Goal: Task Accomplishment & Management: Manage account settings

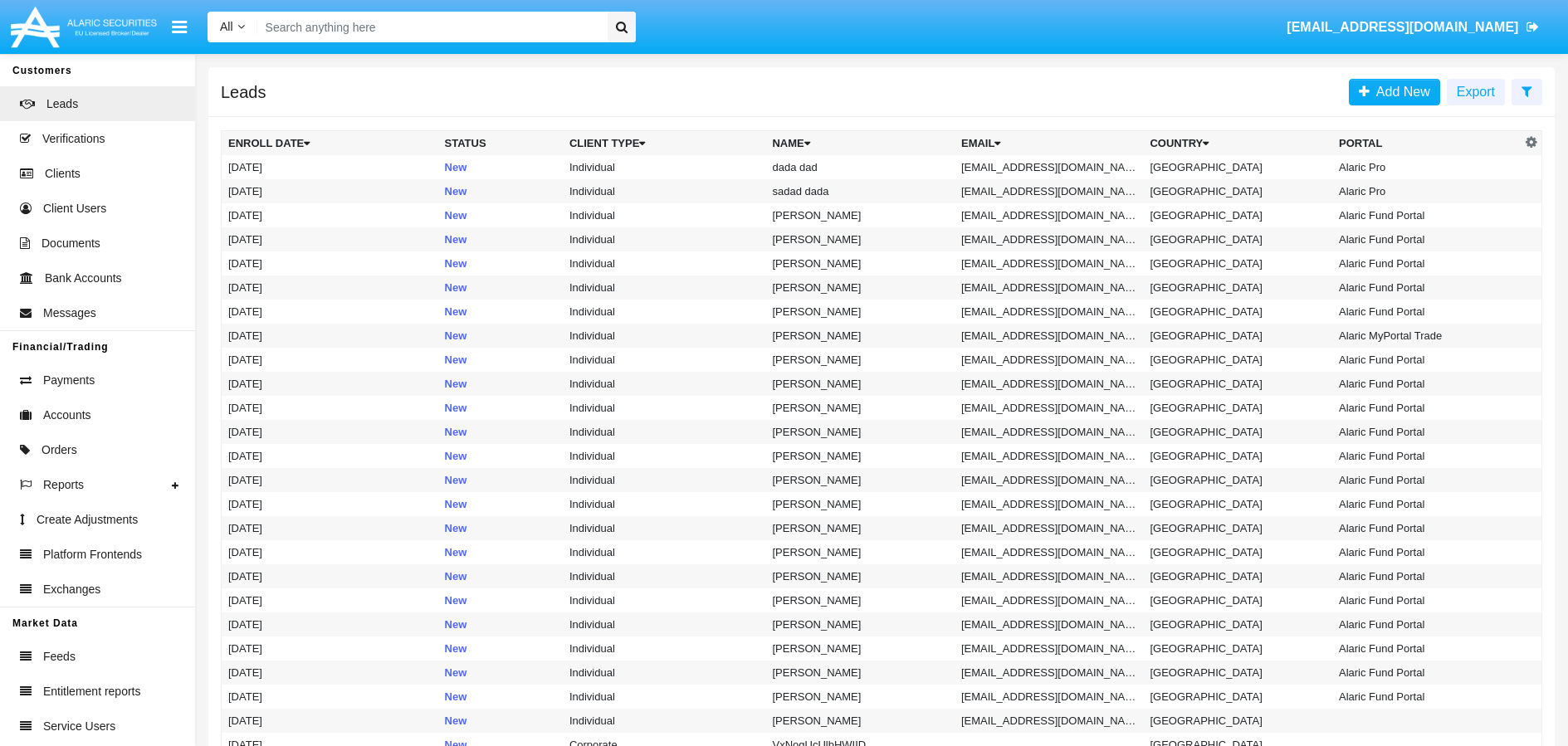
click at [326, 22] on input "Search" at bounding box center [430, 27] width 346 height 30
paste input "Tester12345*"
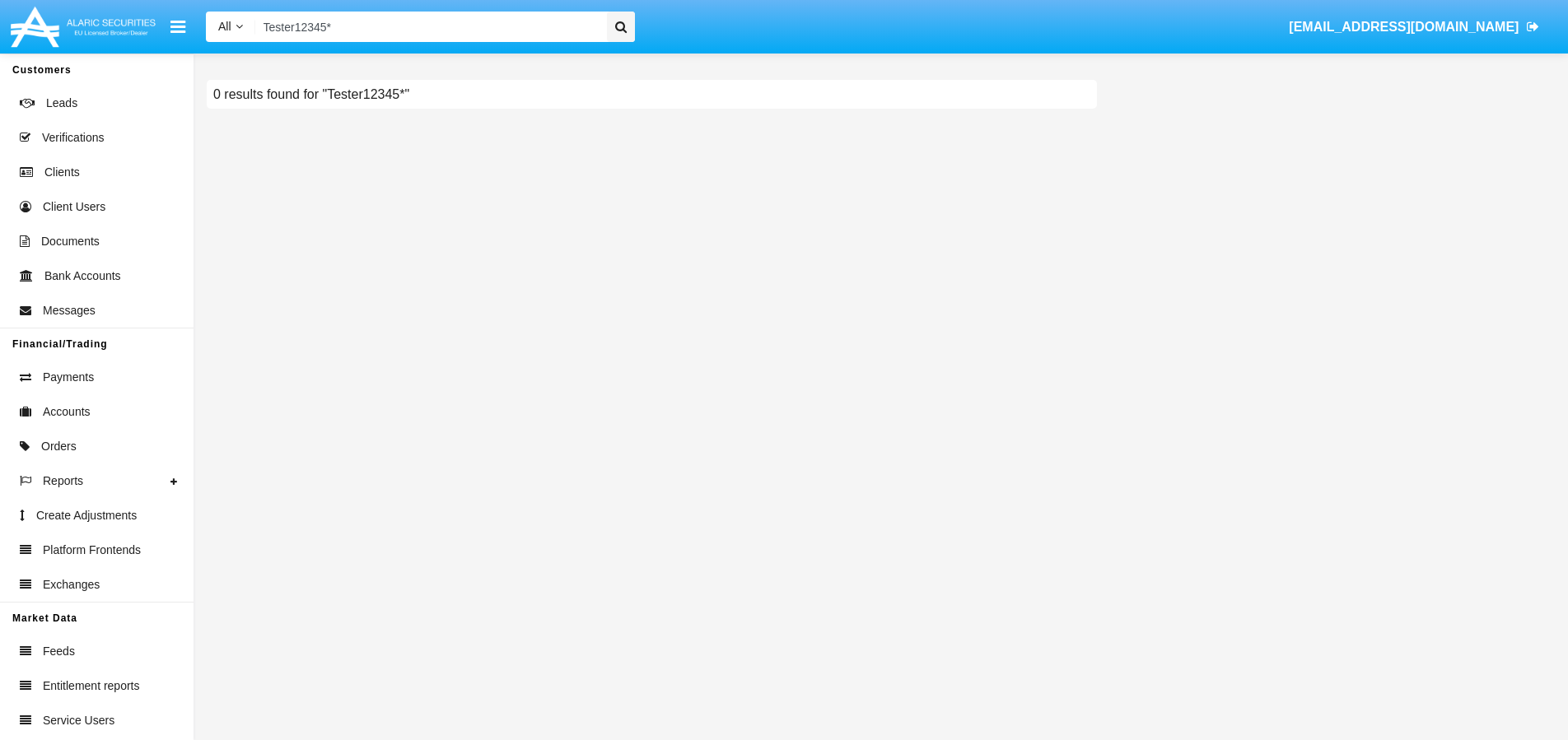
click at [423, 35] on input "Tester12345*" at bounding box center [428, 26] width 347 height 30
paste input "[EMAIL_ADDRESS][DOMAIN_NAME]"
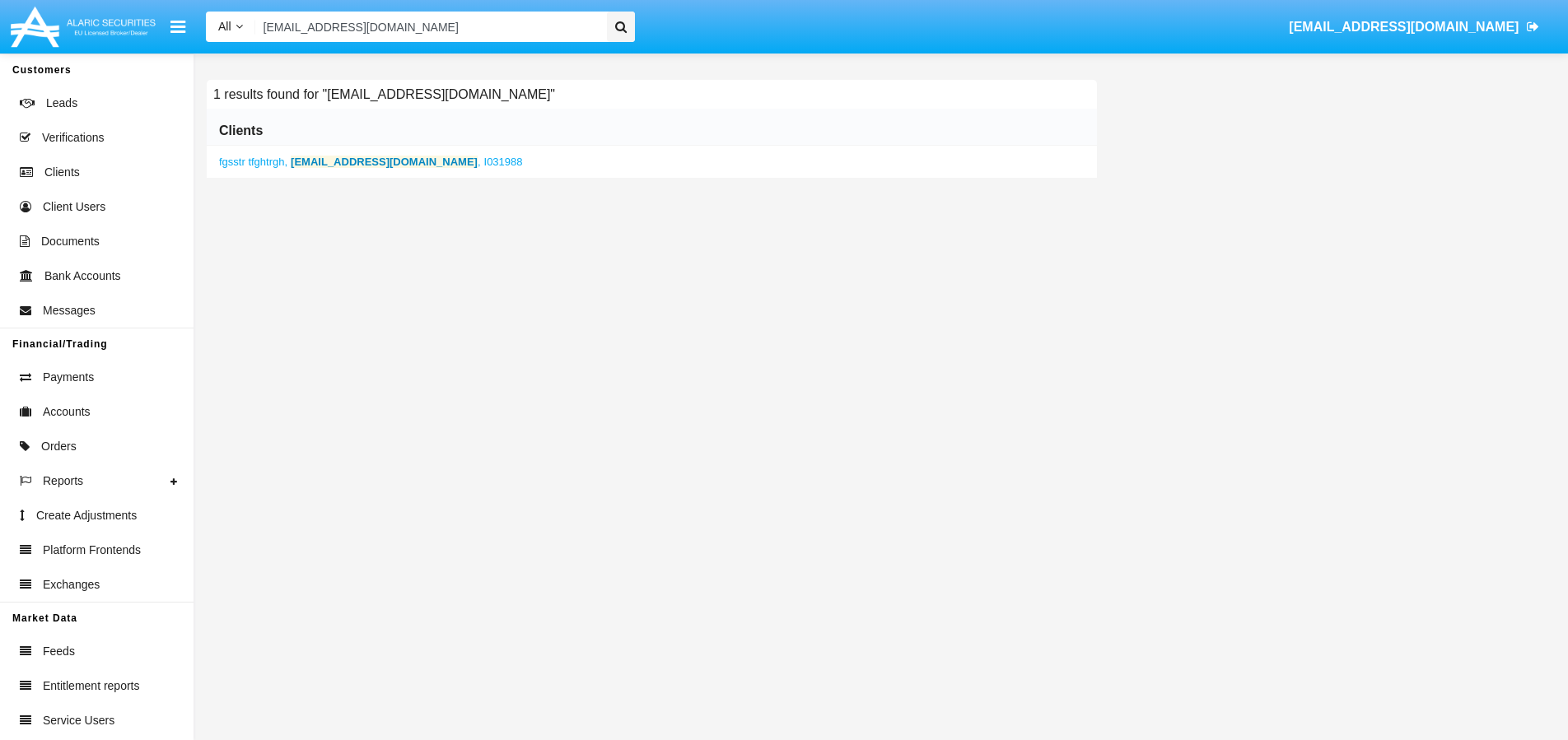
type input "[EMAIL_ADDRESS][DOMAIN_NAME]"
click at [347, 164] on b "[EMAIL_ADDRESS][DOMAIN_NAME]" at bounding box center [383, 162] width 187 height 12
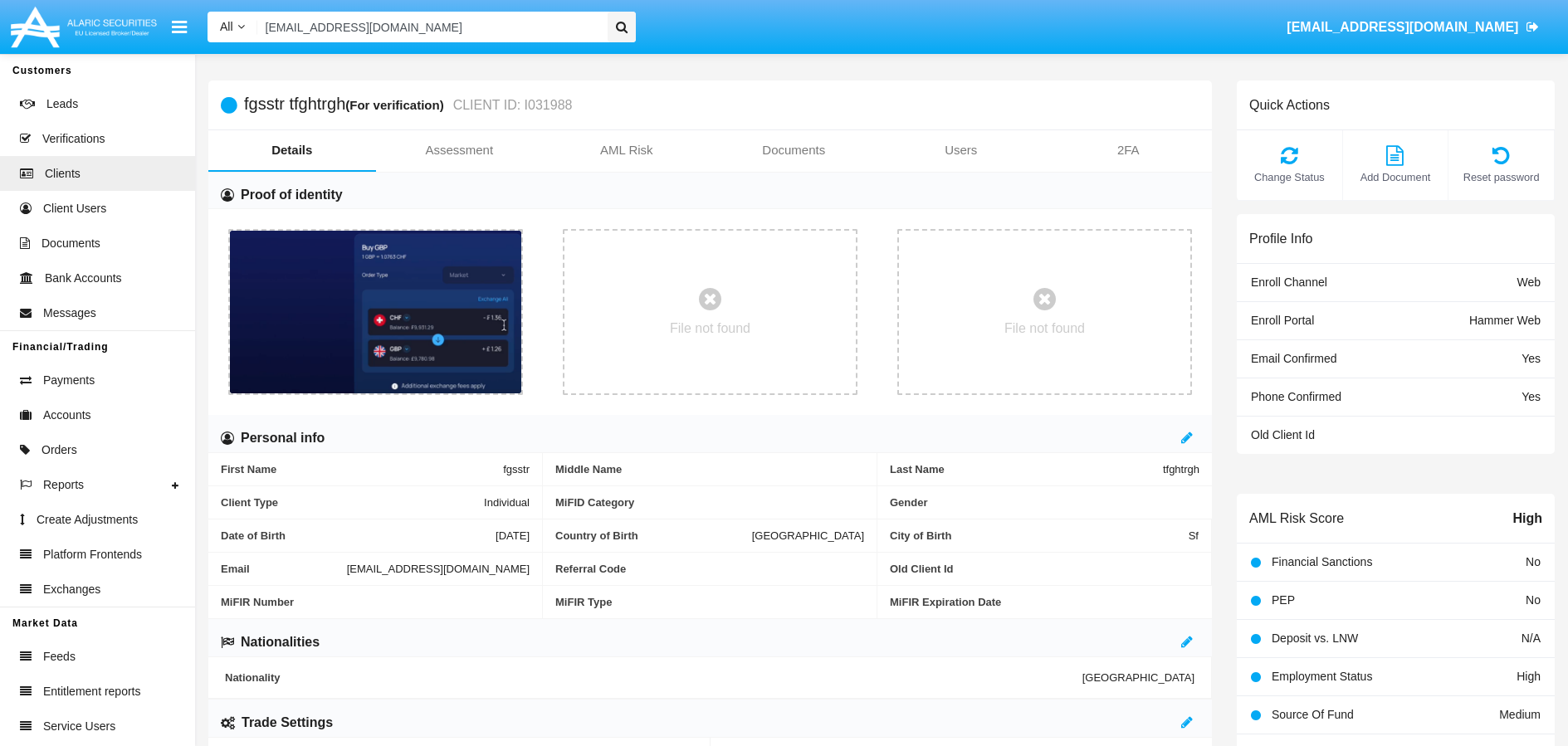
click at [1043, 14] on div "All All Name Email Account filane3227@gddcorp.com ivaylo.godulyanov@alaricsecur…" at bounding box center [875, 27] width 1360 height 46
click at [815, 159] on link "Documents" at bounding box center [793, 151] width 168 height 40
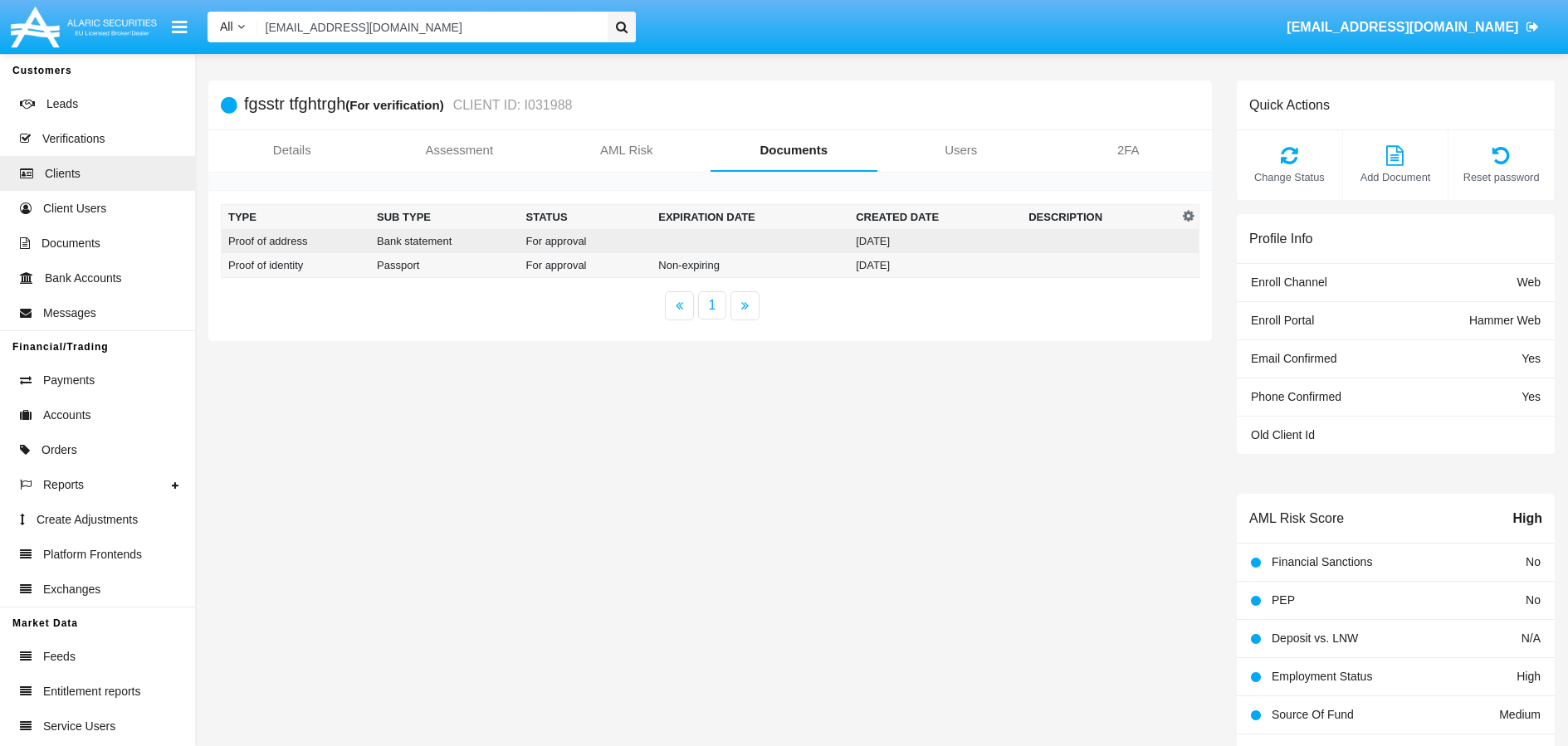
click at [511, 240] on td "Bank statement" at bounding box center [445, 240] width 150 height 24
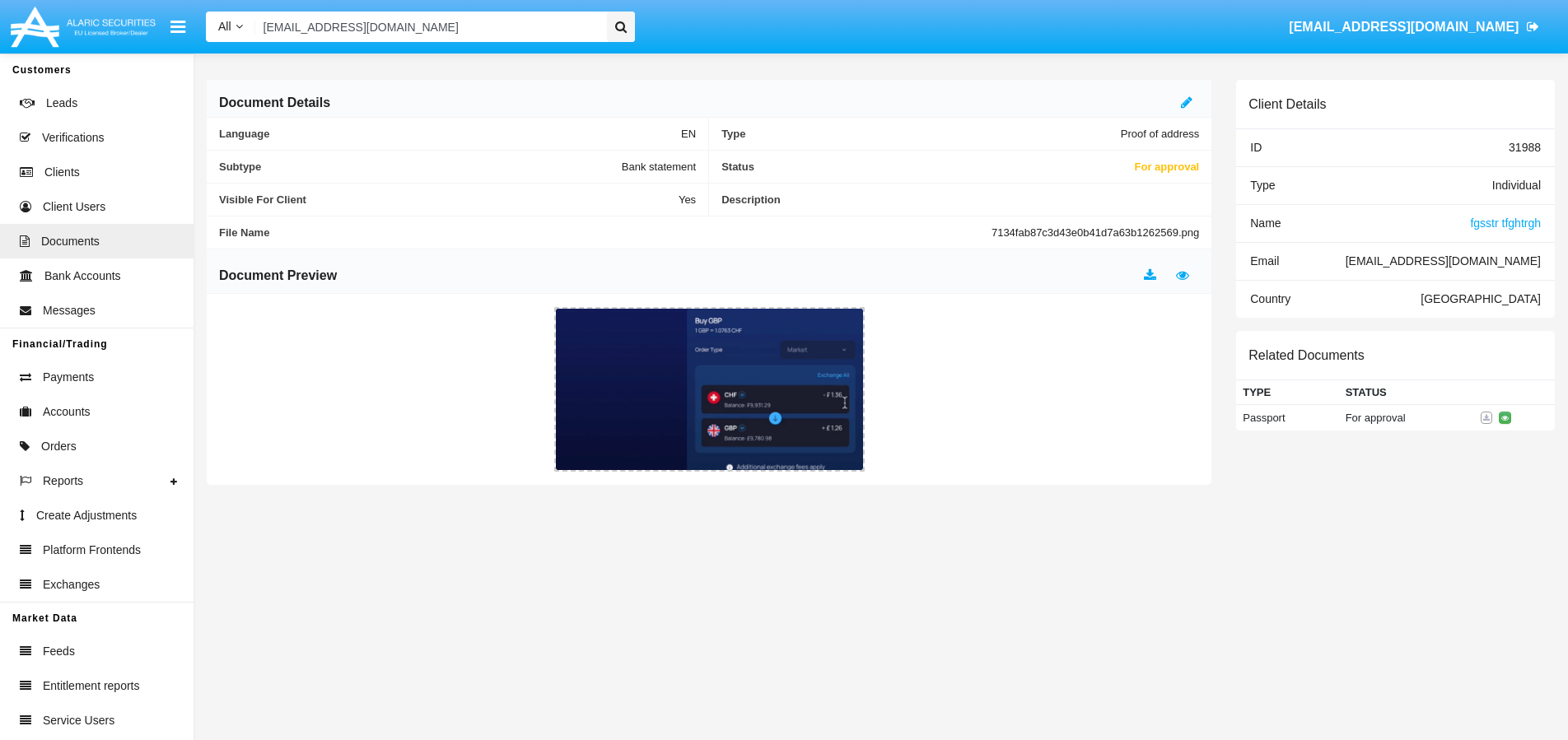
click at [1196, 104] on div at bounding box center [1189, 102] width 18 height 20
click at [1188, 106] on icon at bounding box center [1187, 102] width 11 height 13
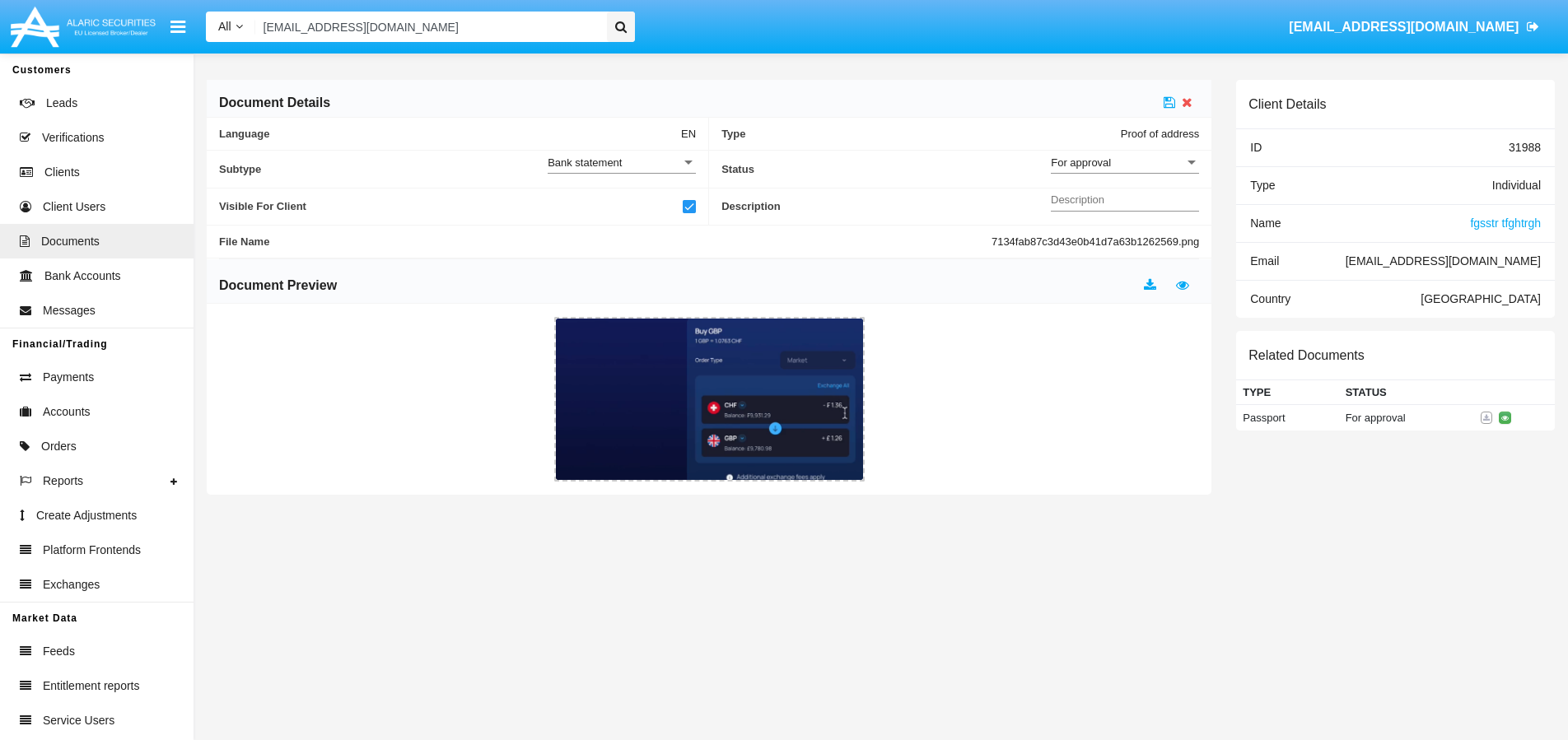
click at [1153, 165] on div "For approval" at bounding box center [1117, 162] width 133 height 14
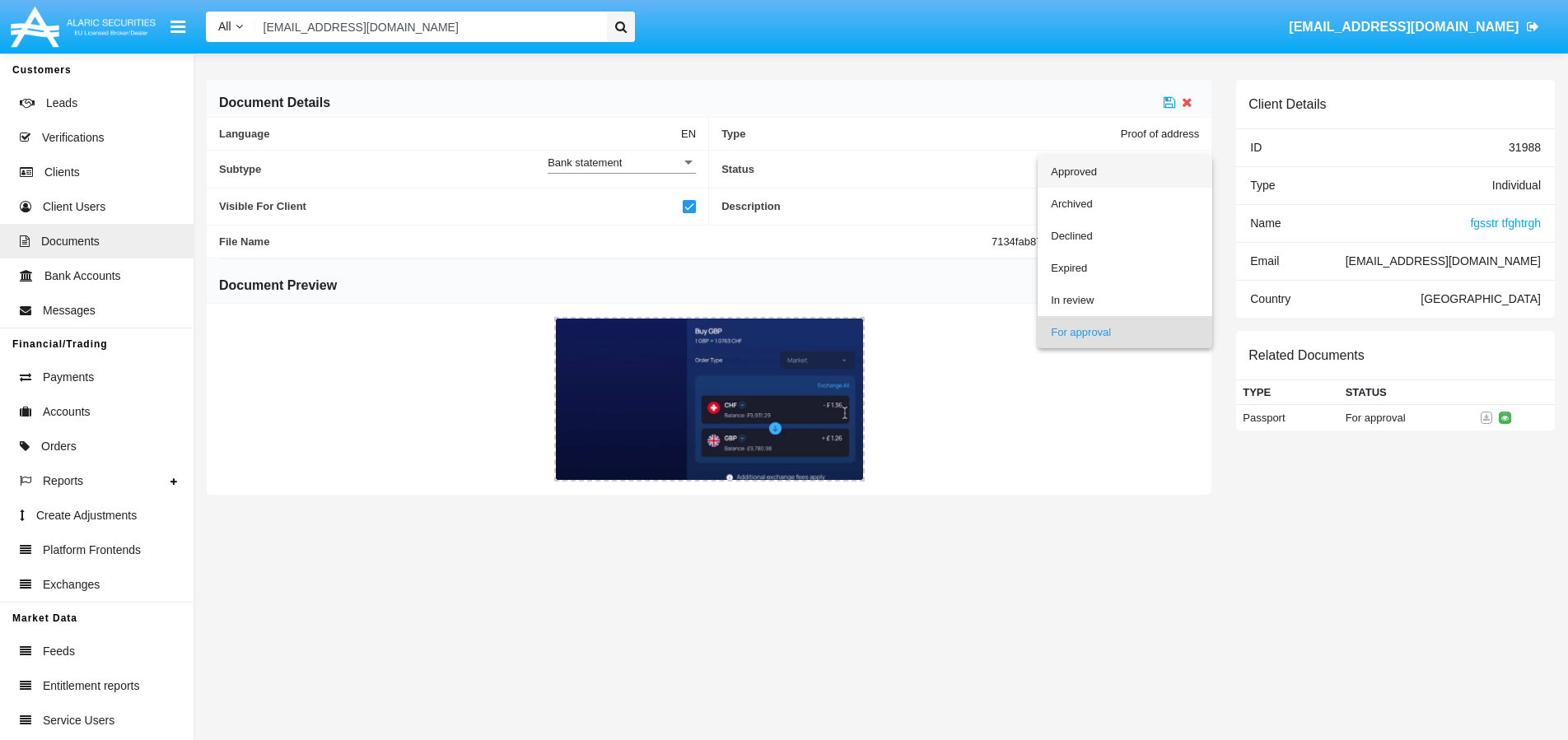
click at [1077, 168] on span "Approved" at bounding box center [1125, 172] width 148 height 32
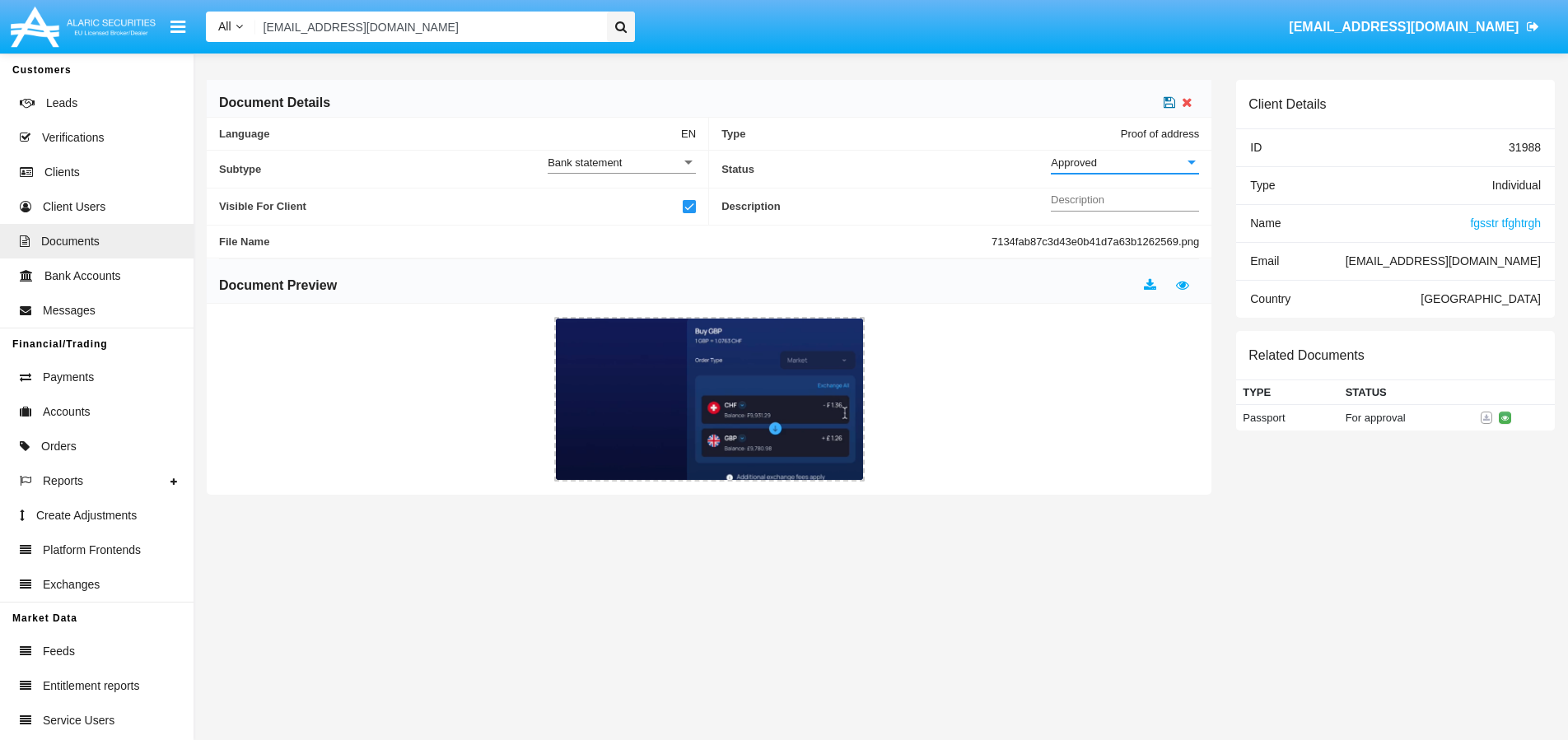
click at [1172, 103] on icon at bounding box center [1169, 102] width 11 height 13
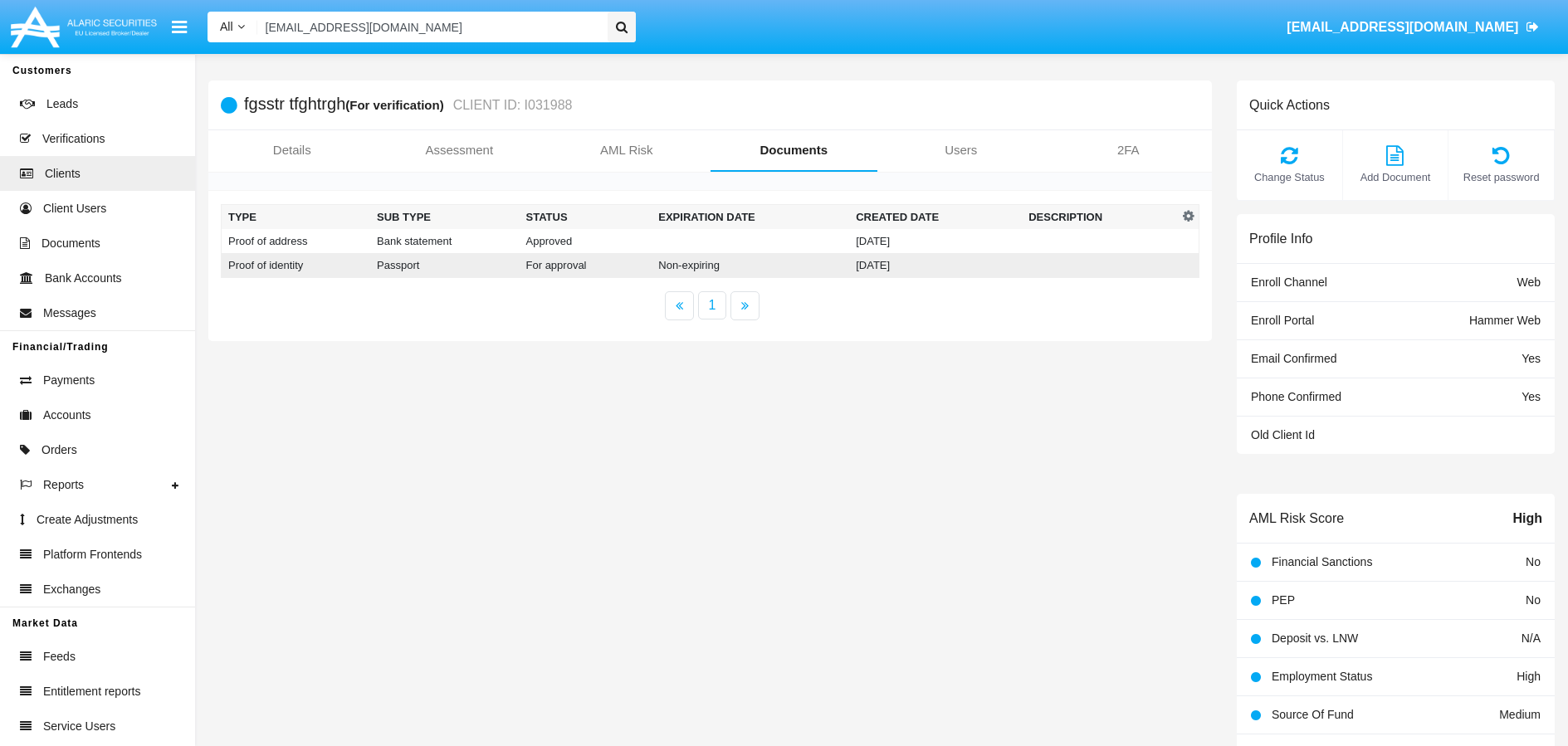
click at [576, 269] on td "For approval" at bounding box center [586, 265] width 133 height 25
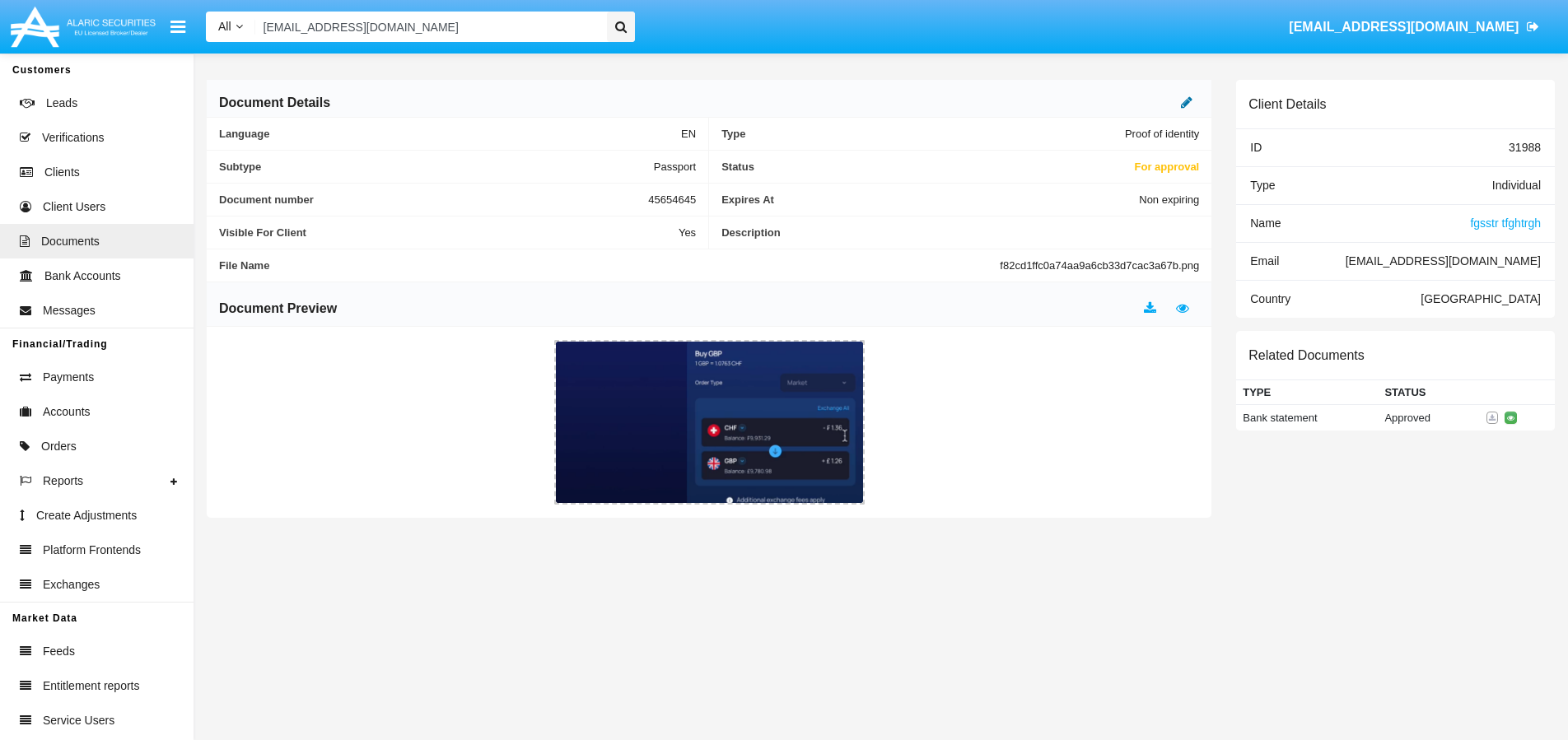
click at [1183, 109] on icon at bounding box center [1187, 102] width 11 height 13
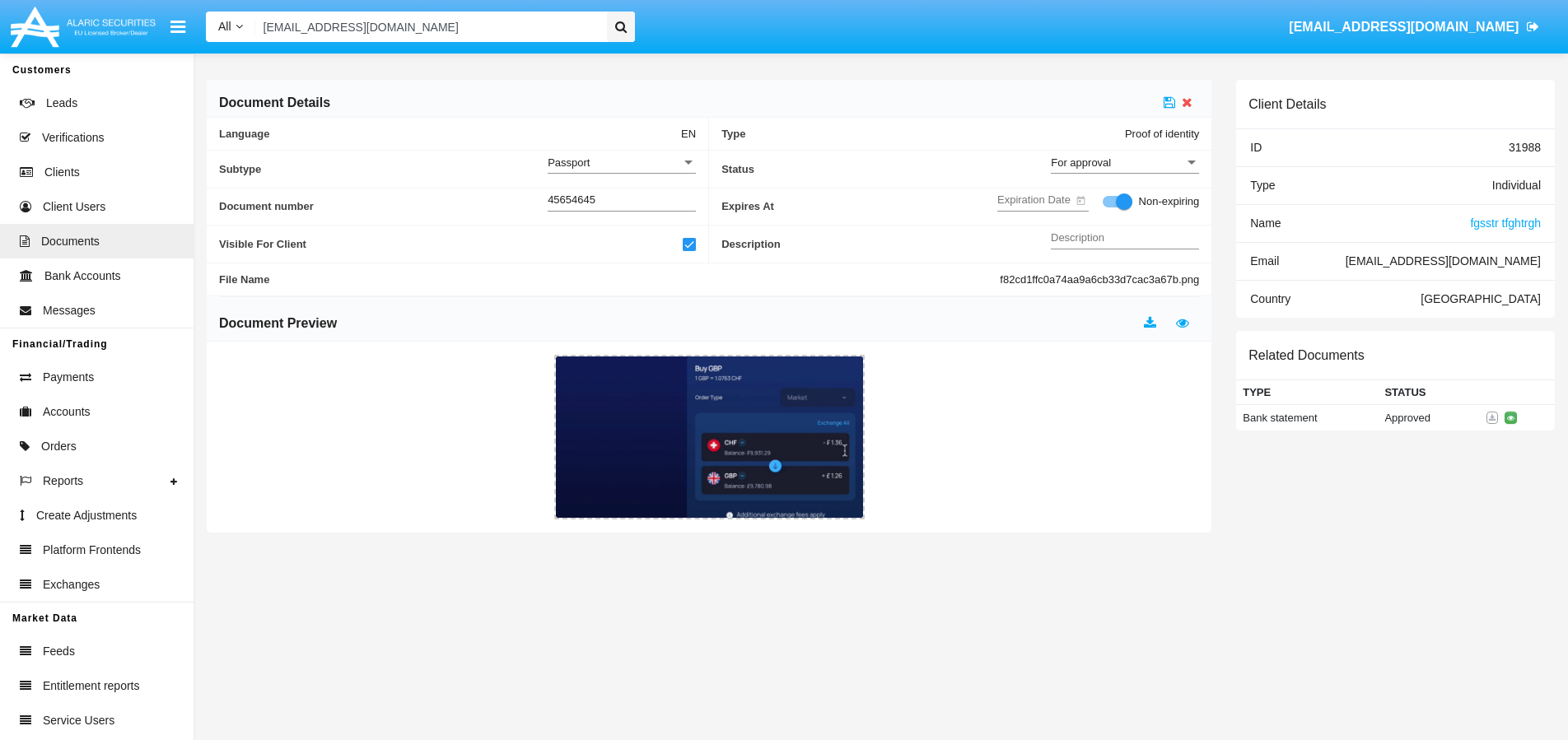
click at [1155, 165] on div "For approval" at bounding box center [1117, 162] width 133 height 14
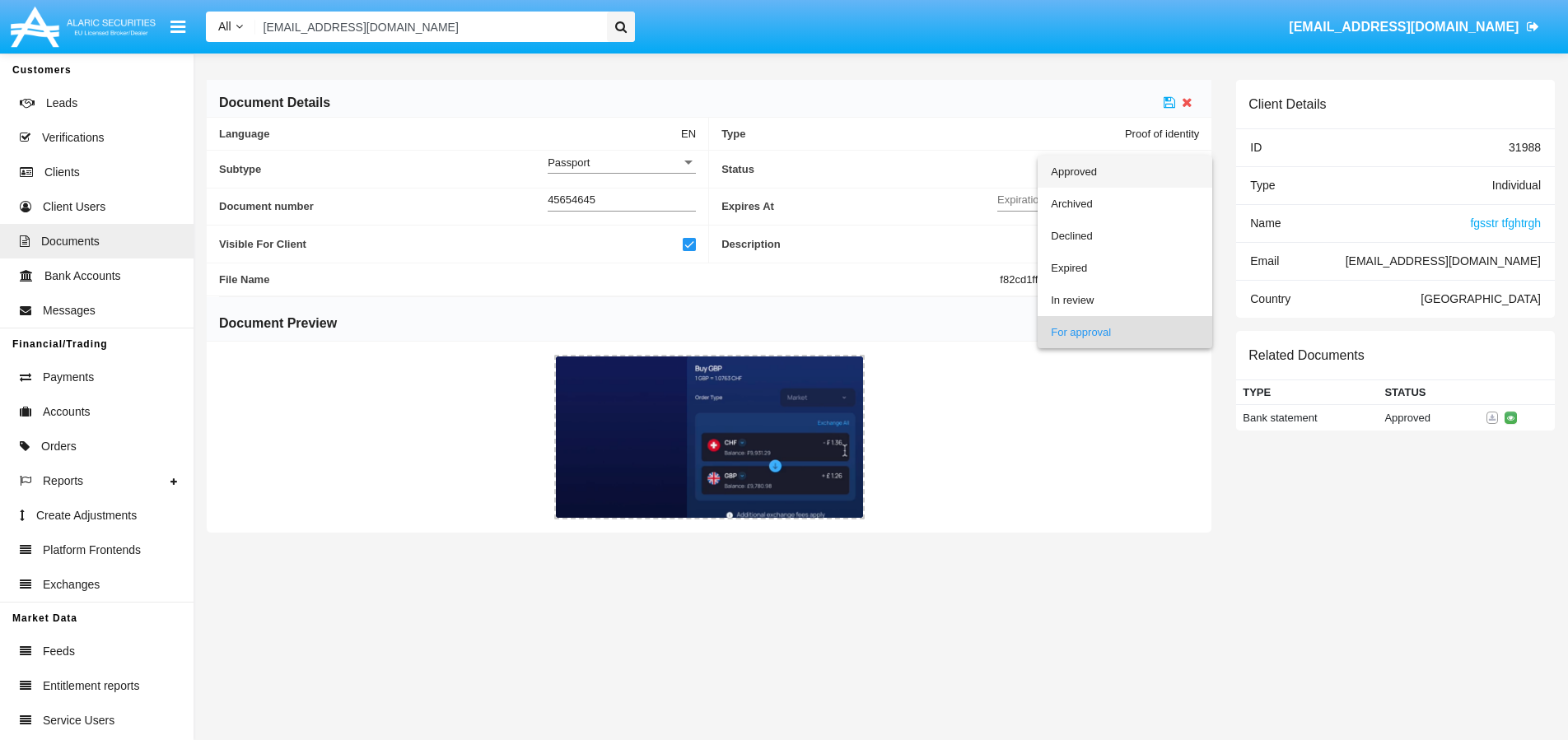
click at [1086, 178] on span "Approved" at bounding box center [1125, 172] width 148 height 32
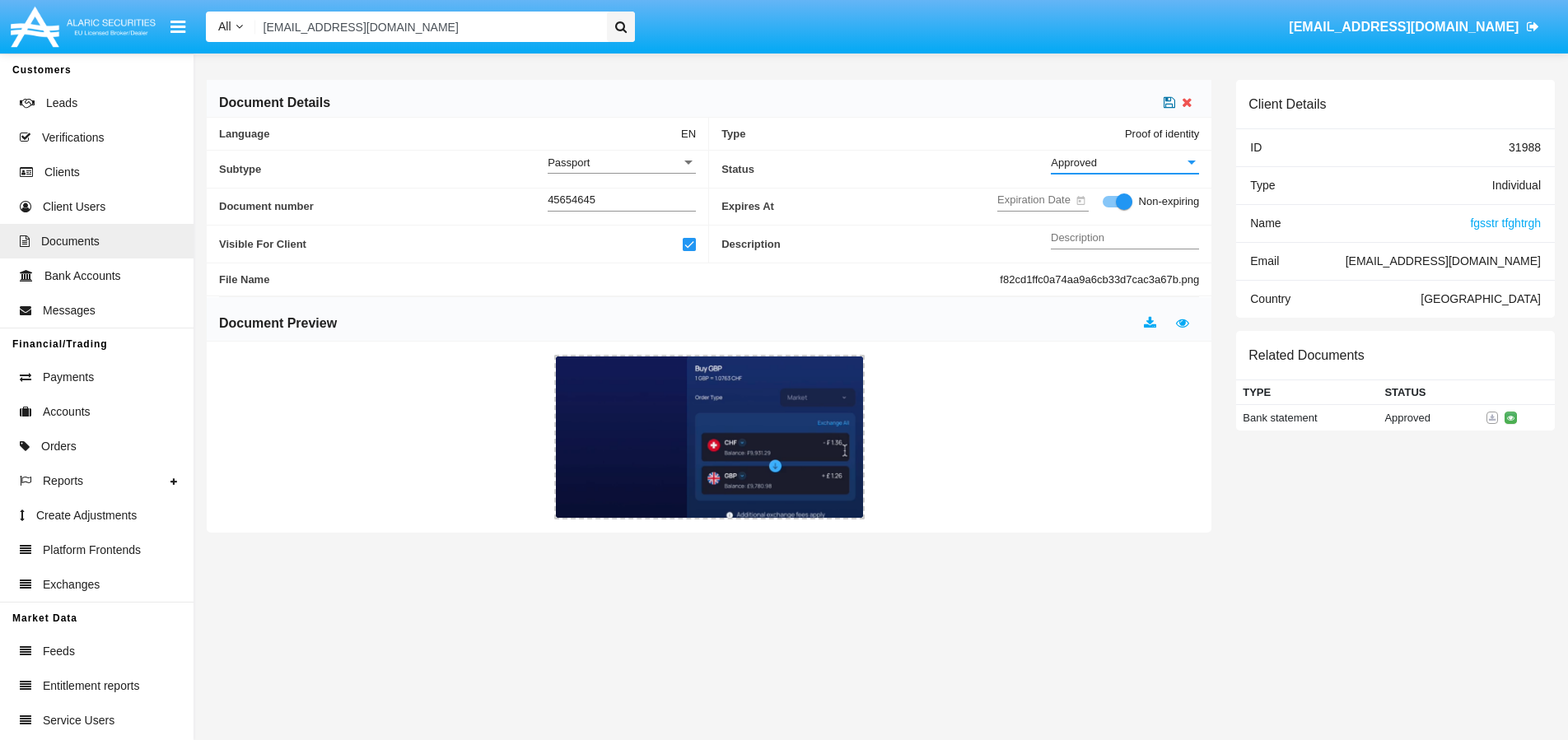
click at [1169, 108] on icon at bounding box center [1169, 102] width 11 height 13
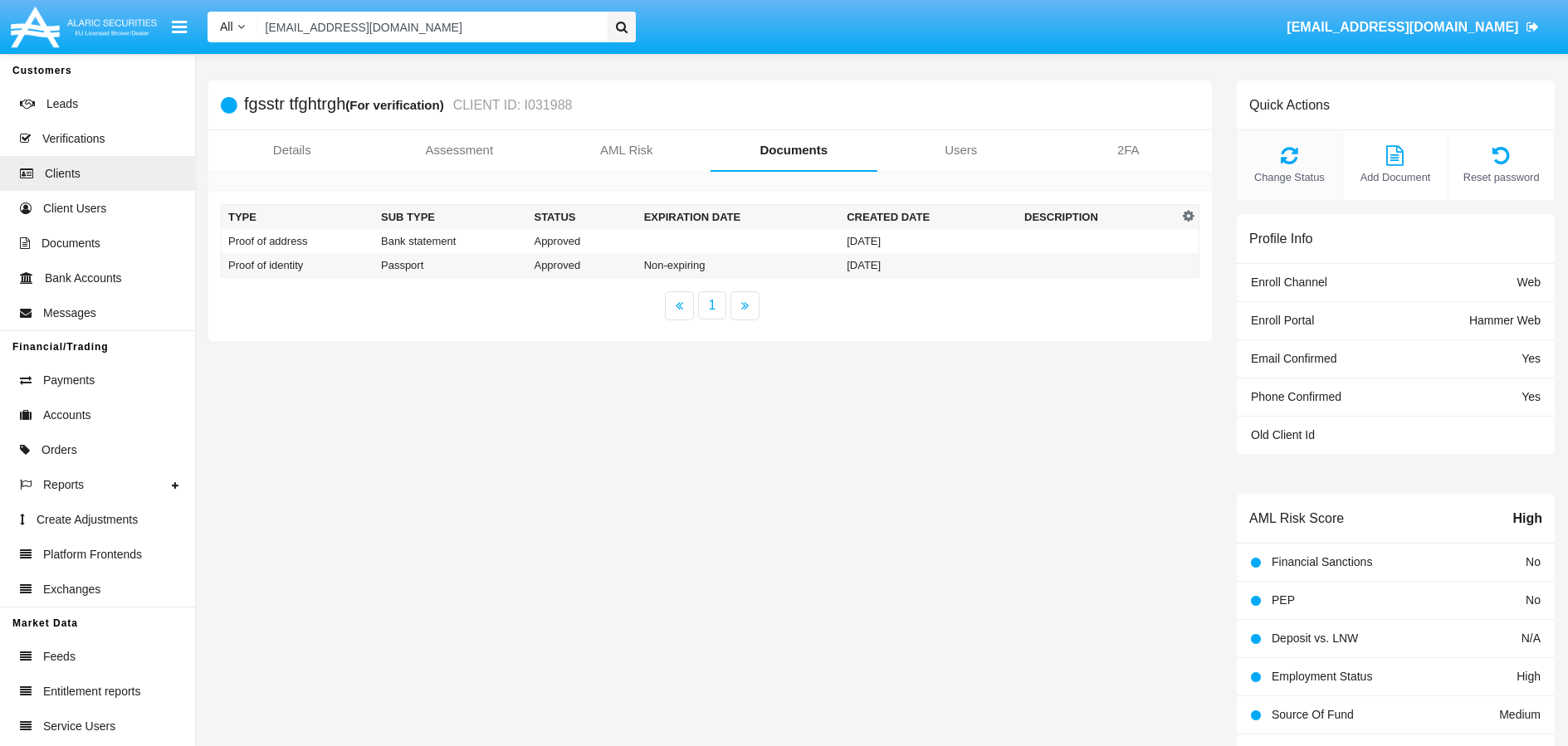
click at [1279, 167] on div "Change Status" at bounding box center [1290, 166] width 106 height 70
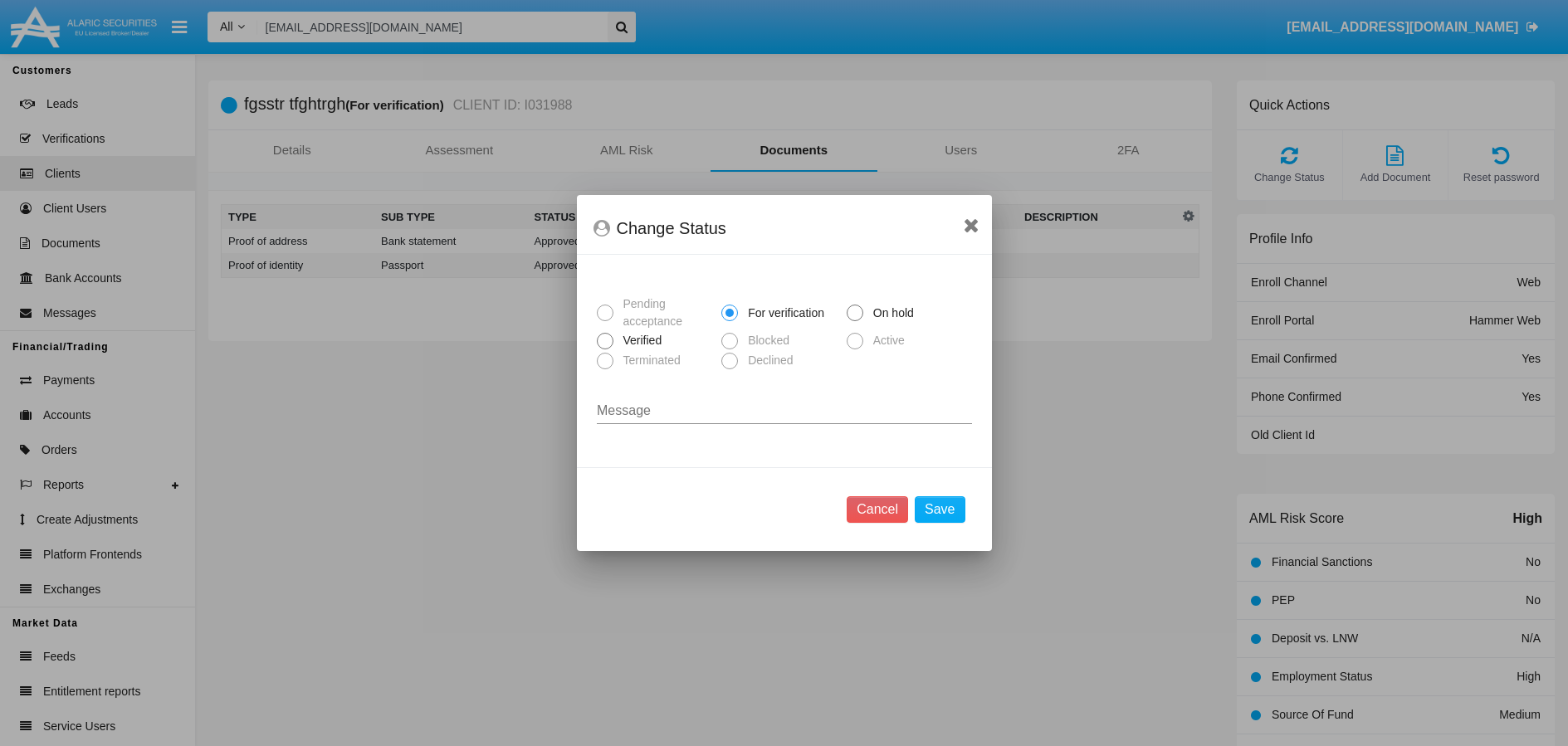
click at [605, 337] on span at bounding box center [605, 341] width 17 height 17
click at [605, 349] on input "Verified" at bounding box center [604, 349] width 1 height 1
radio input "true"
click at [950, 520] on button "Save" at bounding box center [939, 509] width 50 height 27
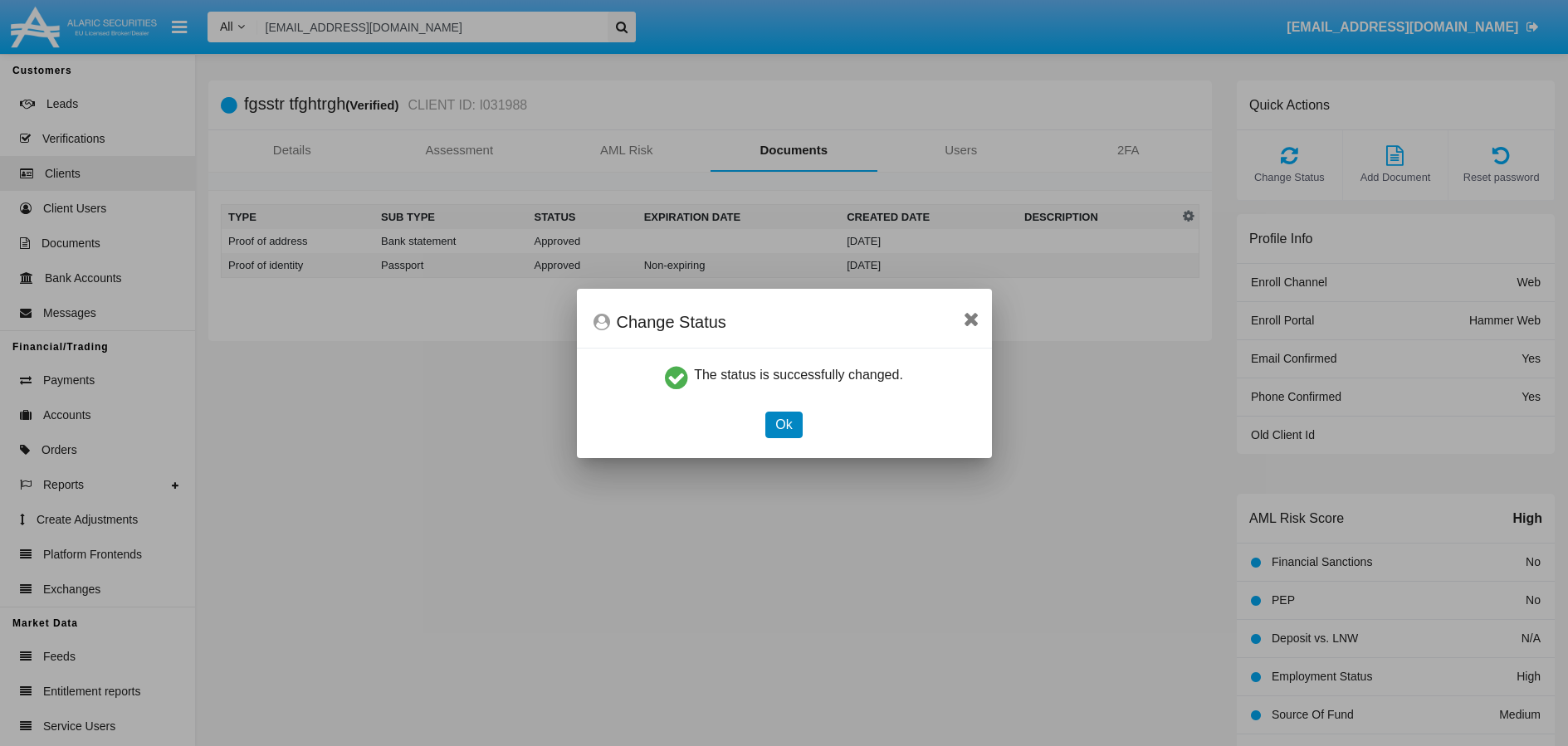
click at [793, 426] on button "Ok" at bounding box center [783, 425] width 37 height 27
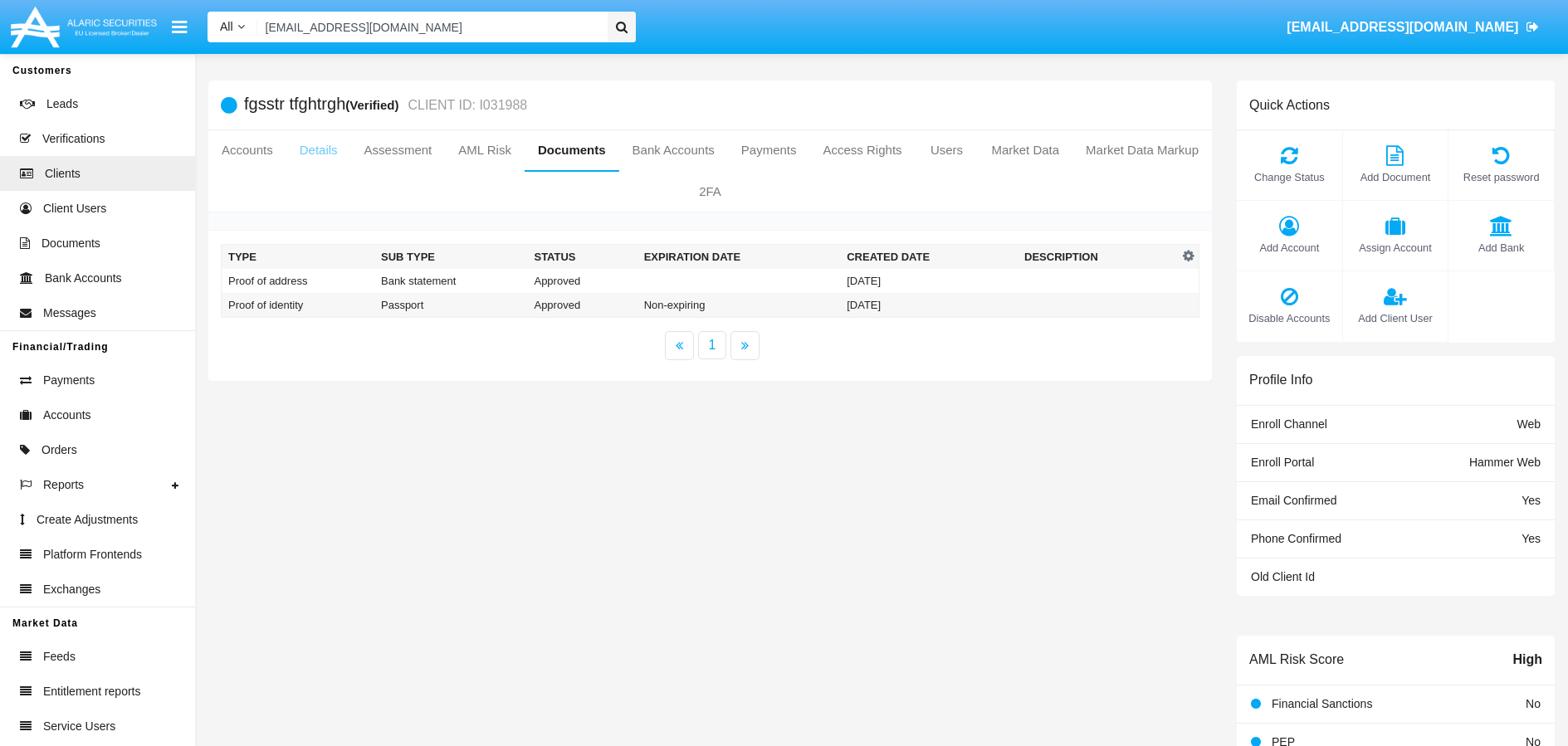
click at [351, 147] on link "Details" at bounding box center [318, 151] width 64 height 40
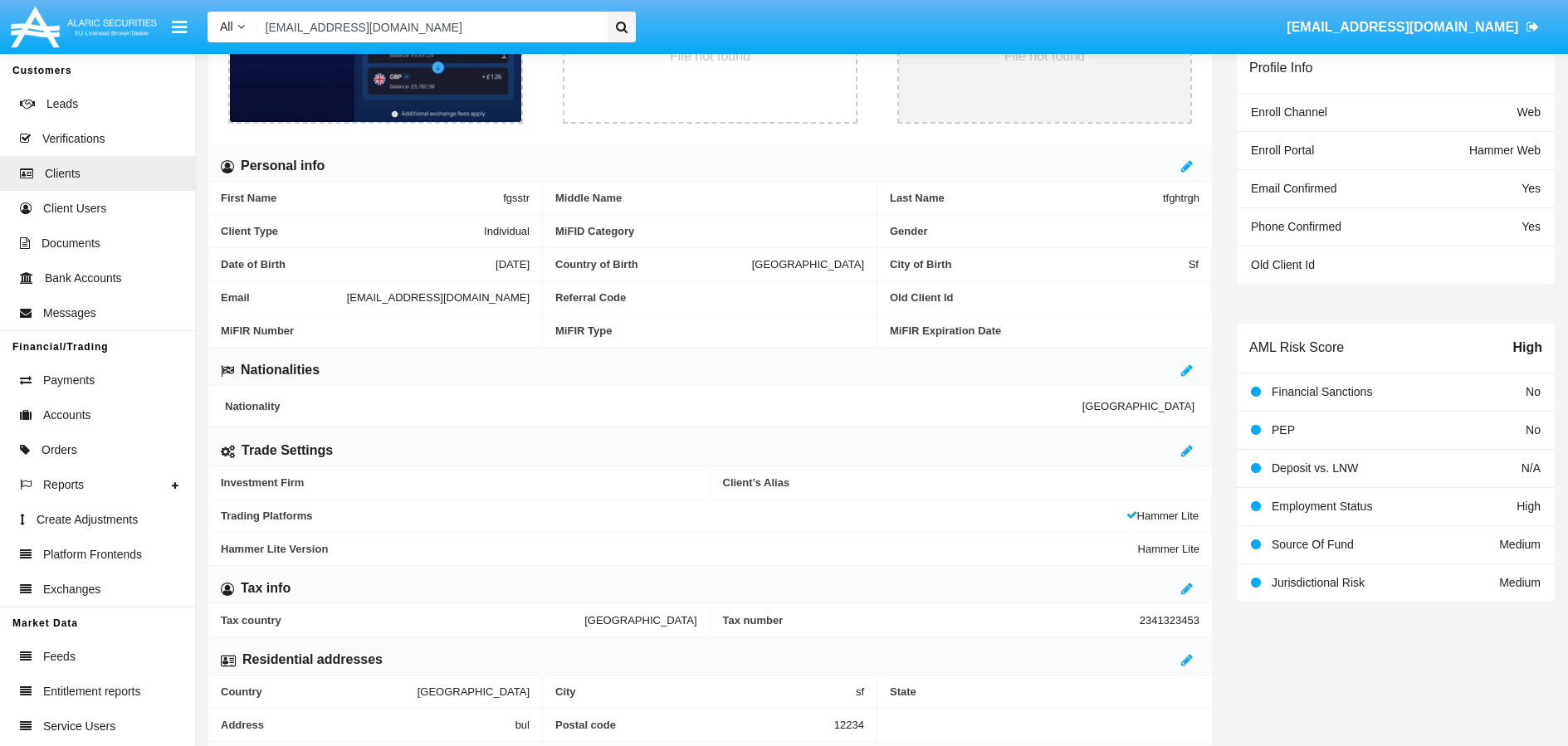
scroll to position [547, 0]
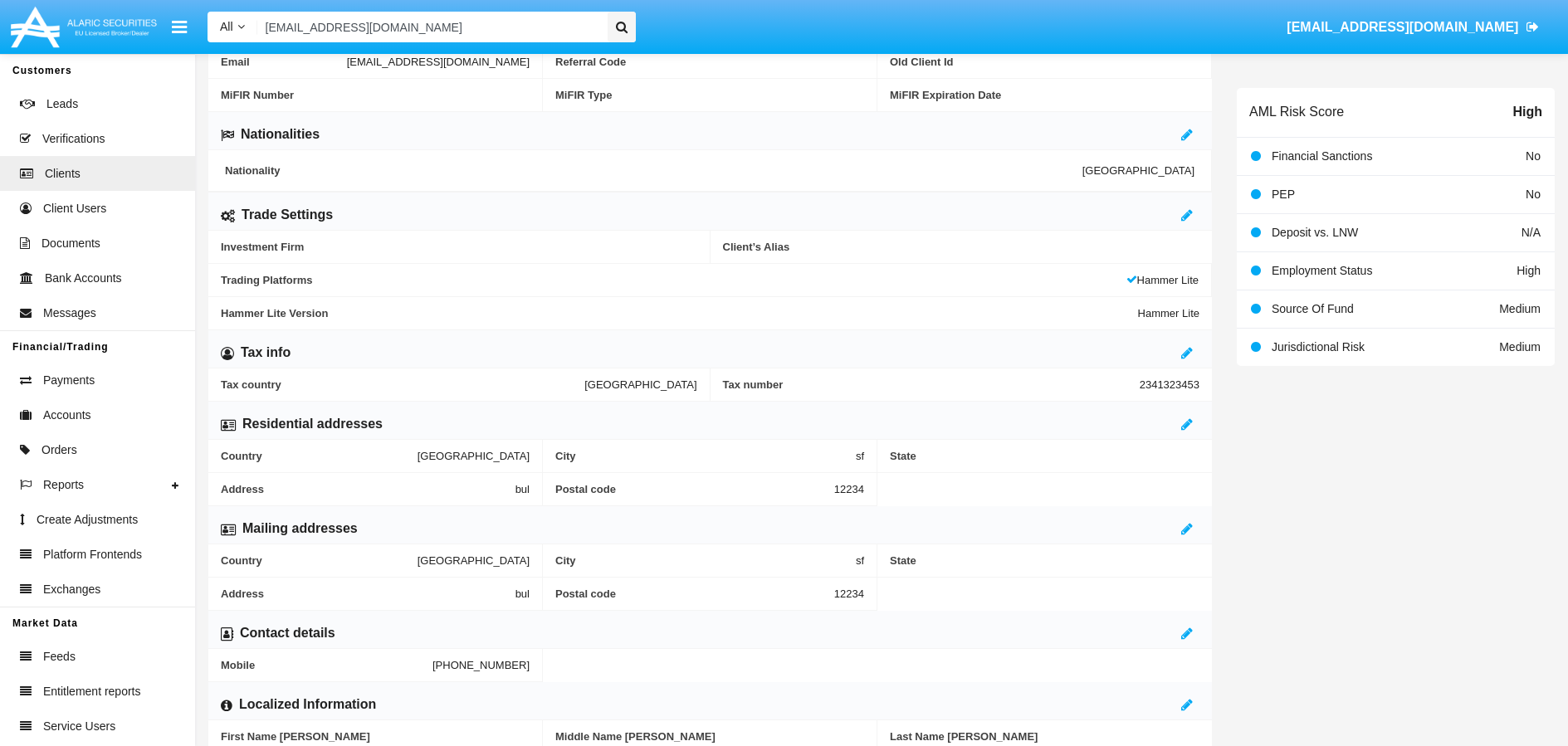
click at [1193, 211] on div at bounding box center [1189, 215] width 18 height 20
click at [1185, 216] on icon at bounding box center [1186, 215] width 11 height 13
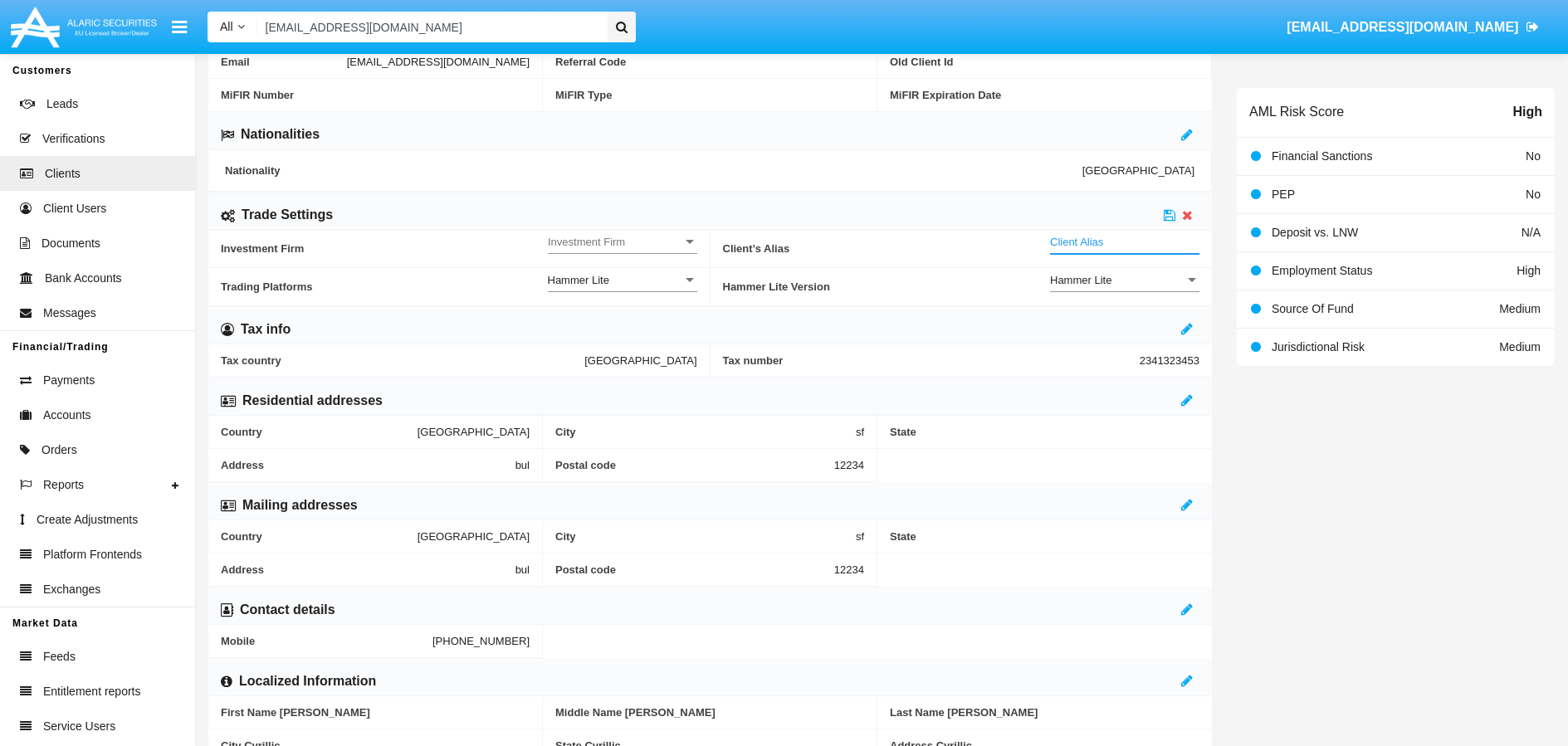
click at [1124, 238] on input "Client Alias" at bounding box center [1125, 241] width 150 height 14
type input "DEMOTEST"
click at [625, 238] on span "Investment Firm" at bounding box center [615, 241] width 134 height 14
click at [598, 249] on span "No" at bounding box center [622, 251] width 150 height 32
click at [675, 245] on div "No" at bounding box center [615, 241] width 134 height 14
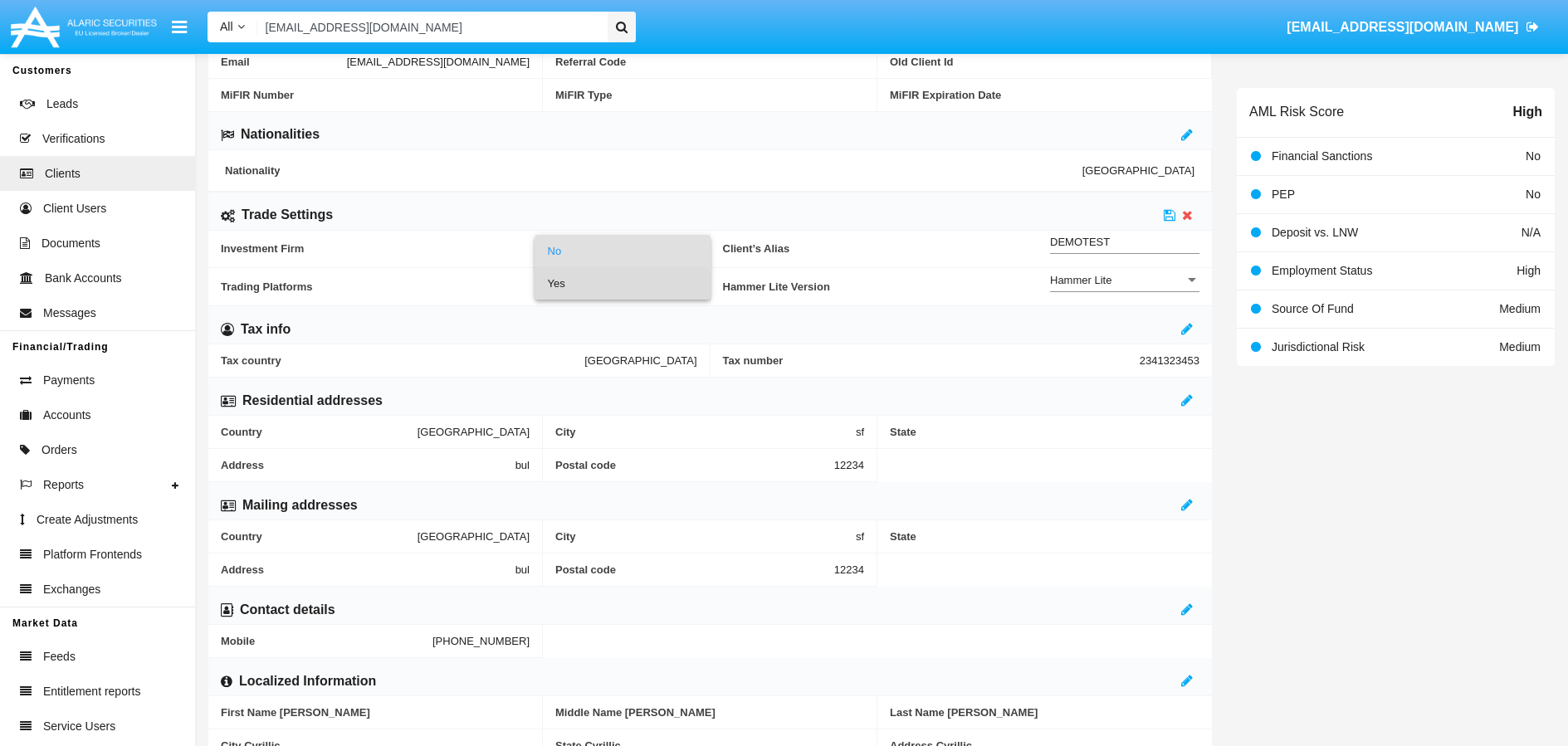
click at [606, 285] on span "Yes" at bounding box center [622, 283] width 150 height 32
click at [1169, 218] on icon at bounding box center [1169, 215] width 11 height 13
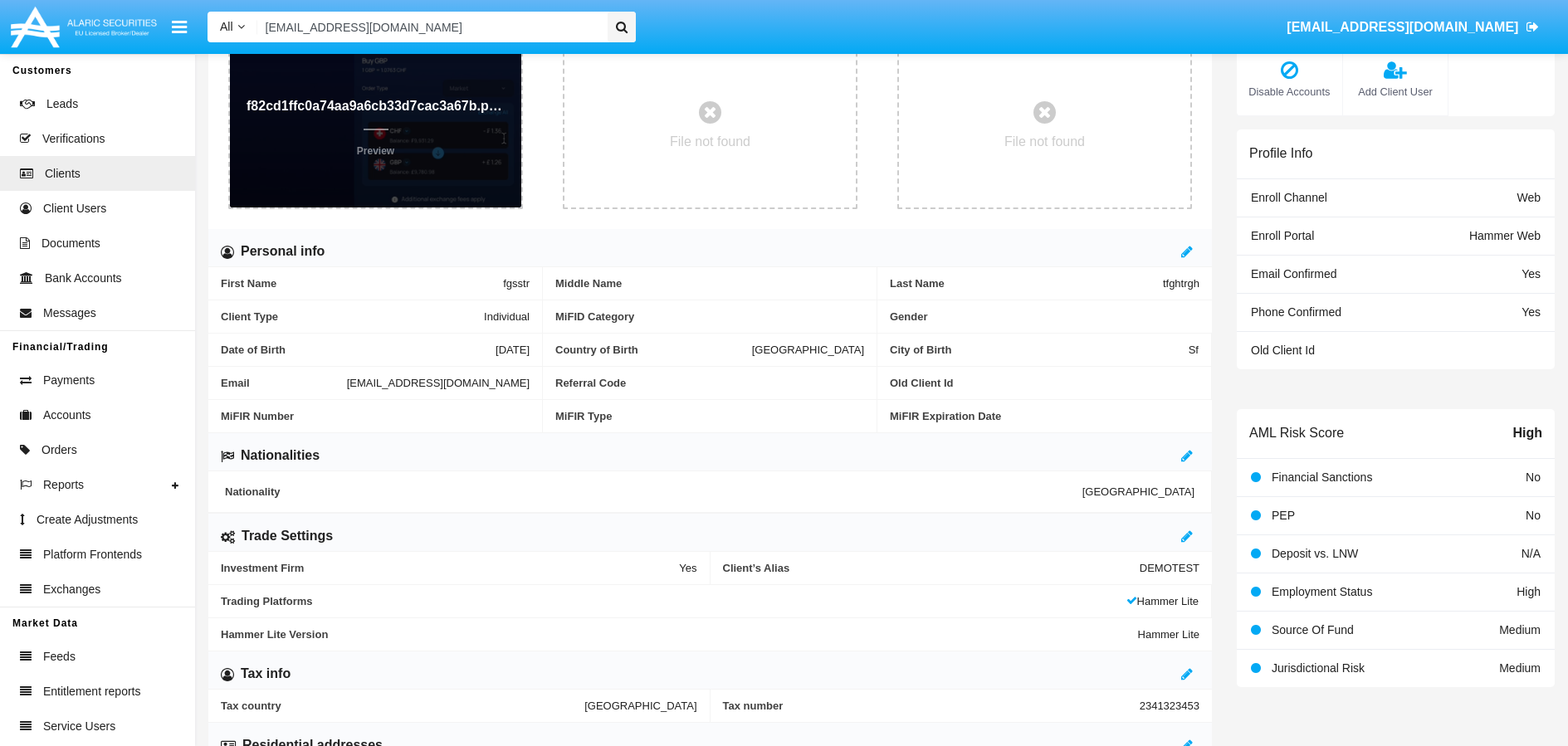
scroll to position [12, 0]
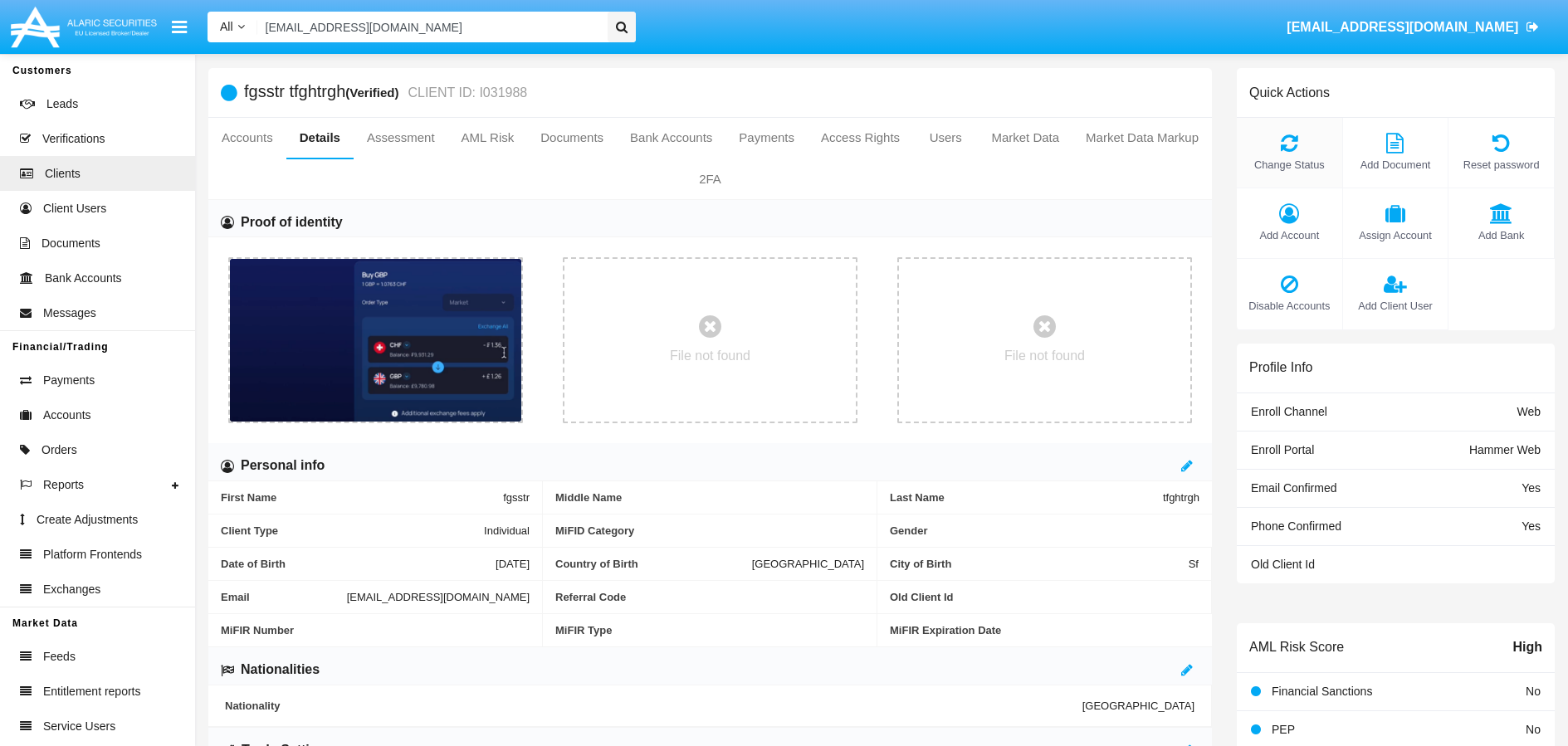
click at [1291, 150] on icon at bounding box center [1290, 142] width 89 height 20
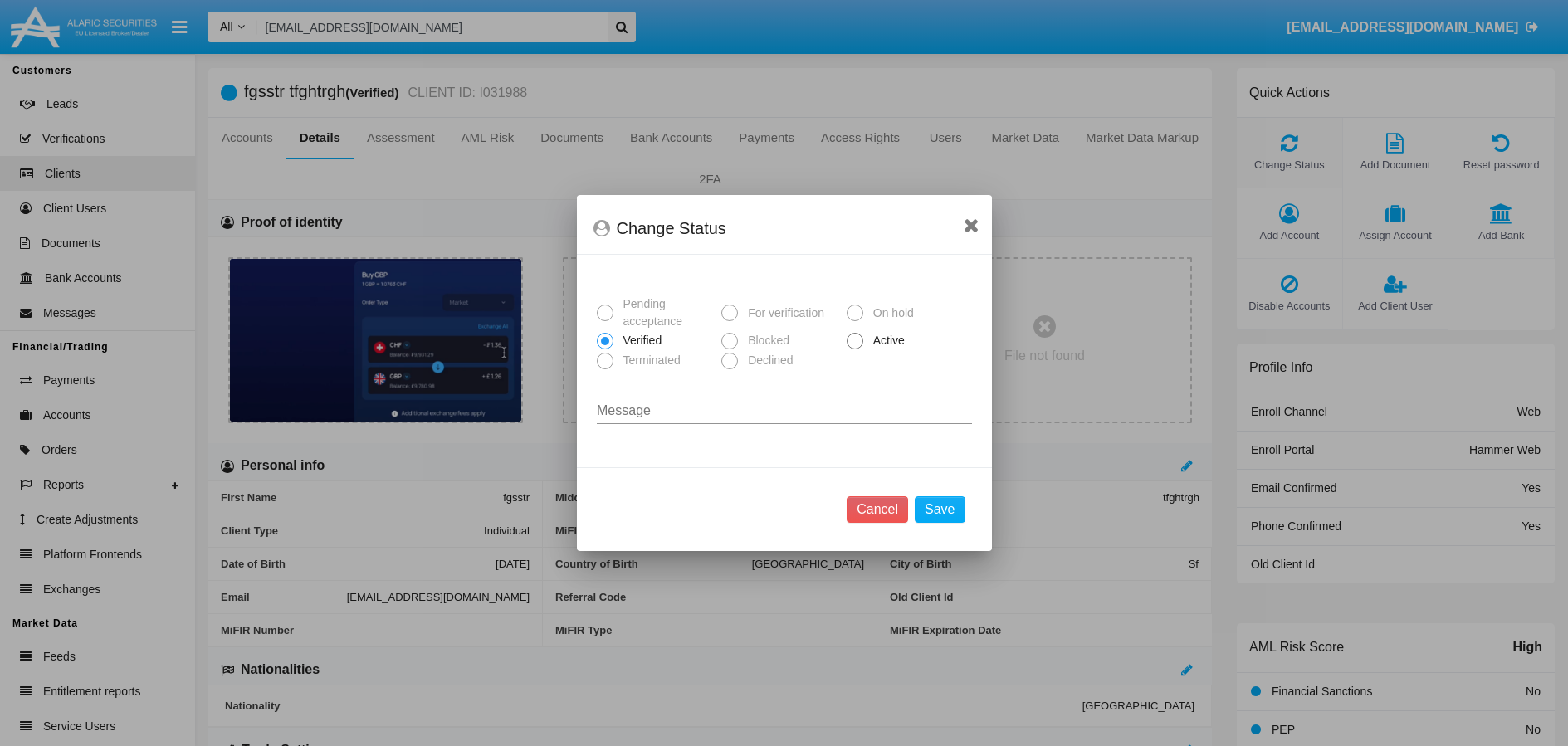
scroll to position [0, 0]
click at [975, 224] on icon at bounding box center [971, 224] width 16 height 20
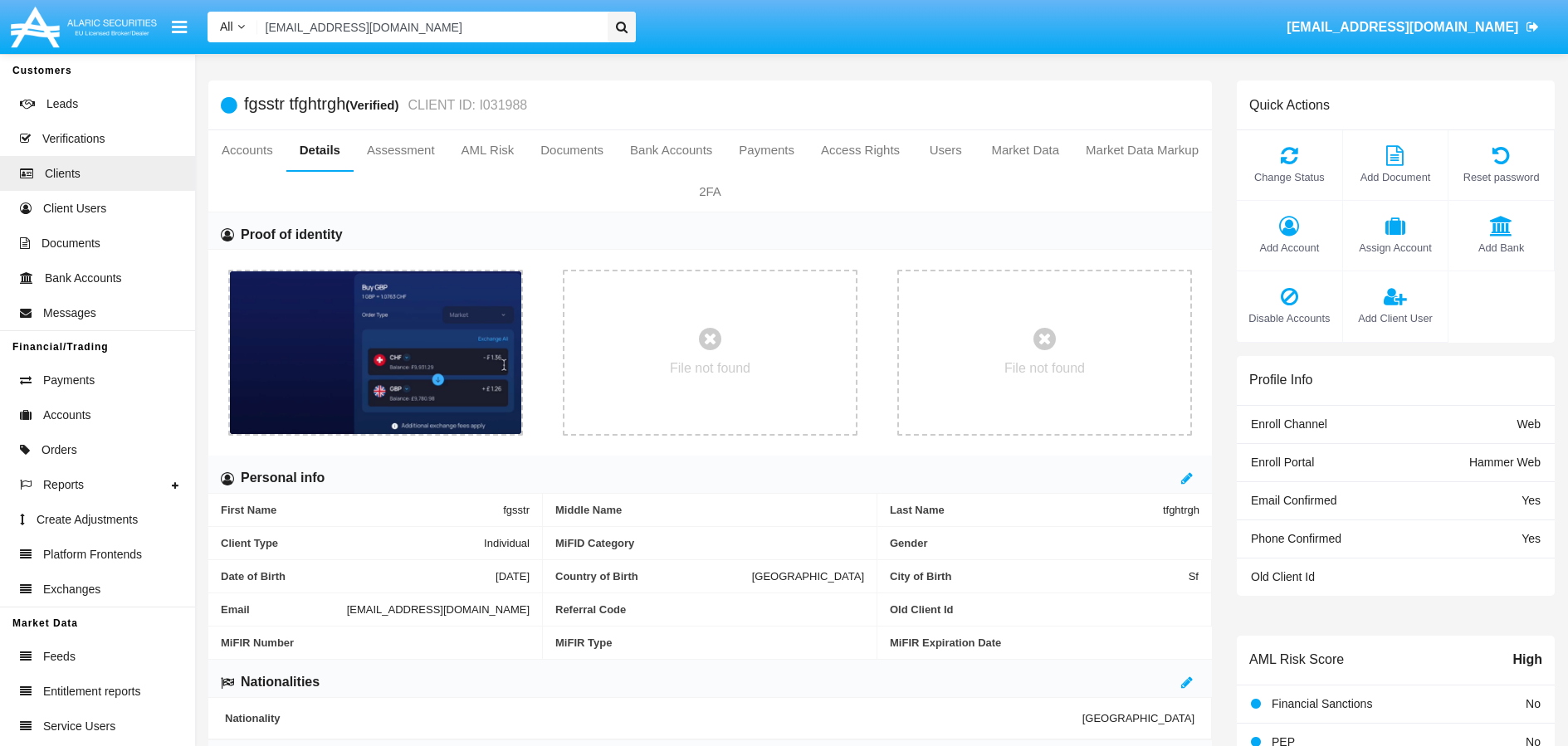
scroll to position [12, 0]
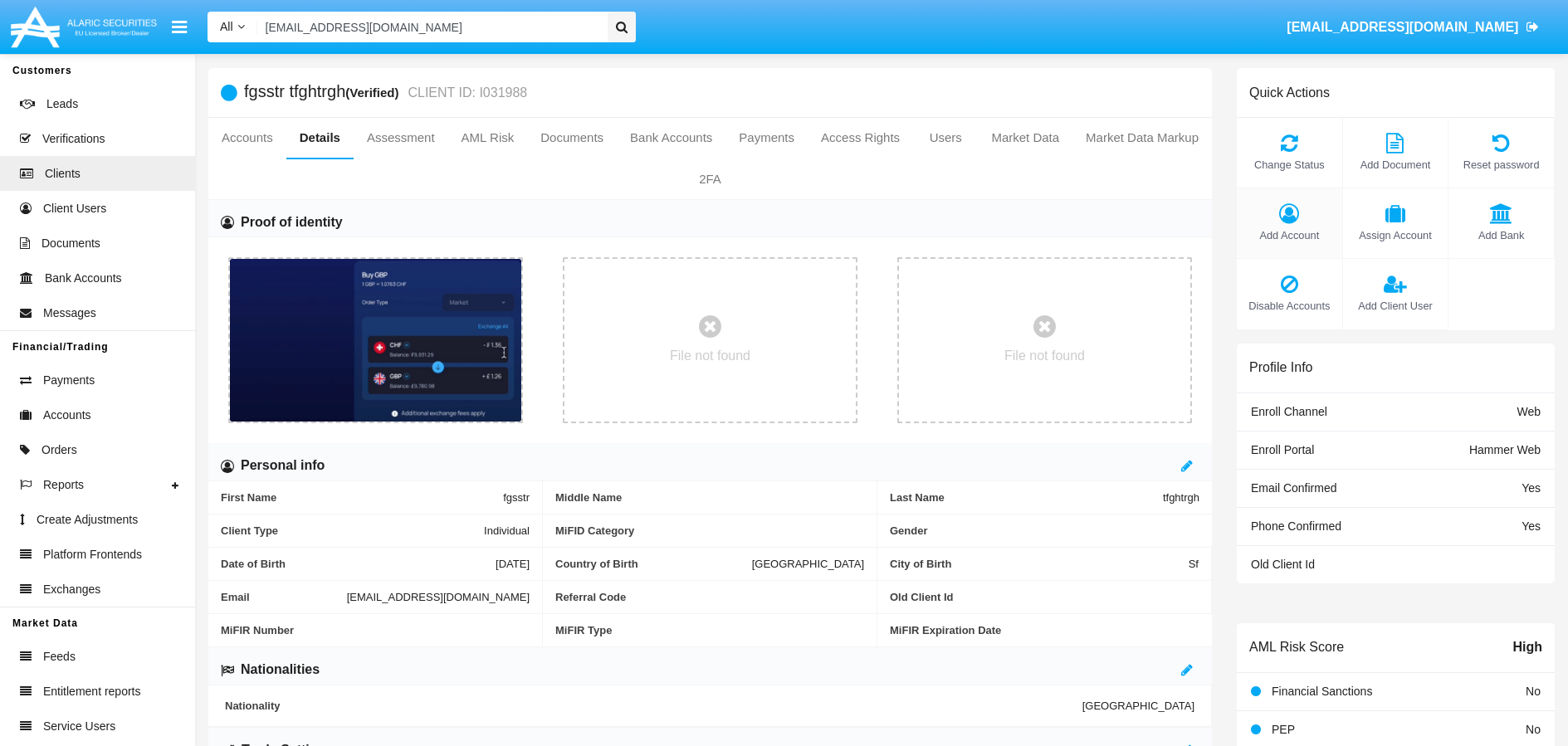
click at [1282, 211] on icon at bounding box center [1290, 213] width 89 height 20
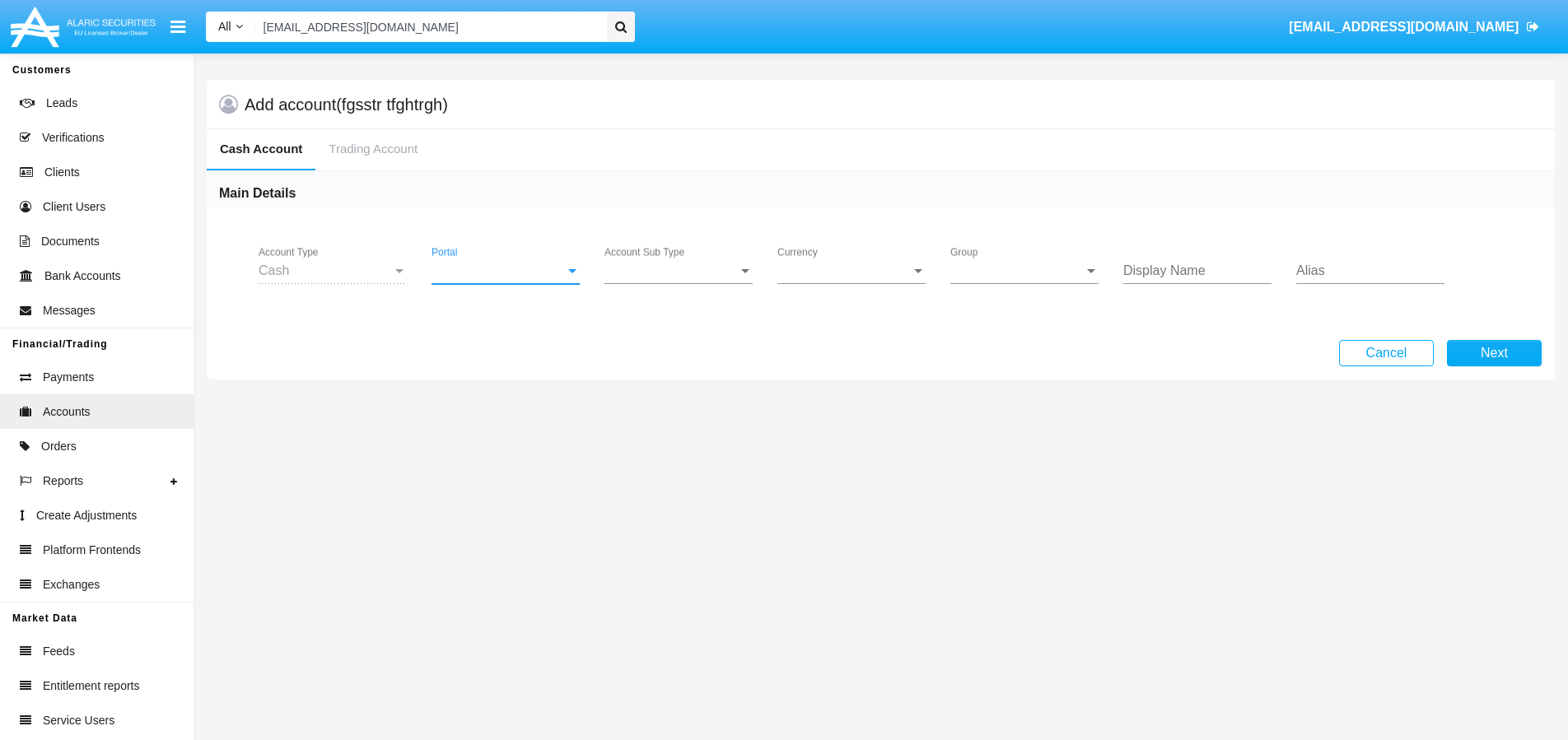
click at [541, 276] on span "Portal" at bounding box center [498, 270] width 133 height 15
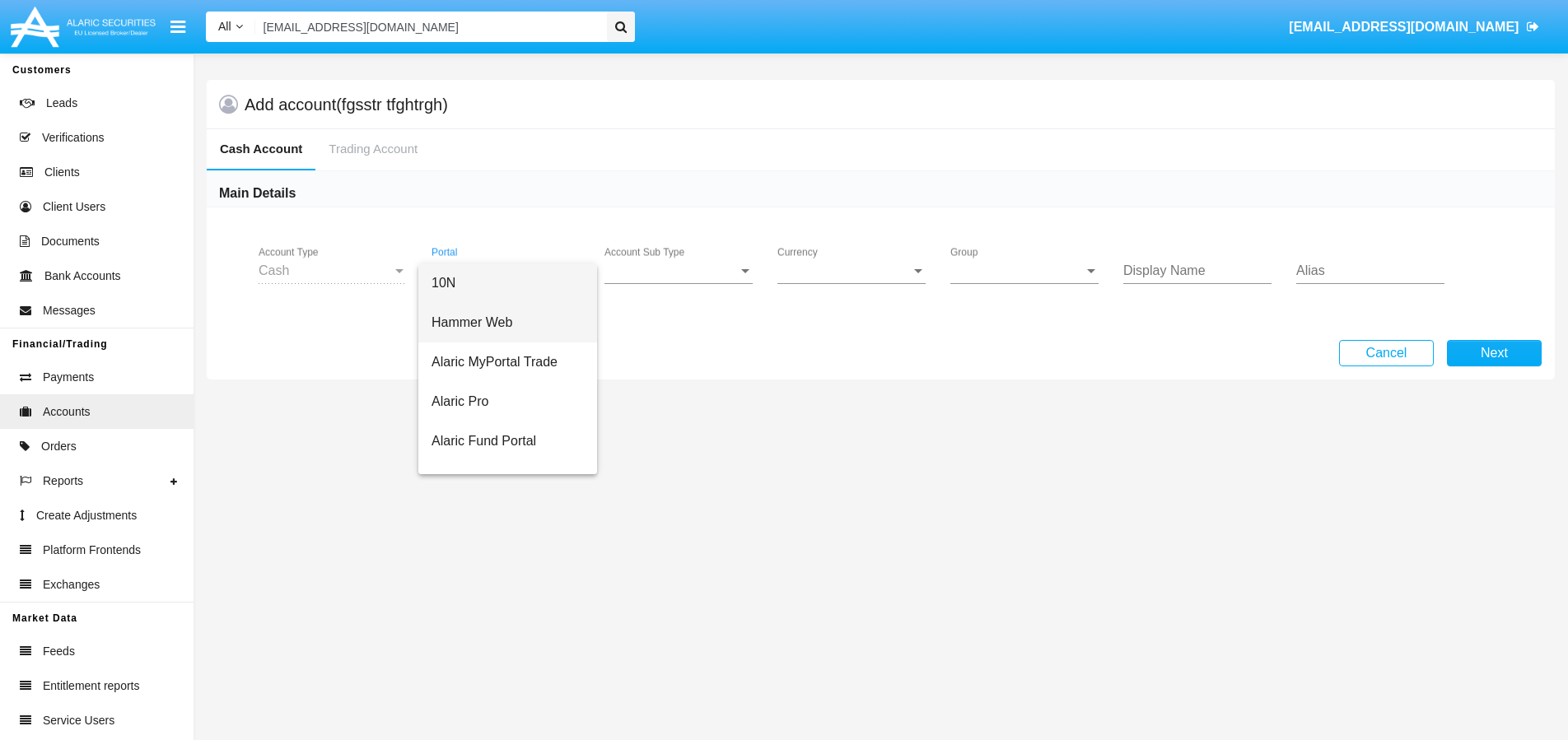
click at [480, 321] on span "Hammer Web" at bounding box center [507, 323] width 152 height 39
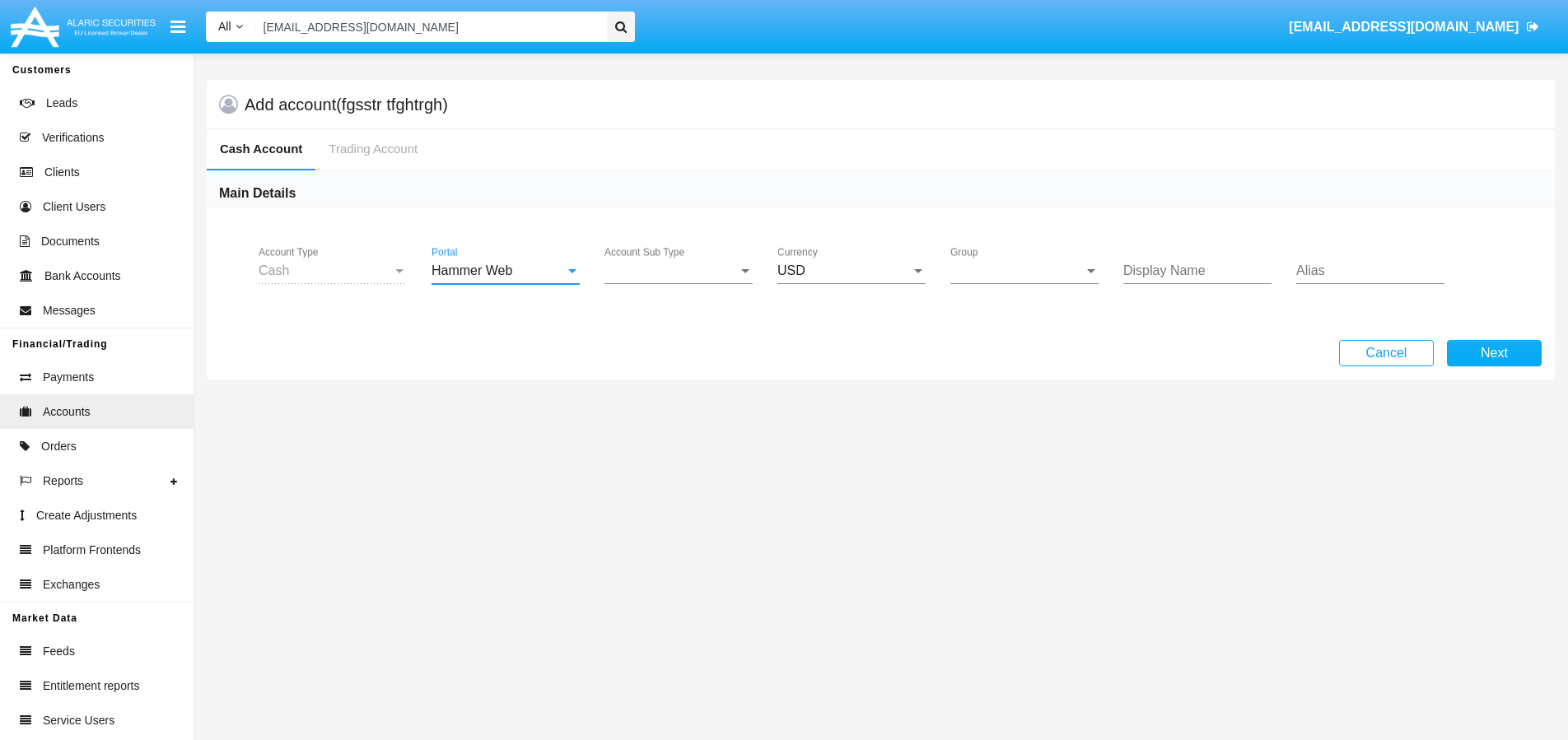
click at [681, 273] on span "Account Sub Type" at bounding box center [671, 270] width 133 height 15
click at [653, 290] on span "Trading Cash" at bounding box center [678, 283] width 148 height 39
click at [1002, 266] on span "Group" at bounding box center [1017, 270] width 133 height 15
click at [1002, 283] on span "Hammer Web Lite" at bounding box center [1024, 283] width 148 height 39
click at [1156, 275] on input "Display Name" at bounding box center [1197, 270] width 148 height 15
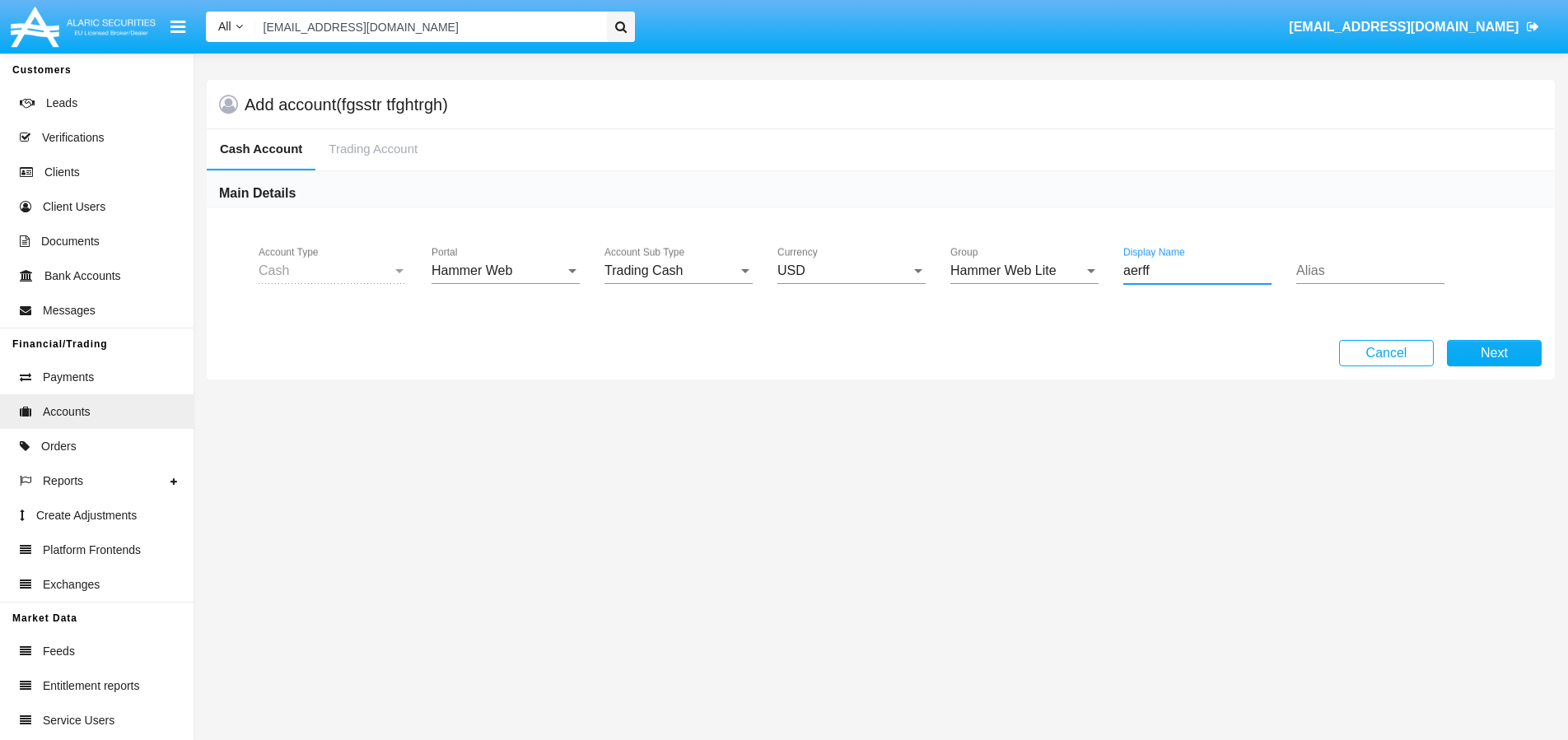
type input "aerff"
click at [1376, 271] on input "Alias" at bounding box center [1370, 270] width 148 height 15
type input "DEMOTEST"
click at [1508, 348] on button "Next" at bounding box center [1494, 353] width 95 height 26
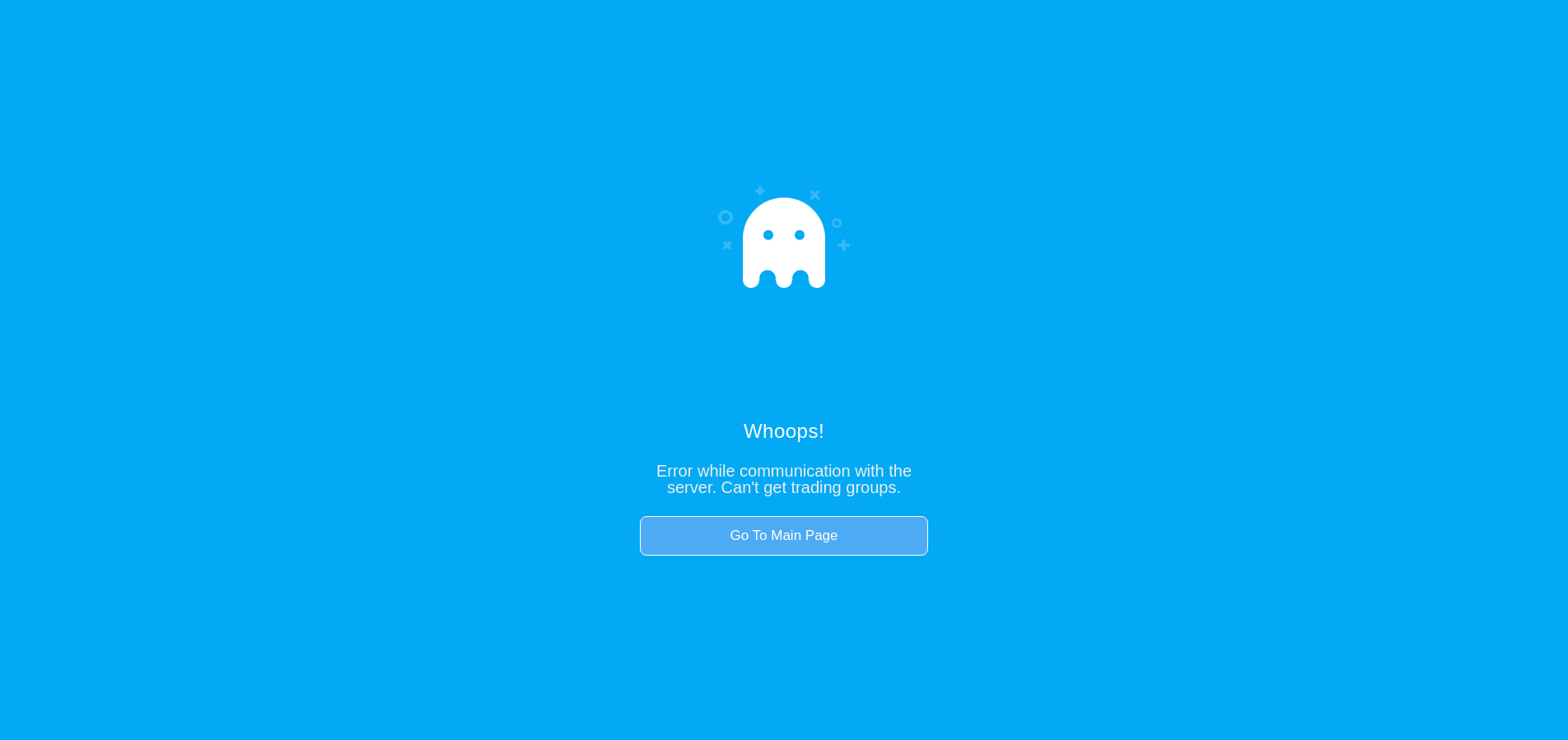
click at [787, 540] on link "Go To Main Page" at bounding box center [784, 535] width 288 height 39
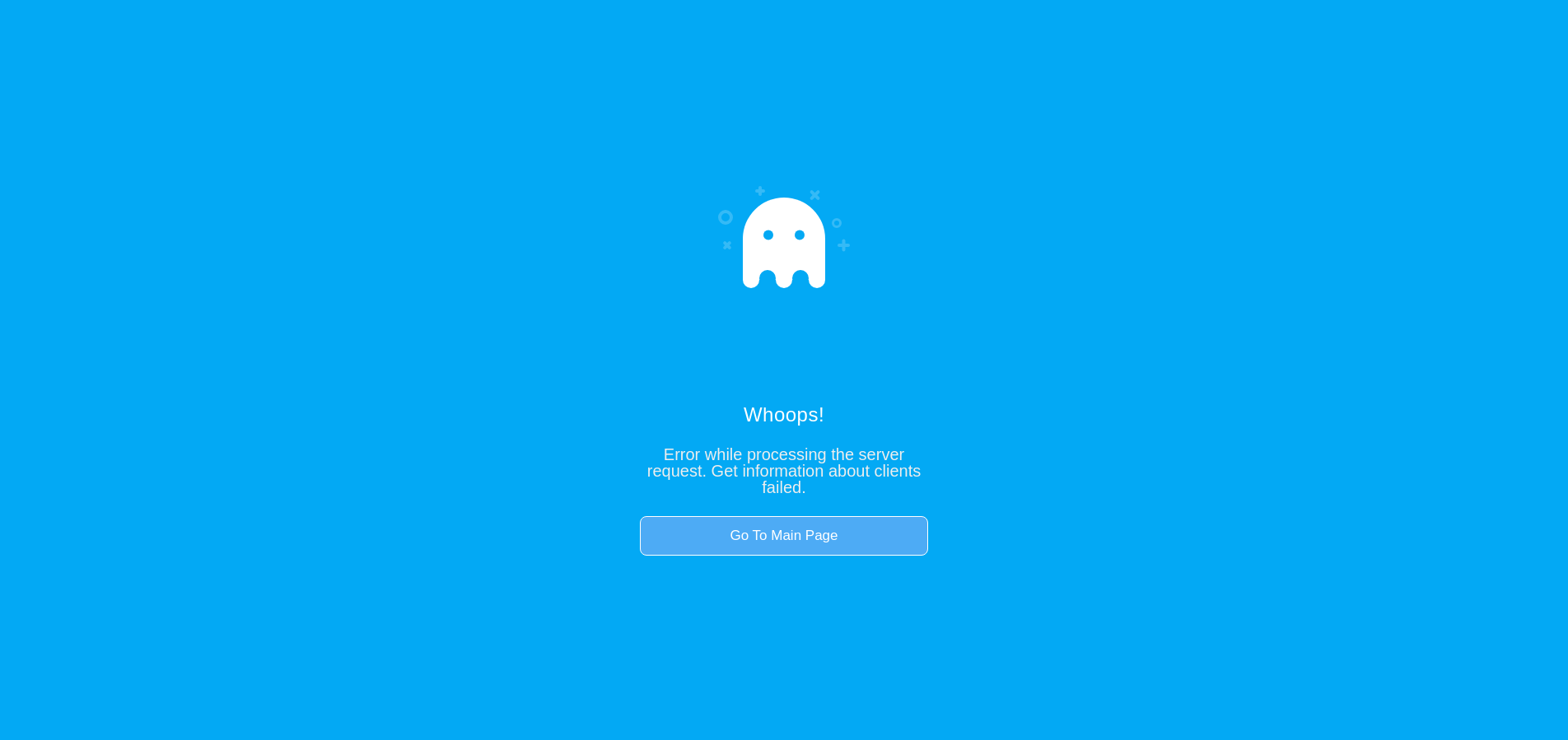
click at [801, 536] on link "Go To Main Page" at bounding box center [784, 535] width 288 height 39
click at [777, 528] on link "Go To Main Page" at bounding box center [784, 535] width 288 height 39
click at [802, 529] on link "Go To Main Page" at bounding box center [784, 535] width 288 height 39
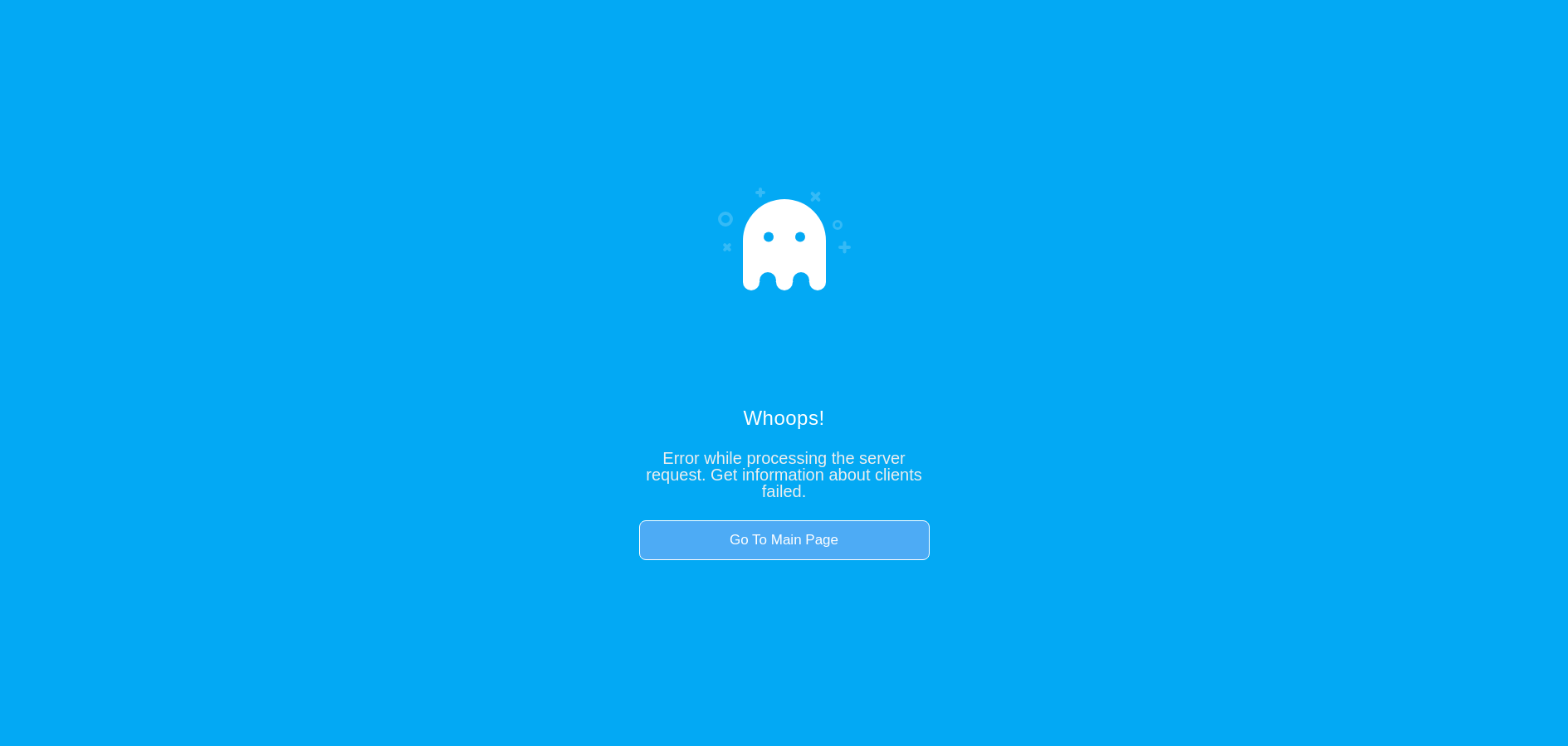
click at [829, 547] on link "Go To Main Page" at bounding box center [784, 540] width 291 height 40
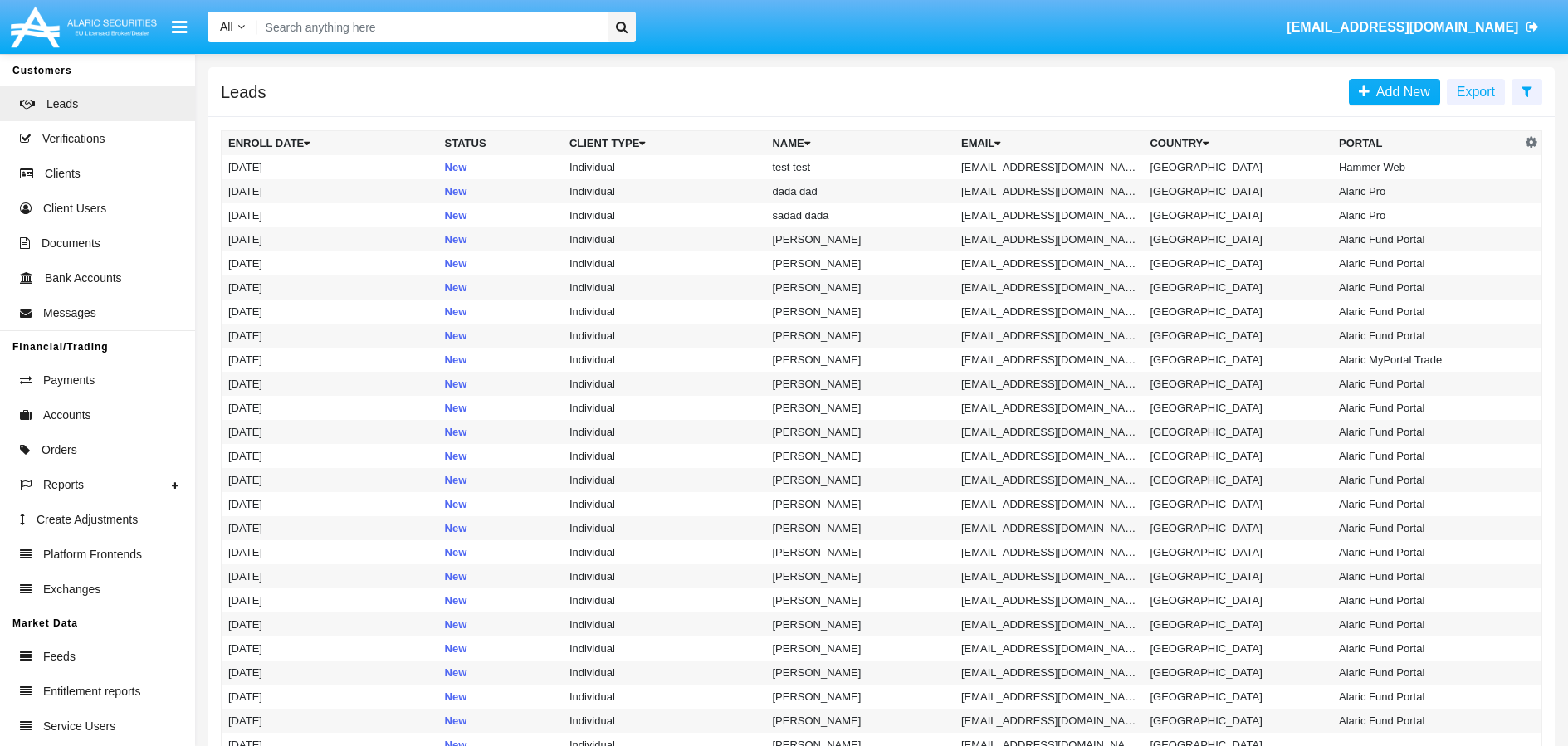
click at [442, 26] on input "Search" at bounding box center [430, 27] width 346 height 30
paste input "[EMAIL_ADDRESS][DOMAIN_NAME]"
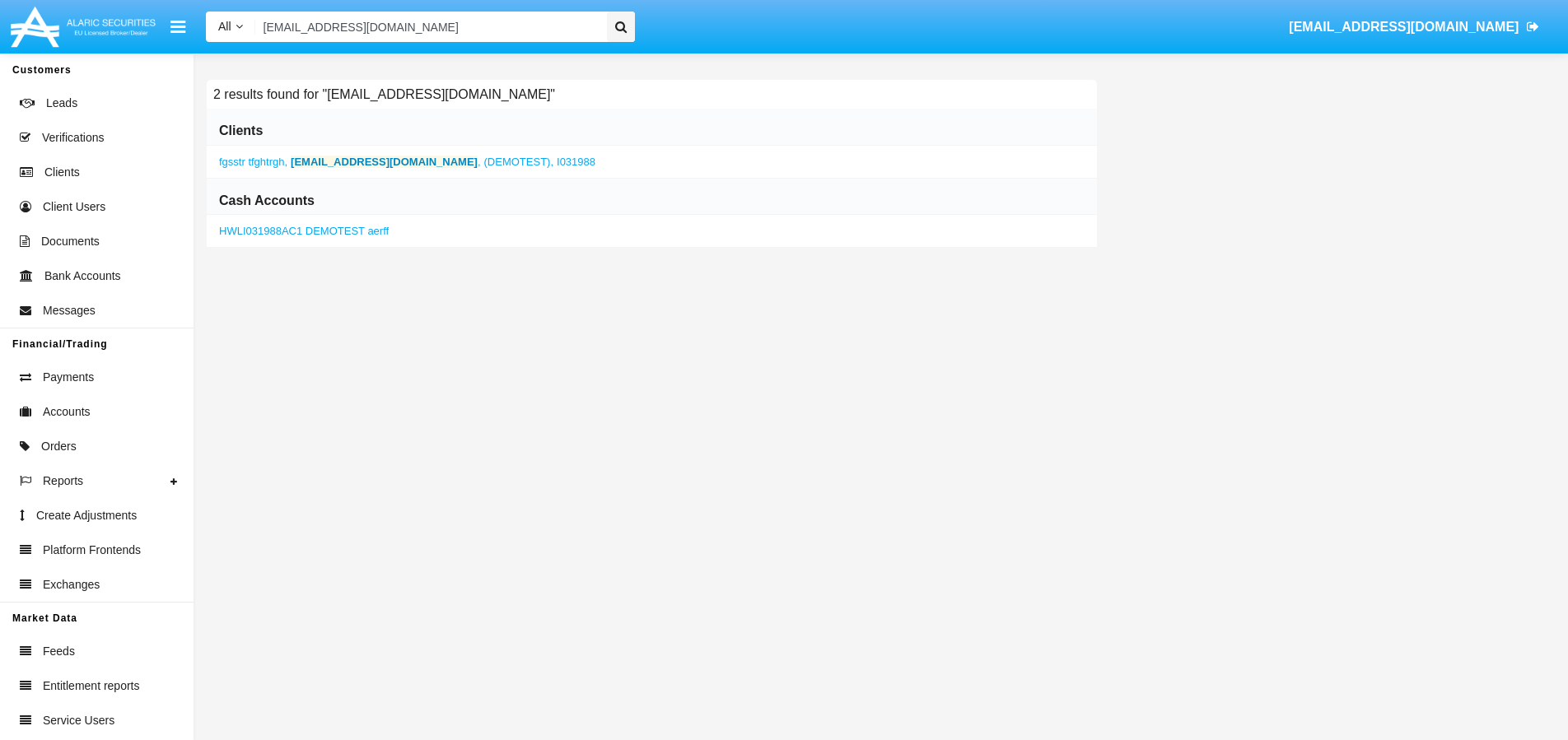
type input "[EMAIL_ADDRESS][DOMAIN_NAME]"
click at [330, 229] on link "HWLI031988AC1 DEMOTEST aerff" at bounding box center [303, 230] width 170 height 12
click at [354, 157] on b "[EMAIL_ADDRESS][DOMAIN_NAME]" at bounding box center [383, 162] width 187 height 12
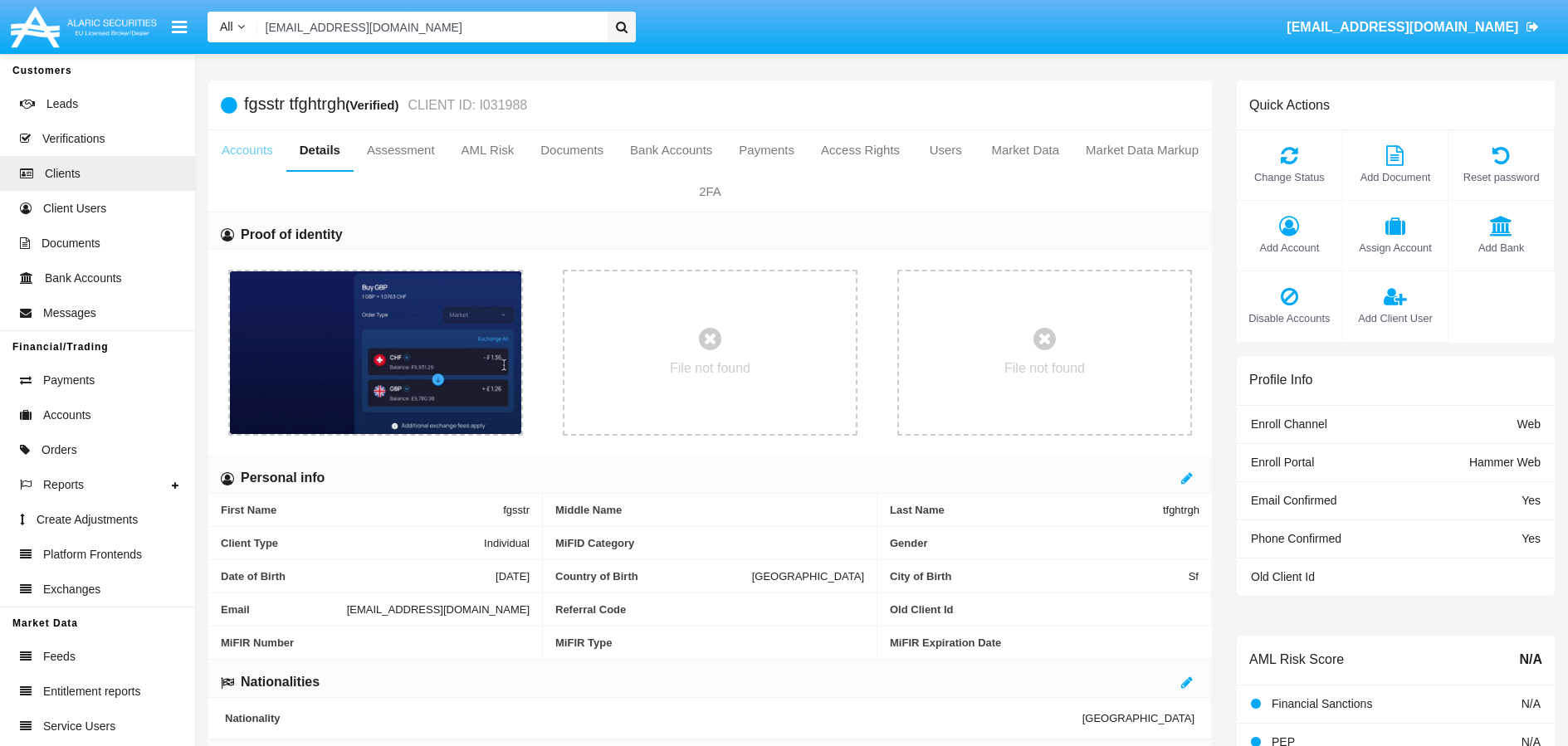
click at [261, 155] on link "Accounts" at bounding box center [247, 151] width 78 height 40
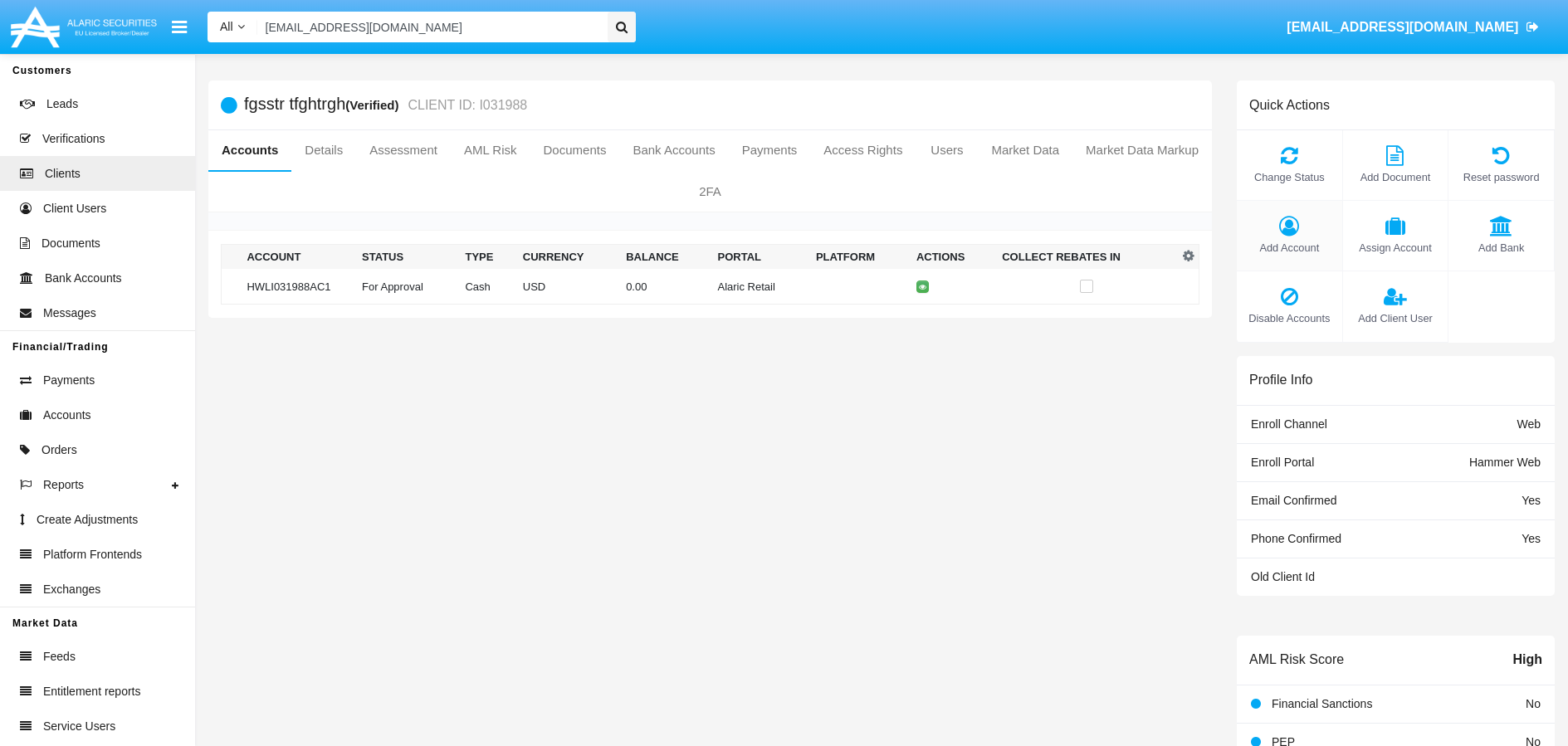
click at [1285, 225] on icon at bounding box center [1290, 225] width 89 height 20
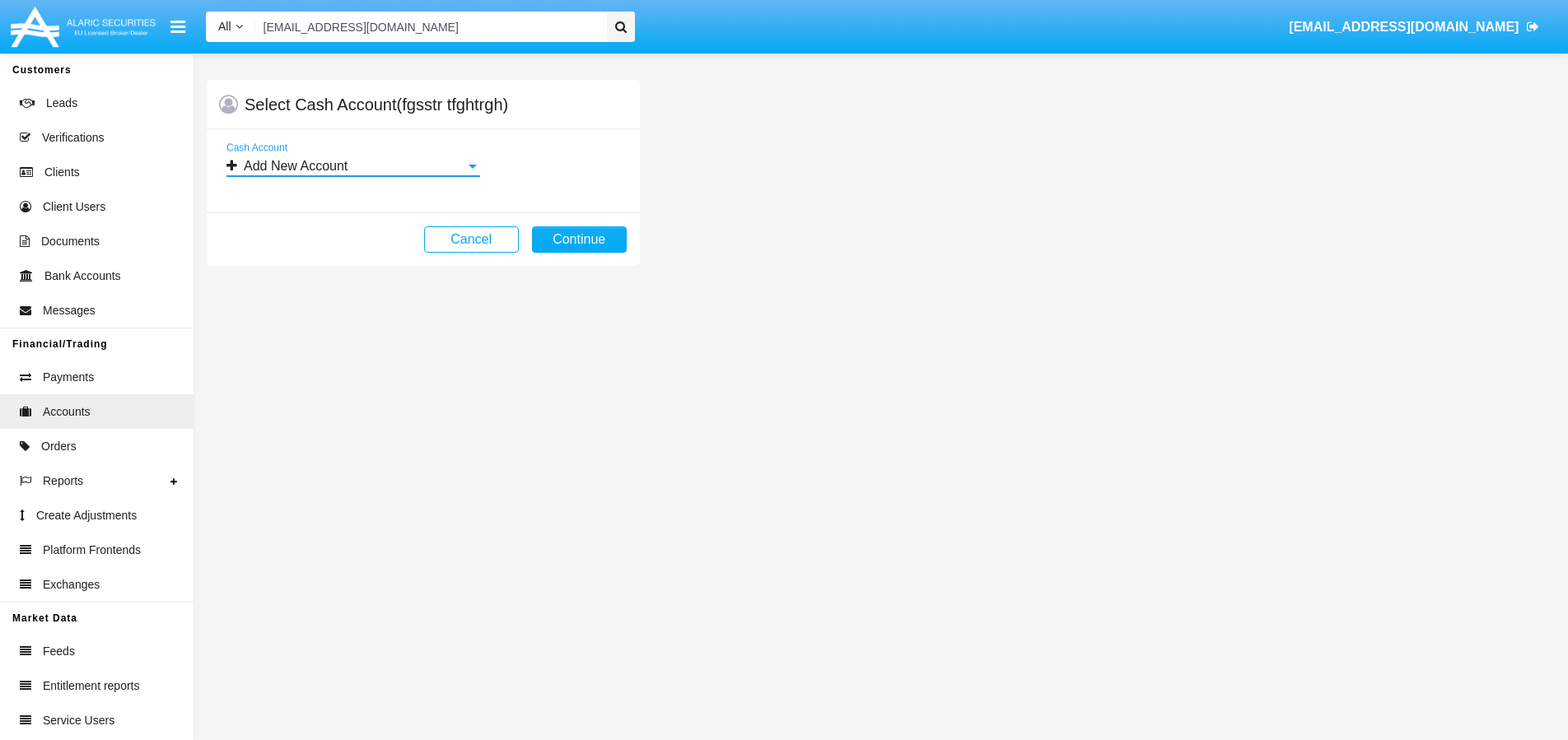
click at [472, 167] on div at bounding box center [473, 166] width 8 height 4
click at [294, 180] on span "Add New Account" at bounding box center [353, 178] width 254 height 39
click at [555, 242] on button "Continue" at bounding box center [579, 239] width 95 height 26
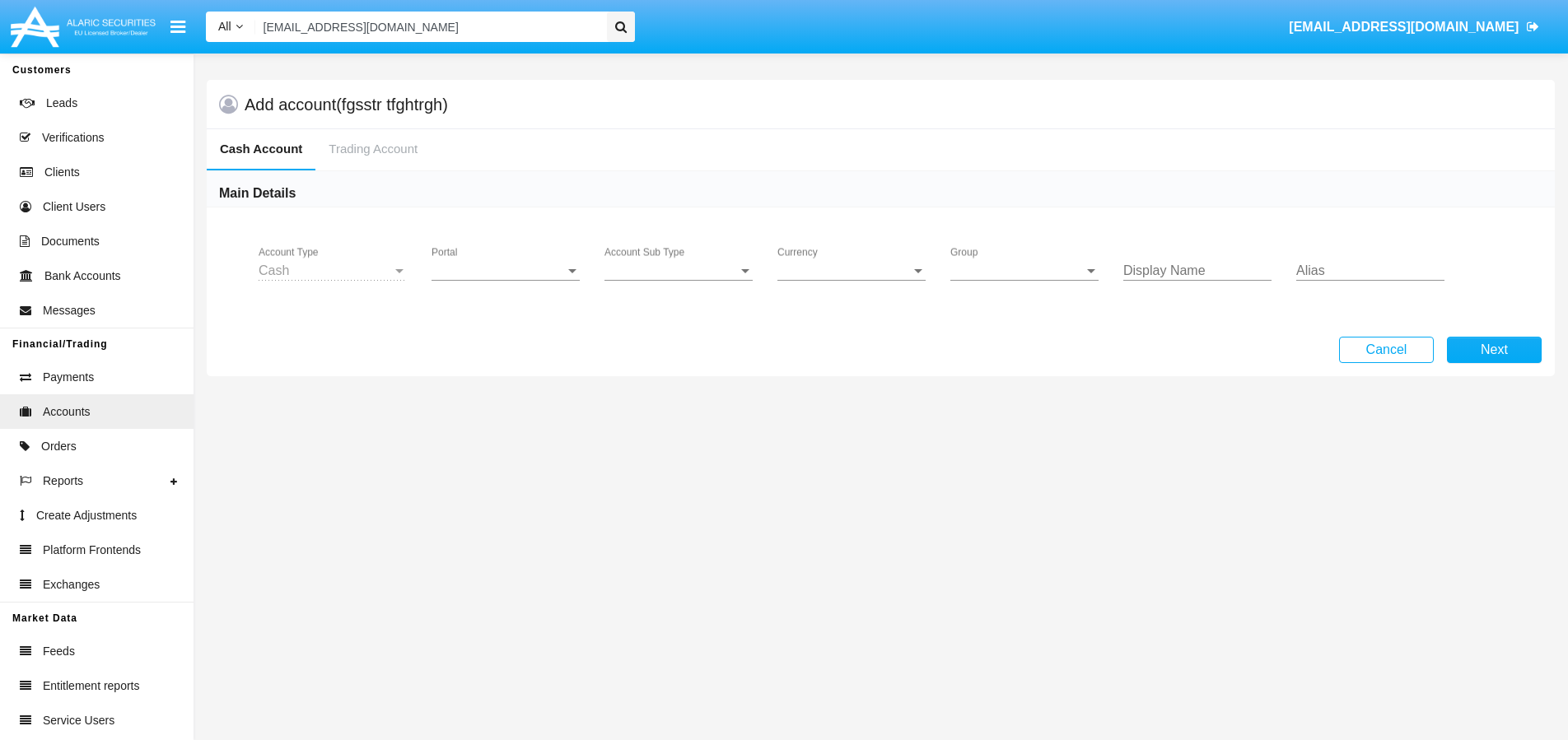
click at [476, 278] on div "Portal Portal" at bounding box center [505, 265] width 148 height 37
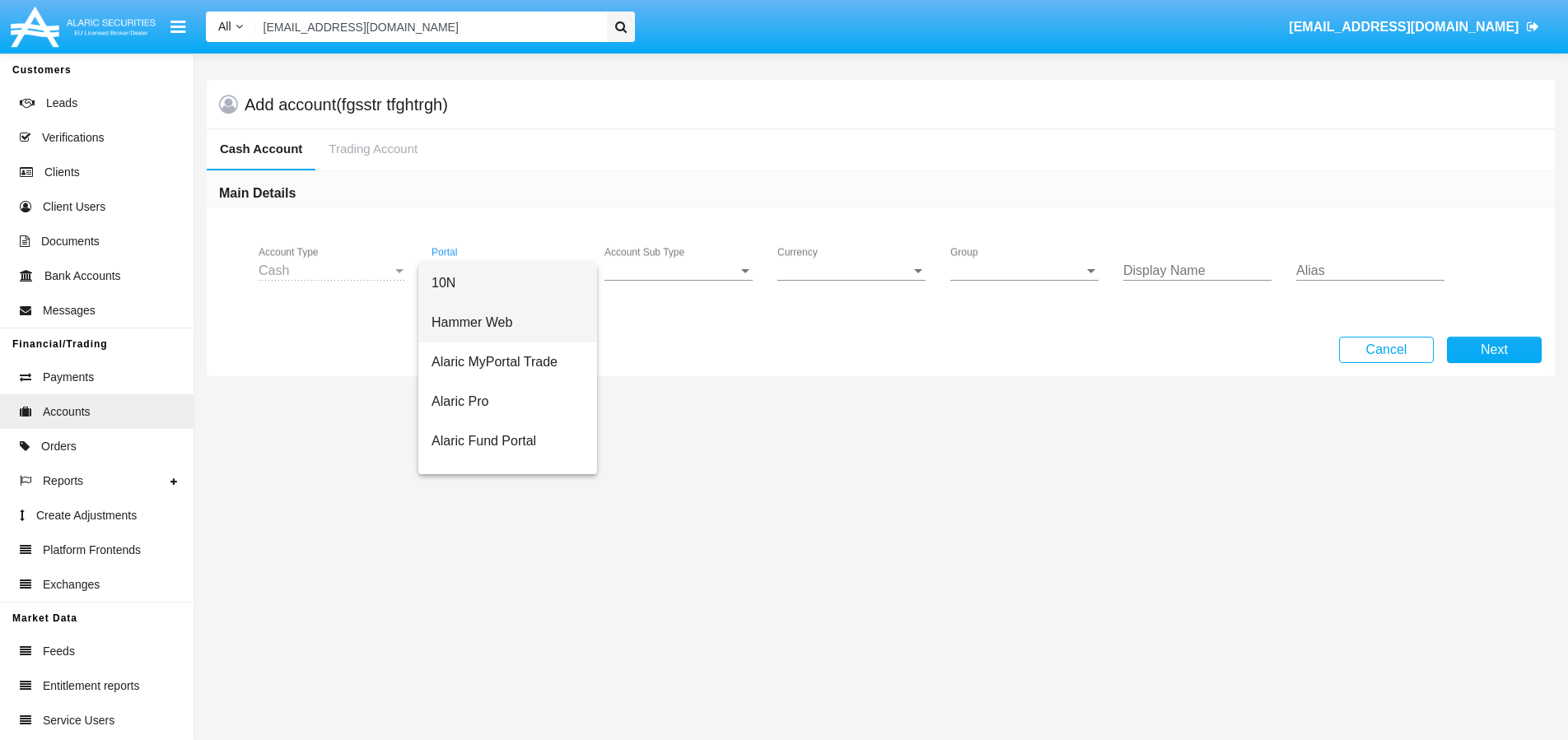
click at [489, 319] on span "Hammer Web" at bounding box center [507, 323] width 152 height 39
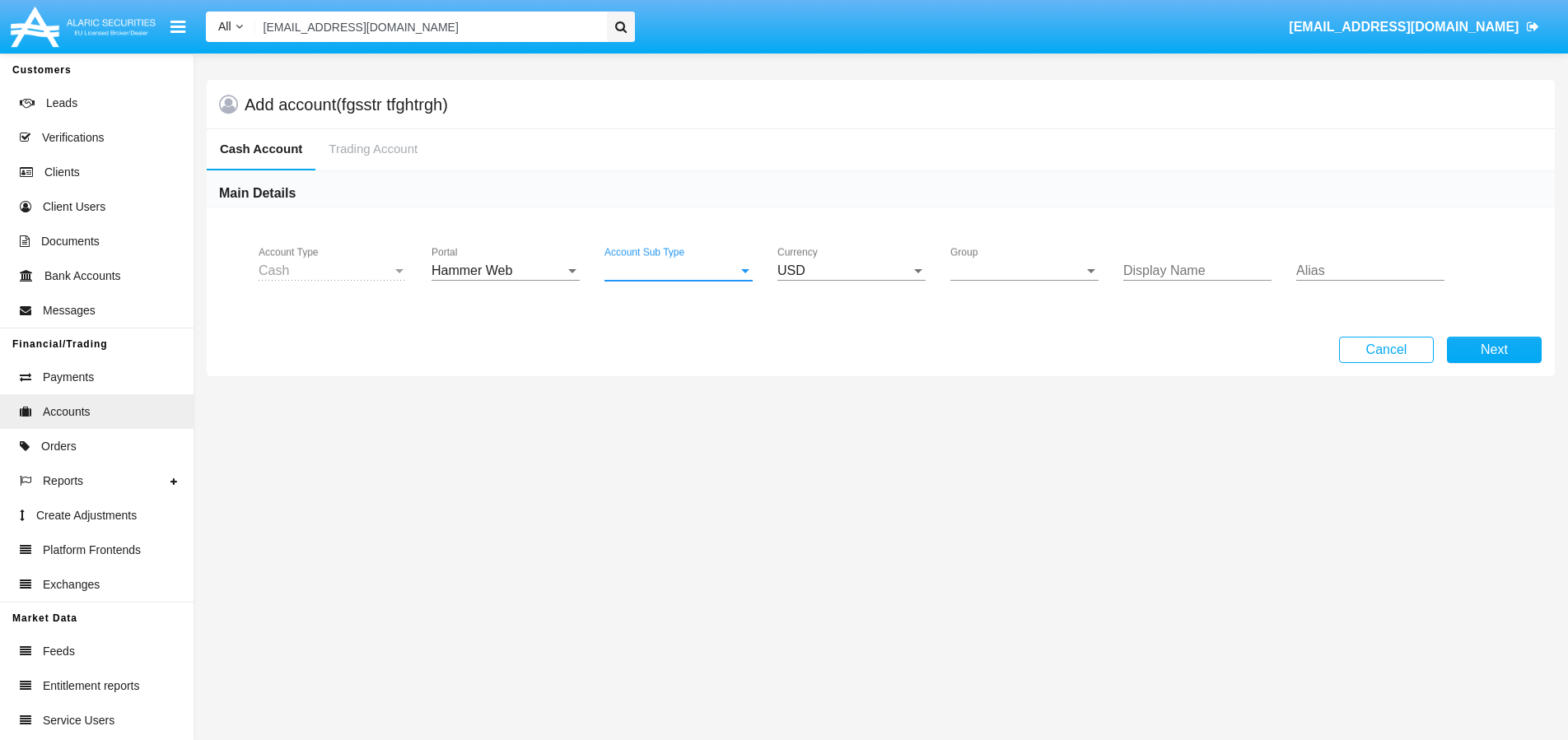
click at [683, 264] on span "Account Sub Type" at bounding box center [671, 270] width 133 height 15
click at [678, 282] on span "Trading Cash" at bounding box center [678, 283] width 148 height 39
click at [1011, 258] on div "Group Group" at bounding box center [1024, 265] width 148 height 37
drag, startPoint x: 1011, startPoint y: 280, endPoint x: 1076, endPoint y: 272, distance: 65.5
click at [1011, 280] on span "Hammer Web Lite" at bounding box center [1024, 283] width 148 height 39
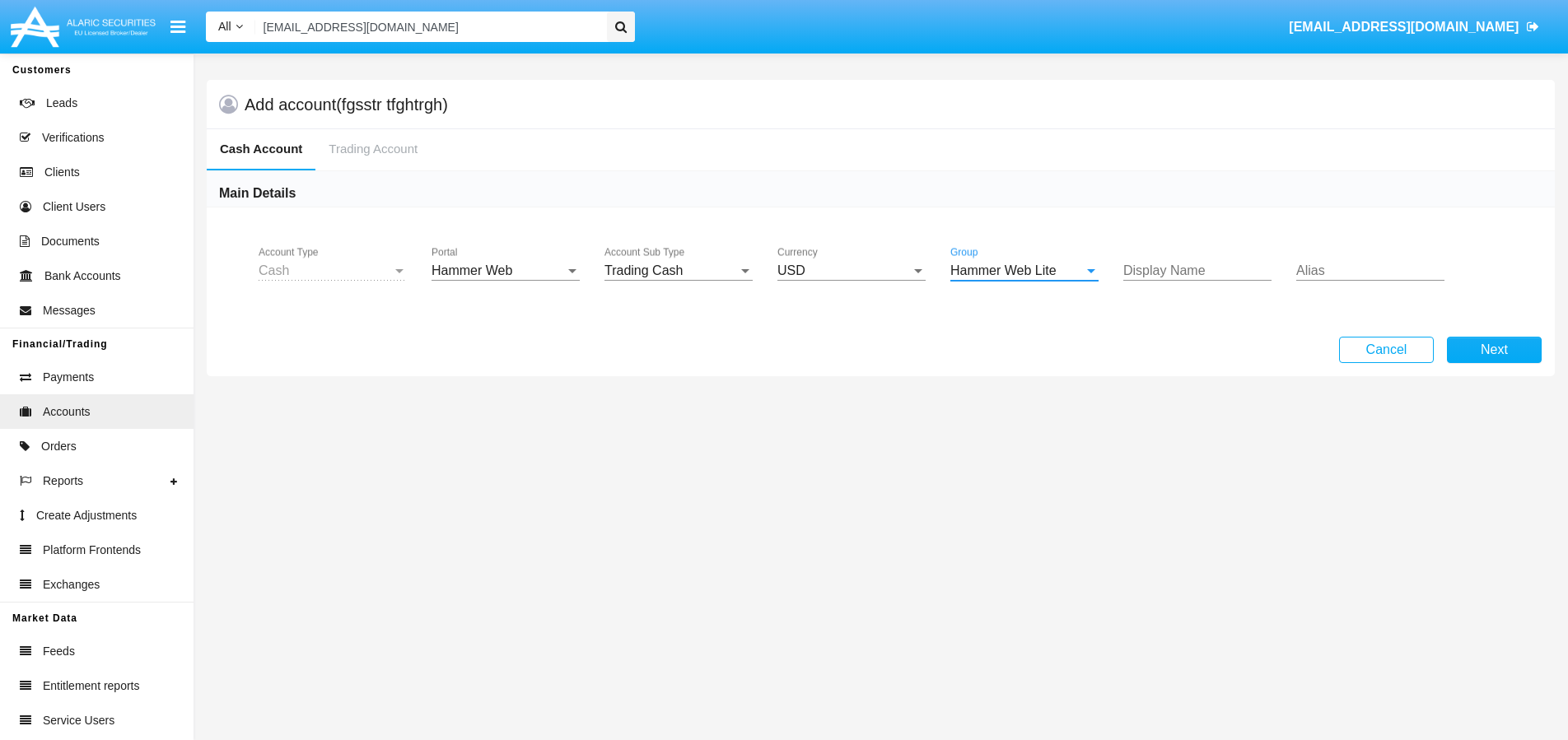
click at [1160, 270] on input "Display Name" at bounding box center [1197, 270] width 148 height 15
type input "refqefr"
click at [1313, 264] on input "Alias" at bounding box center [1370, 270] width 148 height 15
type input "DEMOTEST"
click at [1532, 351] on button "Next" at bounding box center [1494, 349] width 95 height 26
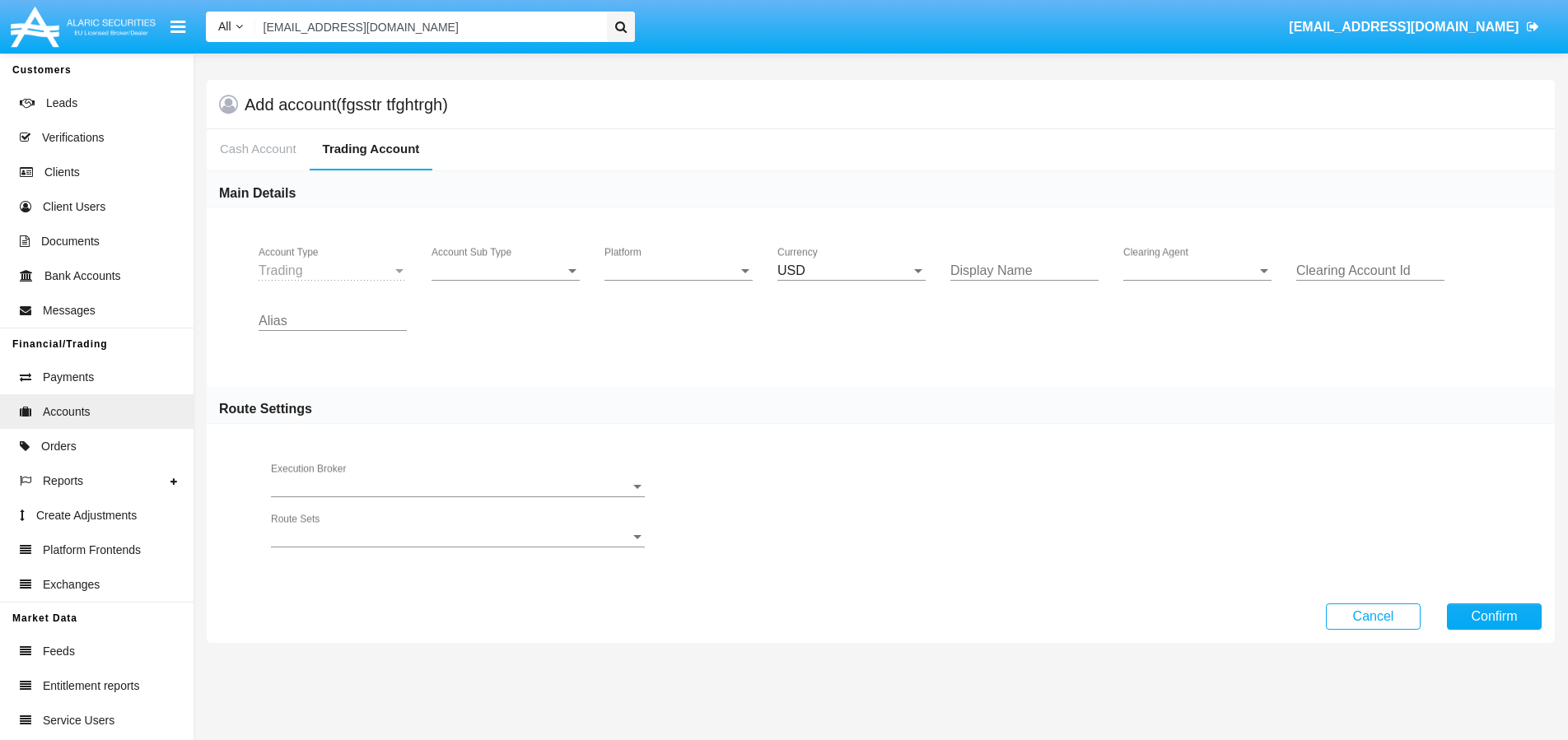
click at [365, 261] on div "Trading Account Type" at bounding box center [333, 265] width 148 height 37
click at [495, 283] on div "Account Sub Type Account Sub Type" at bounding box center [505, 265] width 148 height 37
drag, startPoint x: 474, startPoint y: 285, endPoint x: 603, endPoint y: 276, distance: 129.3
click at [474, 285] on span "Trading" at bounding box center [505, 283] width 148 height 39
click at [660, 276] on span "Platform" at bounding box center [671, 270] width 133 height 15
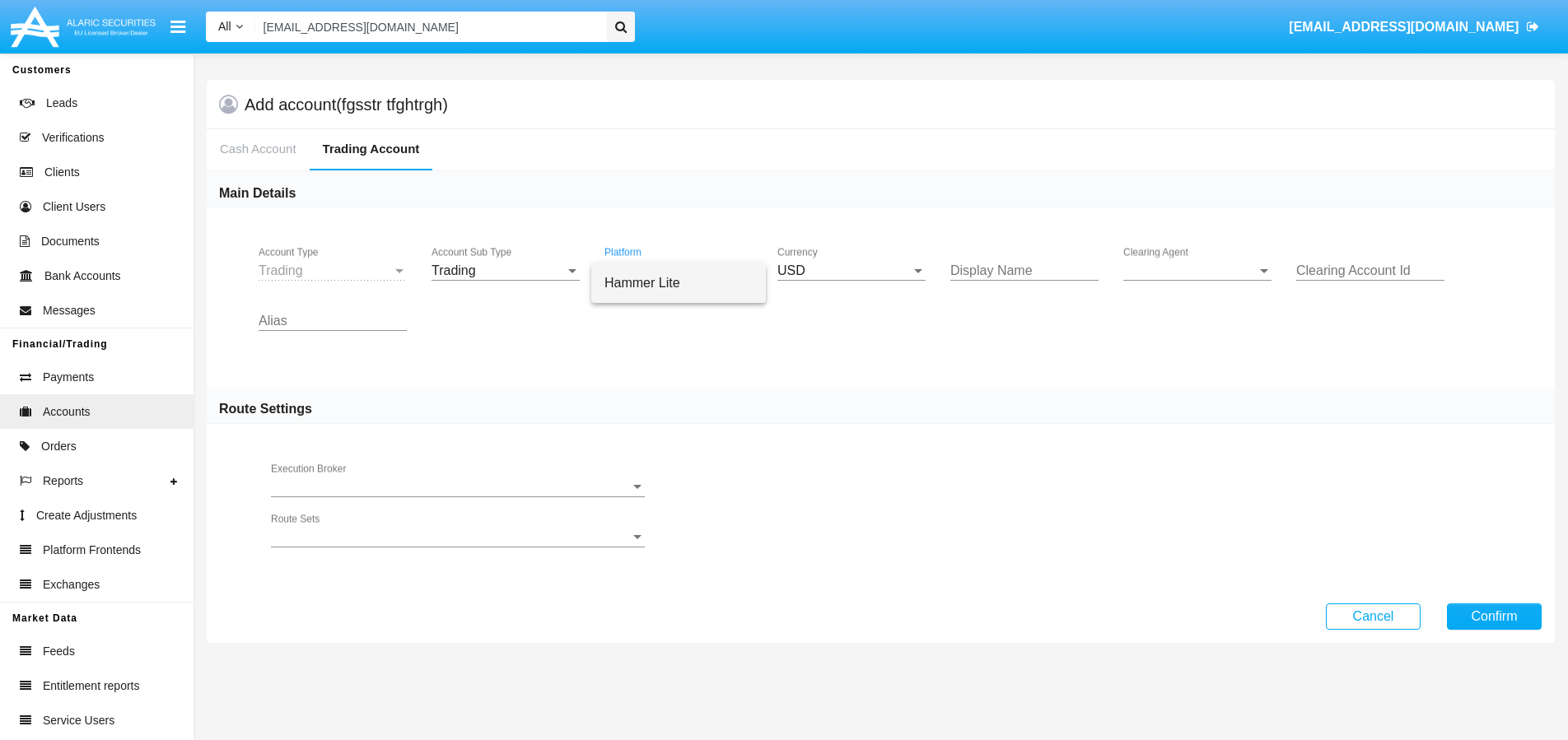
click at [646, 297] on span "Hammer Lite" at bounding box center [678, 283] width 148 height 39
click at [1076, 259] on div "Display Name" at bounding box center [1024, 265] width 148 height 37
type input "[DEMOGRAPHIC_DATA]"
click at [1173, 273] on span "Clearing Agent" at bounding box center [1189, 270] width 133 height 15
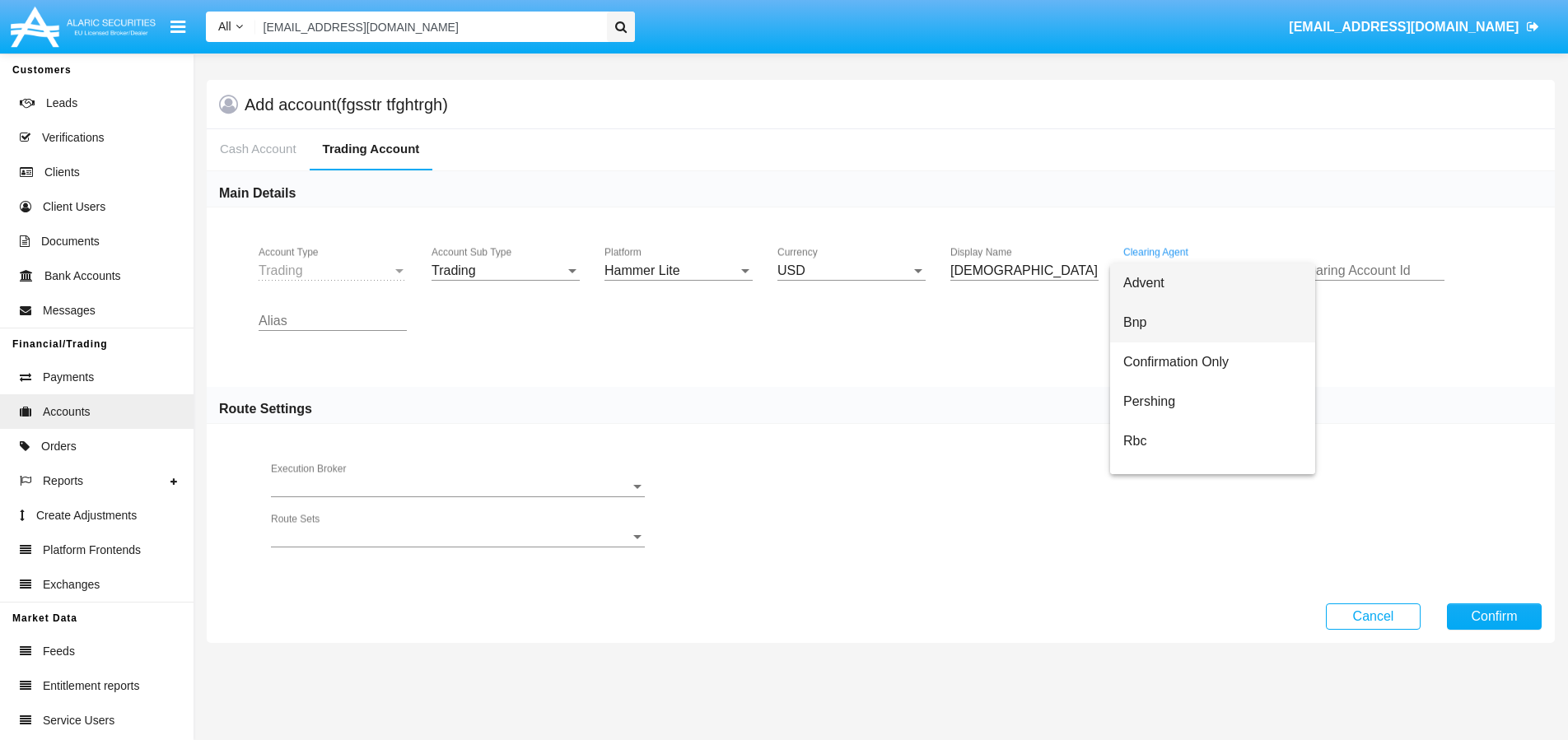
click at [1155, 316] on span "Bnp" at bounding box center [1212, 323] width 179 height 39
click at [1357, 267] on input "Clearing Account Id" at bounding box center [1370, 270] width 148 height 15
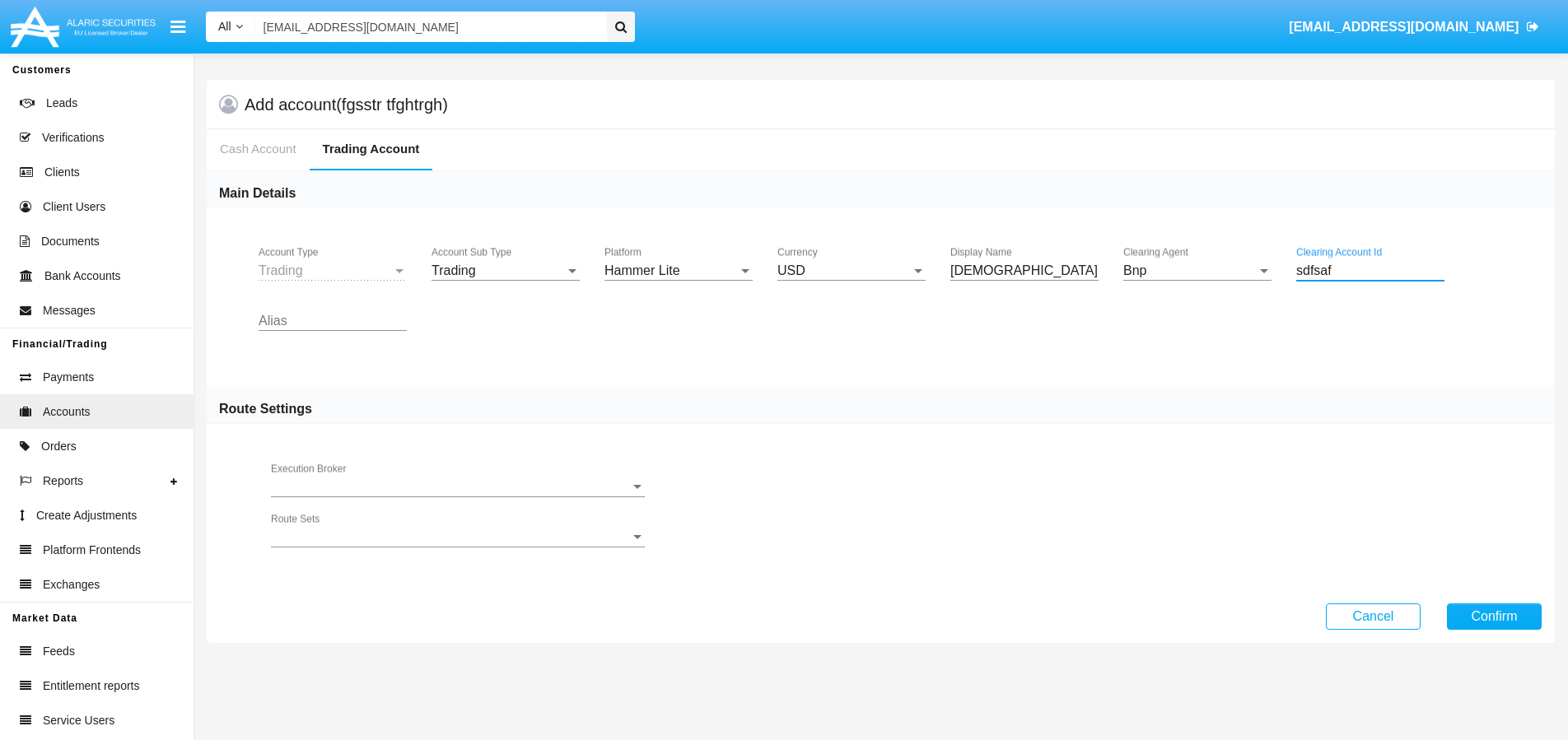
type input "sdfsaf"
click at [370, 309] on div "Alias" at bounding box center [333, 315] width 148 height 37
type input "DEMOTEST"
click at [1502, 623] on button "Confirm" at bounding box center [1494, 616] width 95 height 26
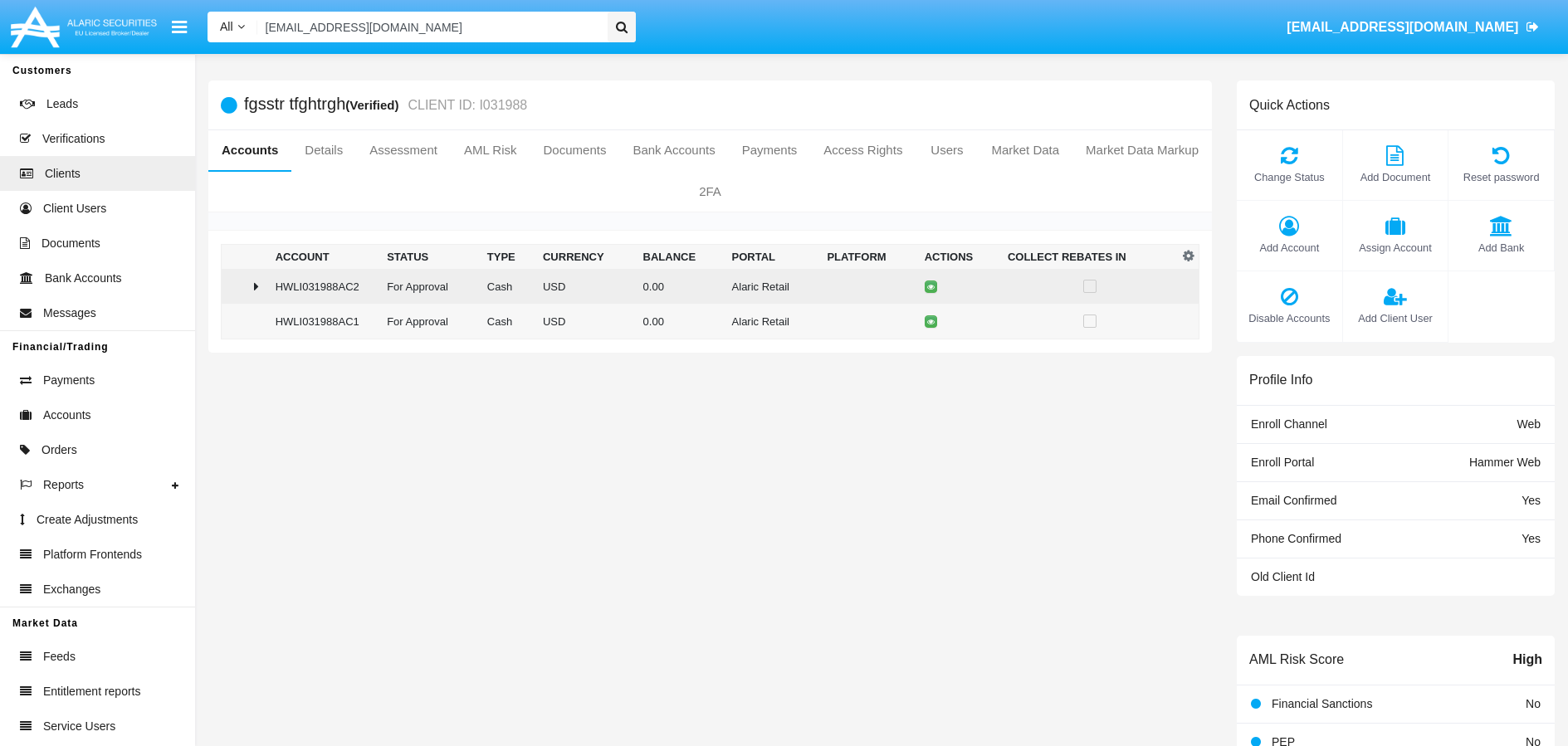
click at [258, 285] on div at bounding box center [245, 286] width 34 height 13
click at [930, 284] on icon at bounding box center [934, 287] width 8 height 8
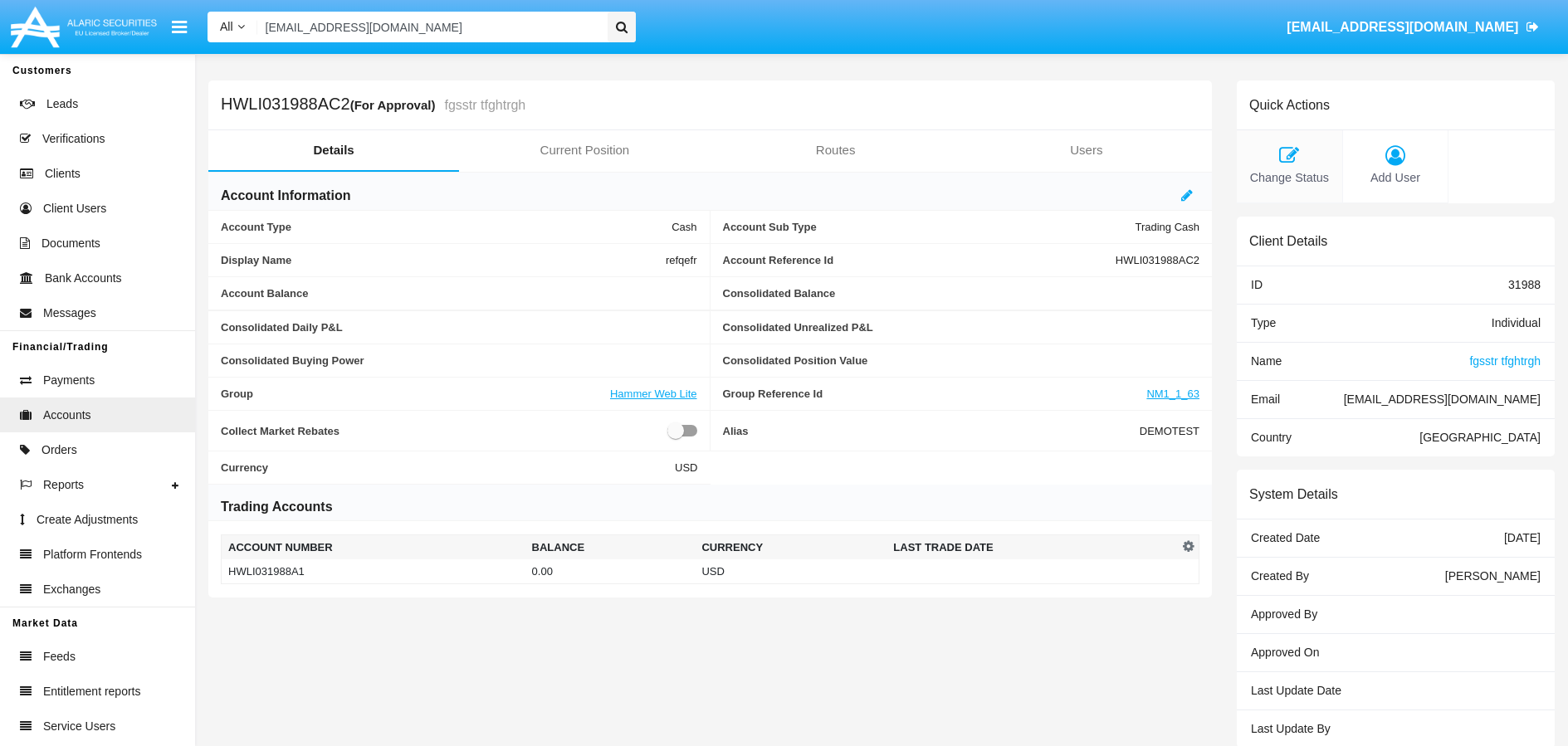
click at [1295, 171] on span "Change Status" at bounding box center [1290, 178] width 89 height 18
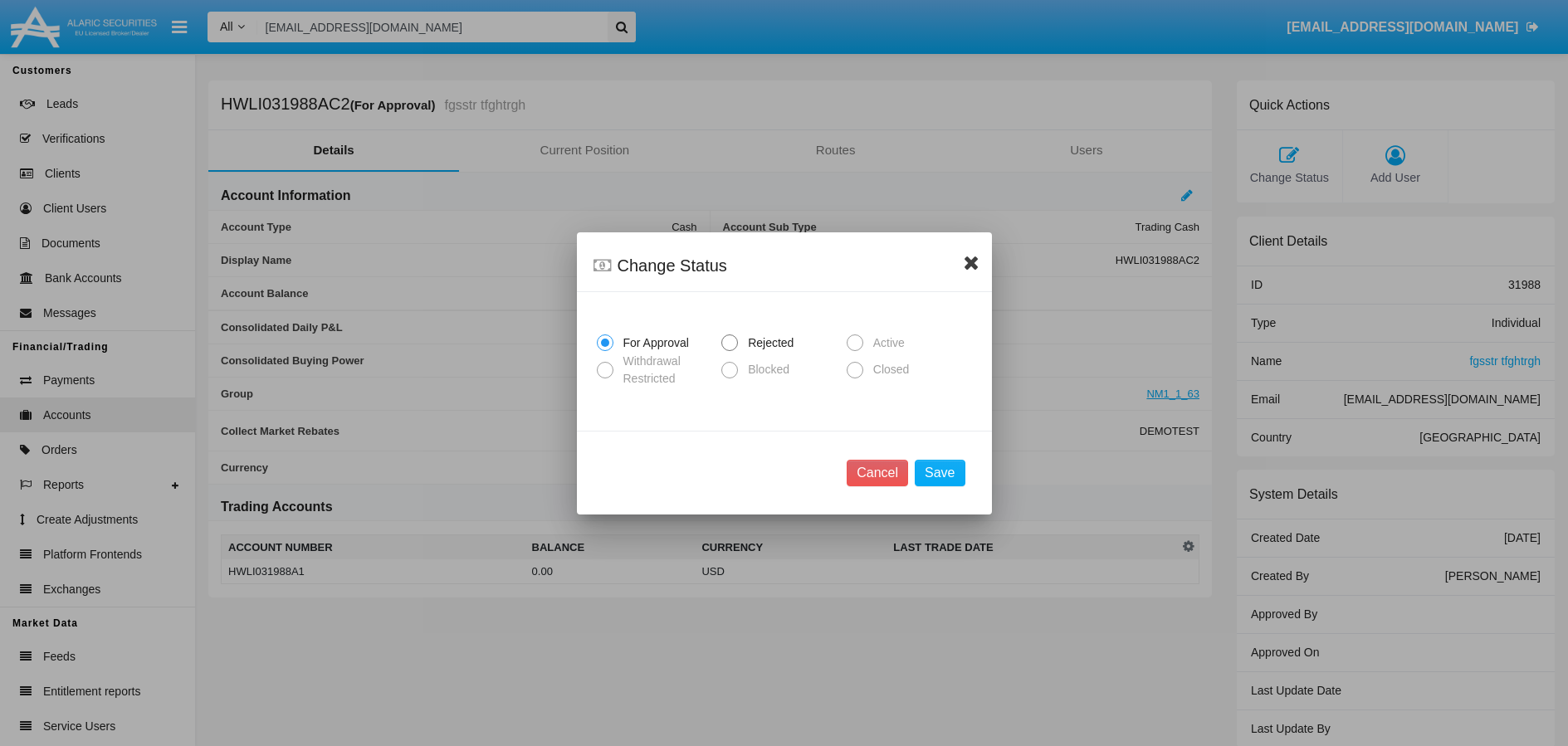
click at [971, 255] on icon at bounding box center [971, 261] width 16 height 20
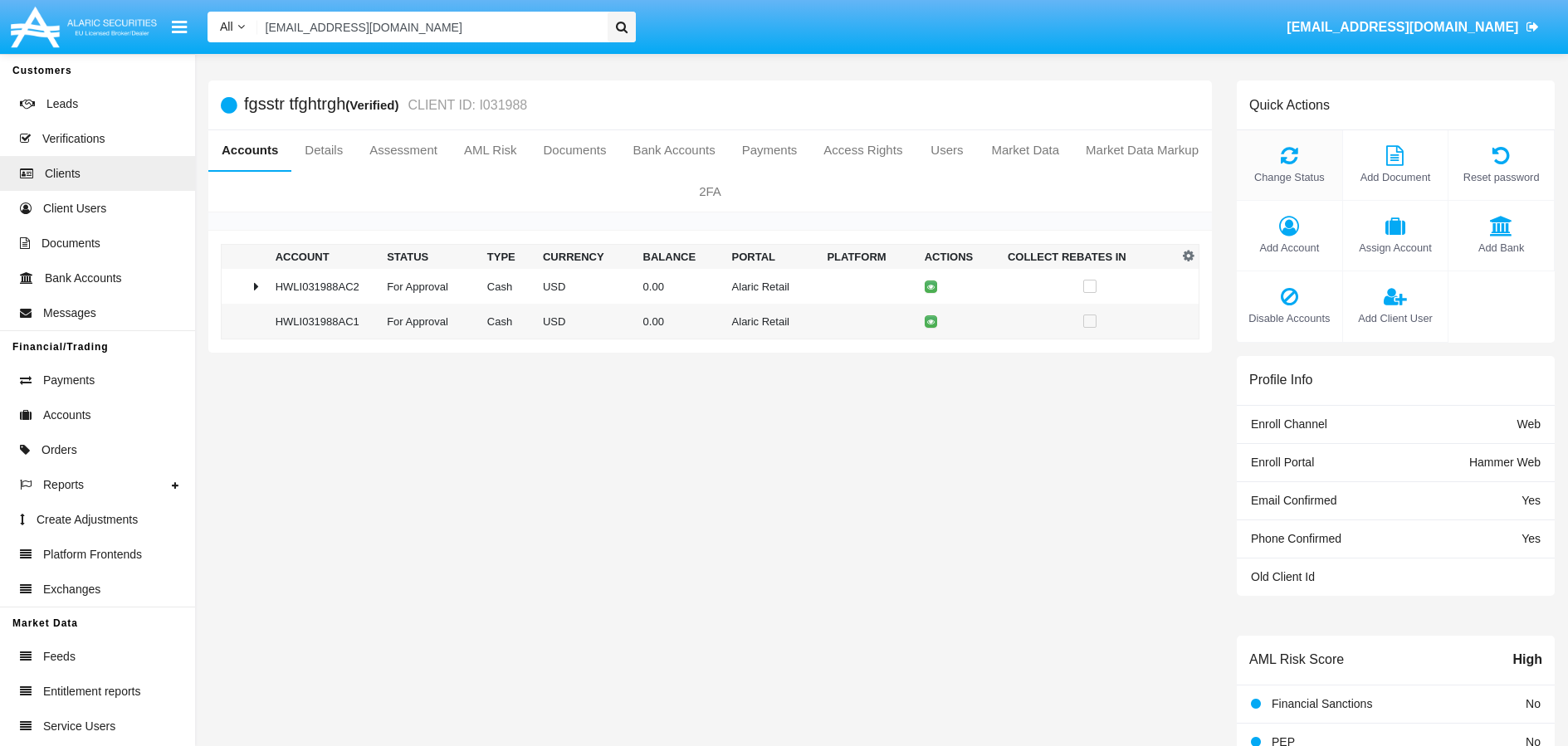
click at [1298, 157] on icon at bounding box center [1290, 154] width 89 height 20
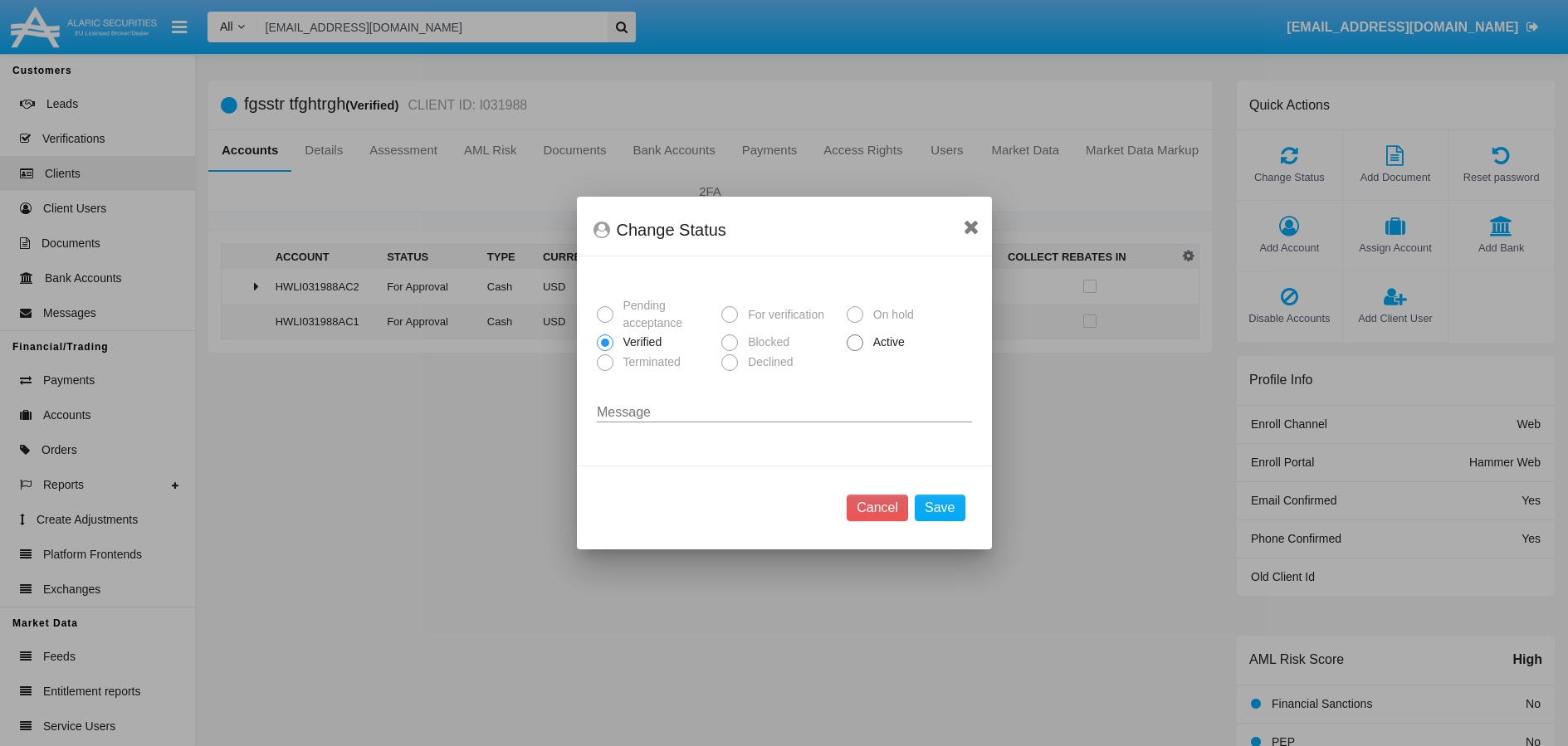
click at [846, 341] on span at bounding box center [855, 343] width 17 height 17
click at [854, 351] on input "Active" at bounding box center [854, 351] width 1 height 1
radio input "true"
click at [952, 519] on button "Save" at bounding box center [939, 507] width 50 height 27
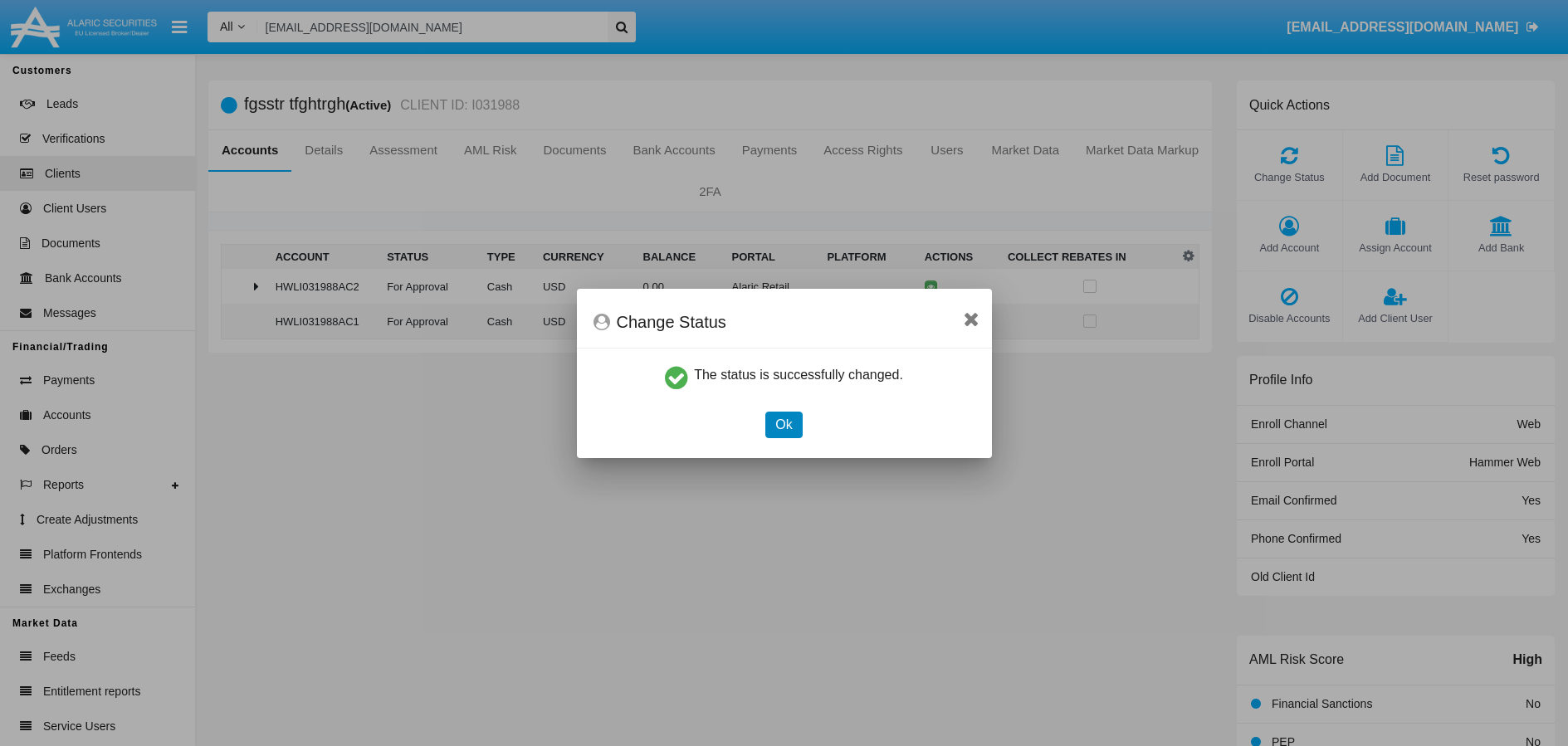
click at [787, 420] on button "Ok" at bounding box center [783, 425] width 37 height 27
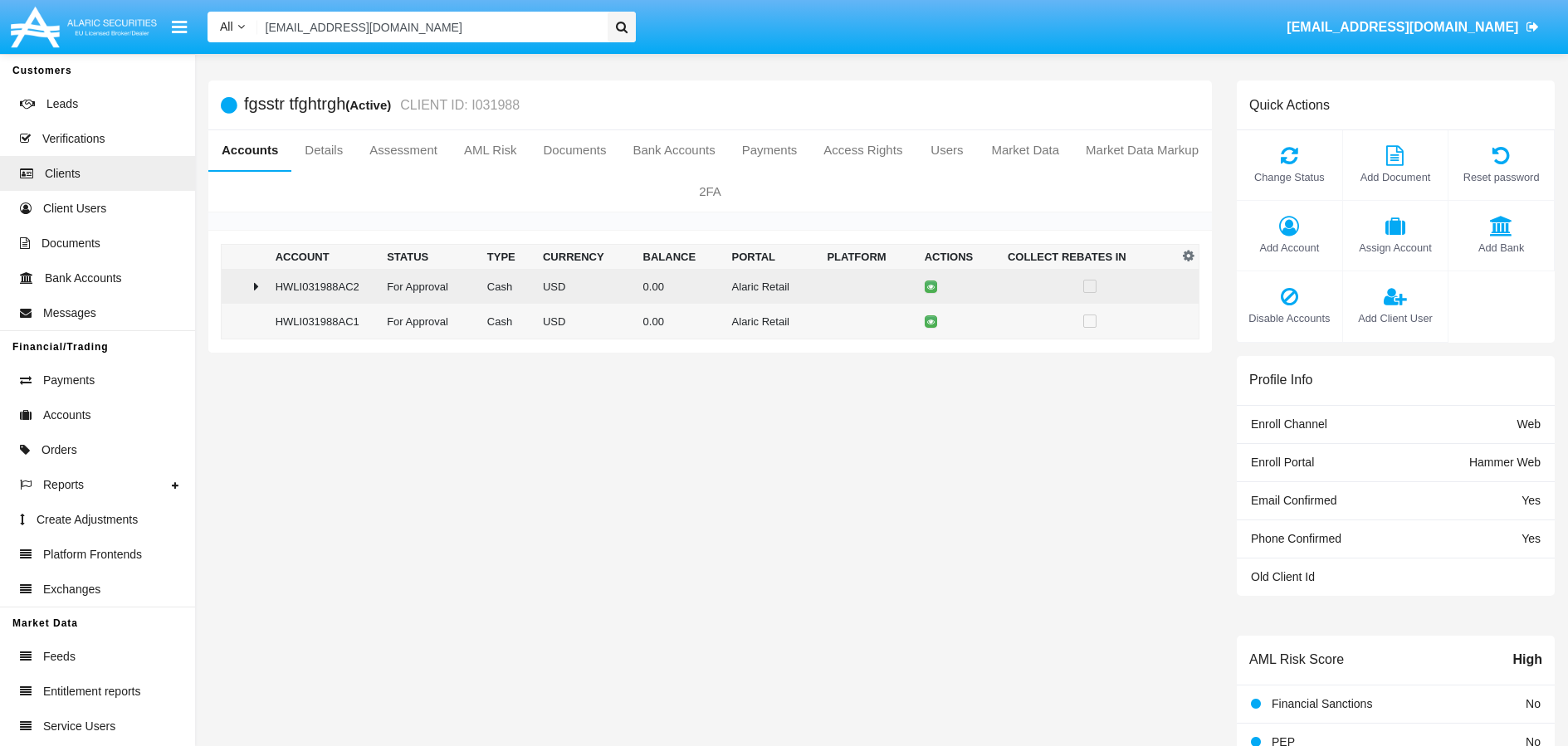
click at [258, 291] on div at bounding box center [245, 286] width 34 height 13
click at [931, 288] on icon at bounding box center [934, 287] width 8 height 8
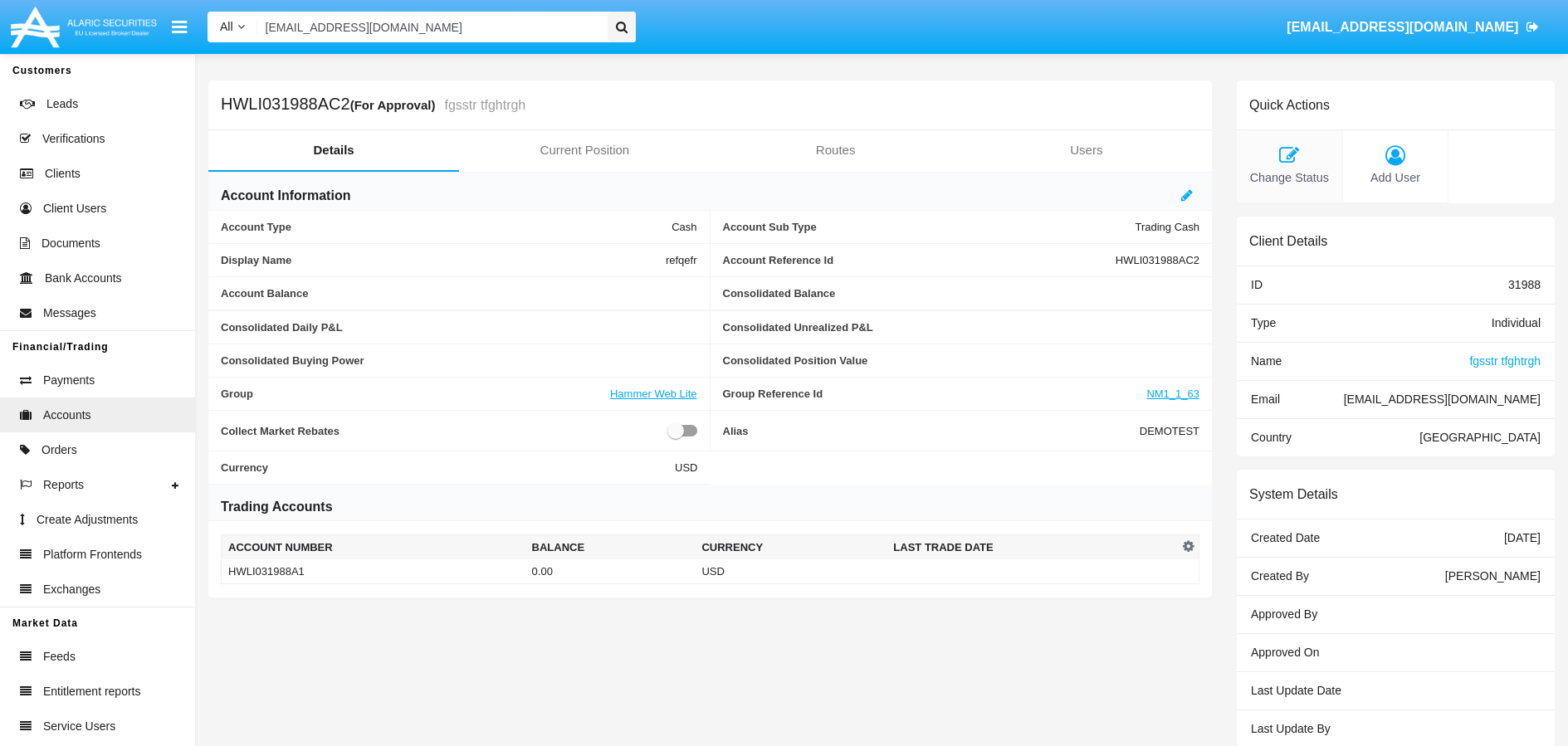
click at [1292, 157] on icon at bounding box center [1290, 154] width 89 height 20
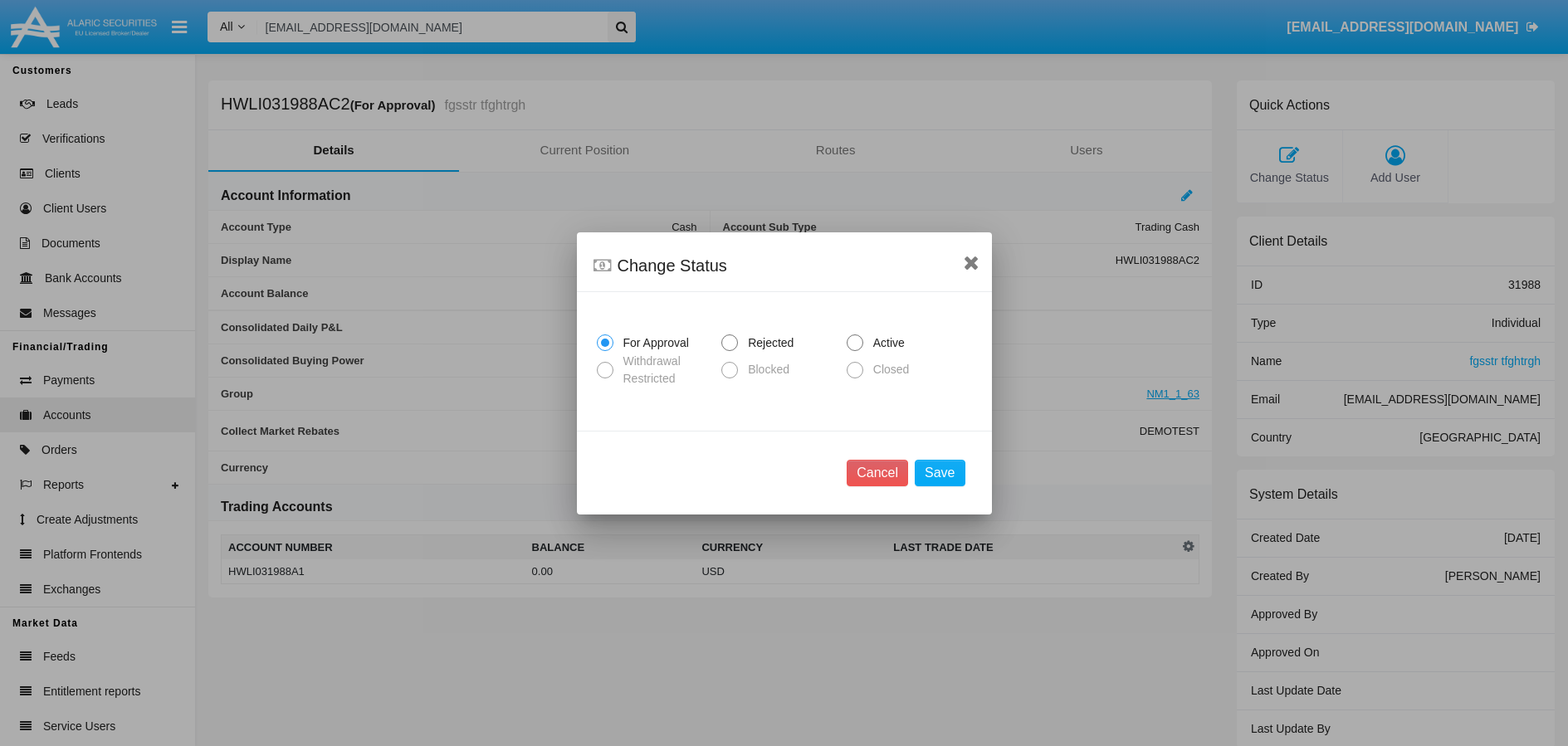
click at [857, 341] on span at bounding box center [855, 343] width 17 height 17
click at [855, 351] on input "Active" at bounding box center [854, 351] width 1 height 1
radio input "true"
click at [943, 473] on button "Save" at bounding box center [939, 473] width 50 height 27
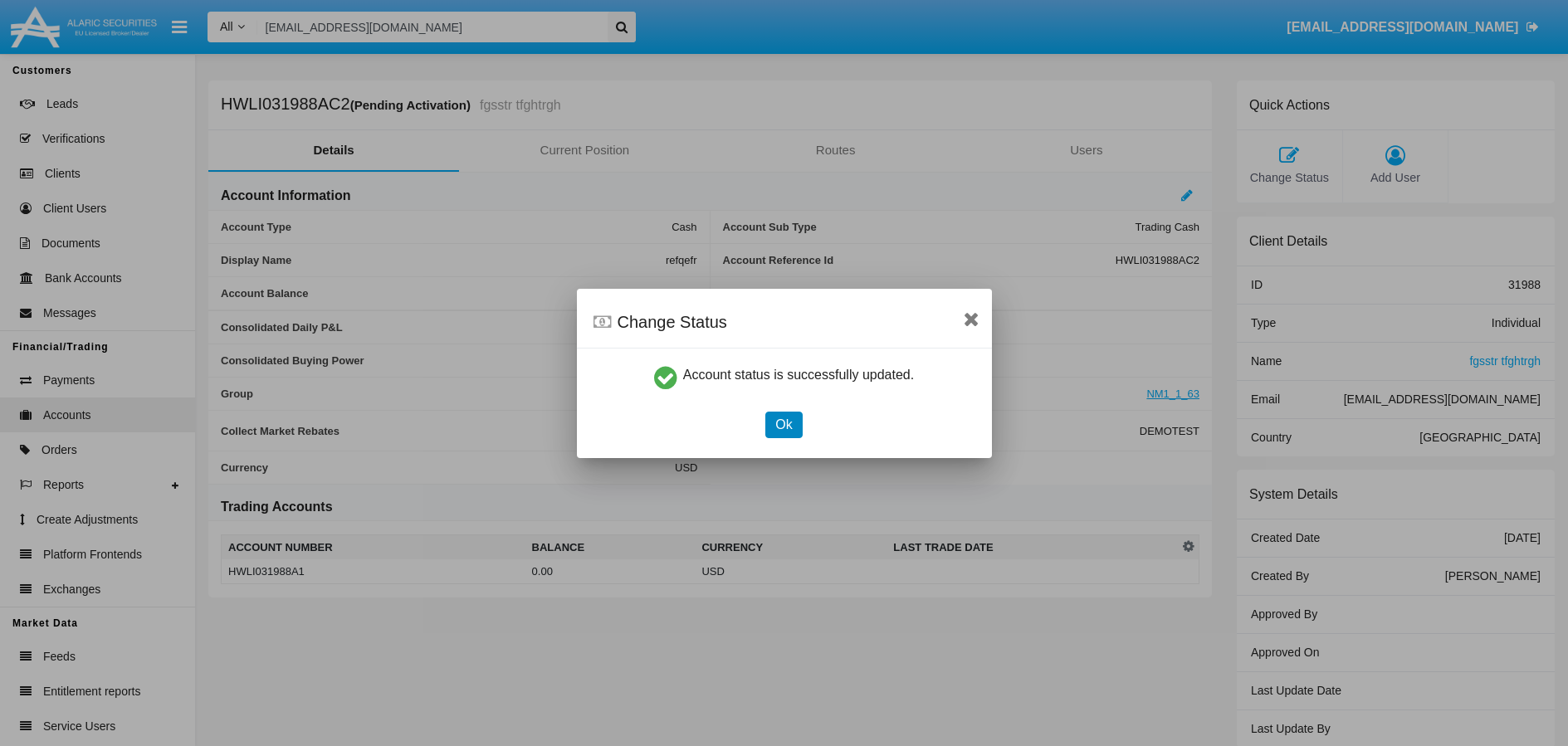
click at [782, 431] on button "Ok" at bounding box center [783, 425] width 37 height 27
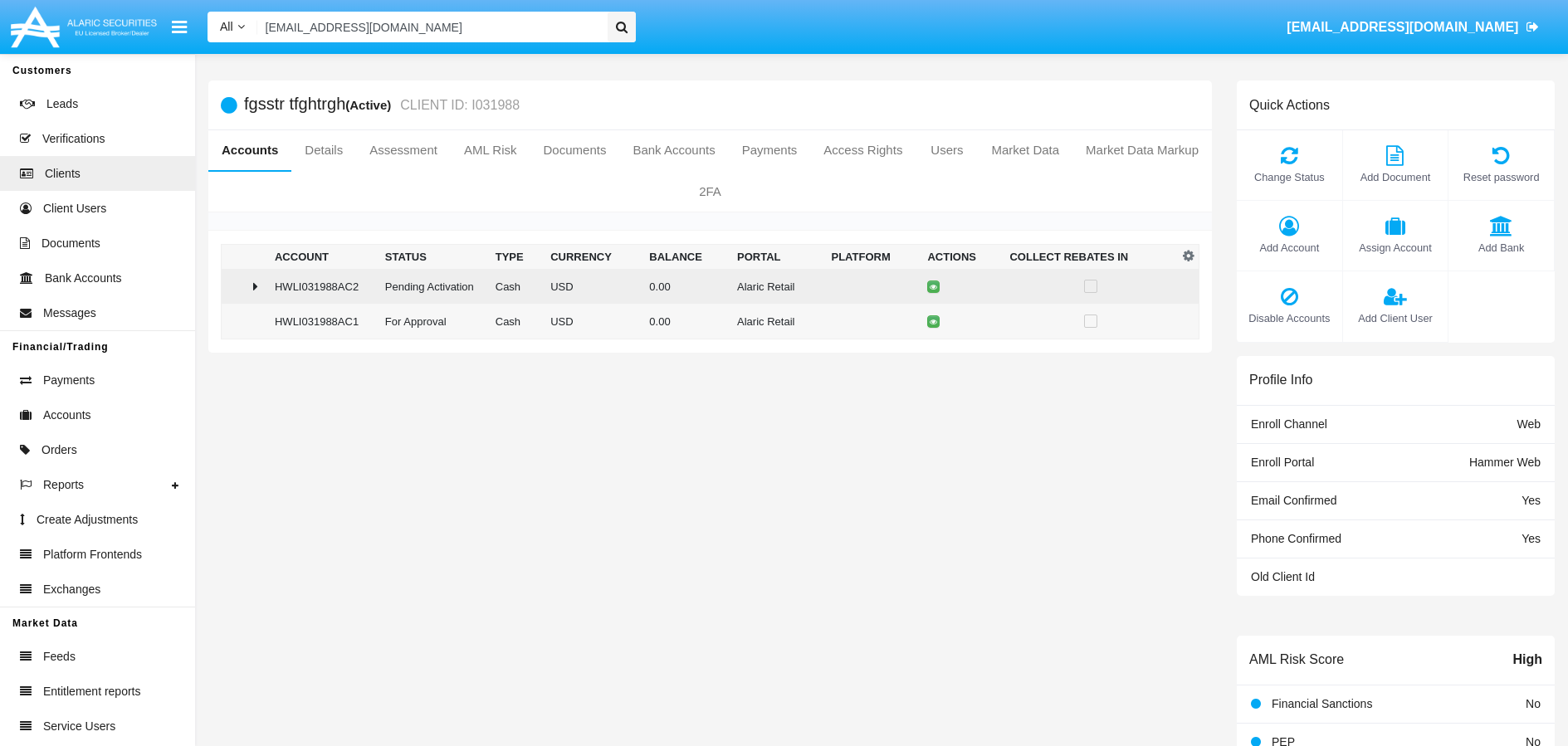
click at [256, 290] on icon at bounding box center [255, 286] width 5 height 13
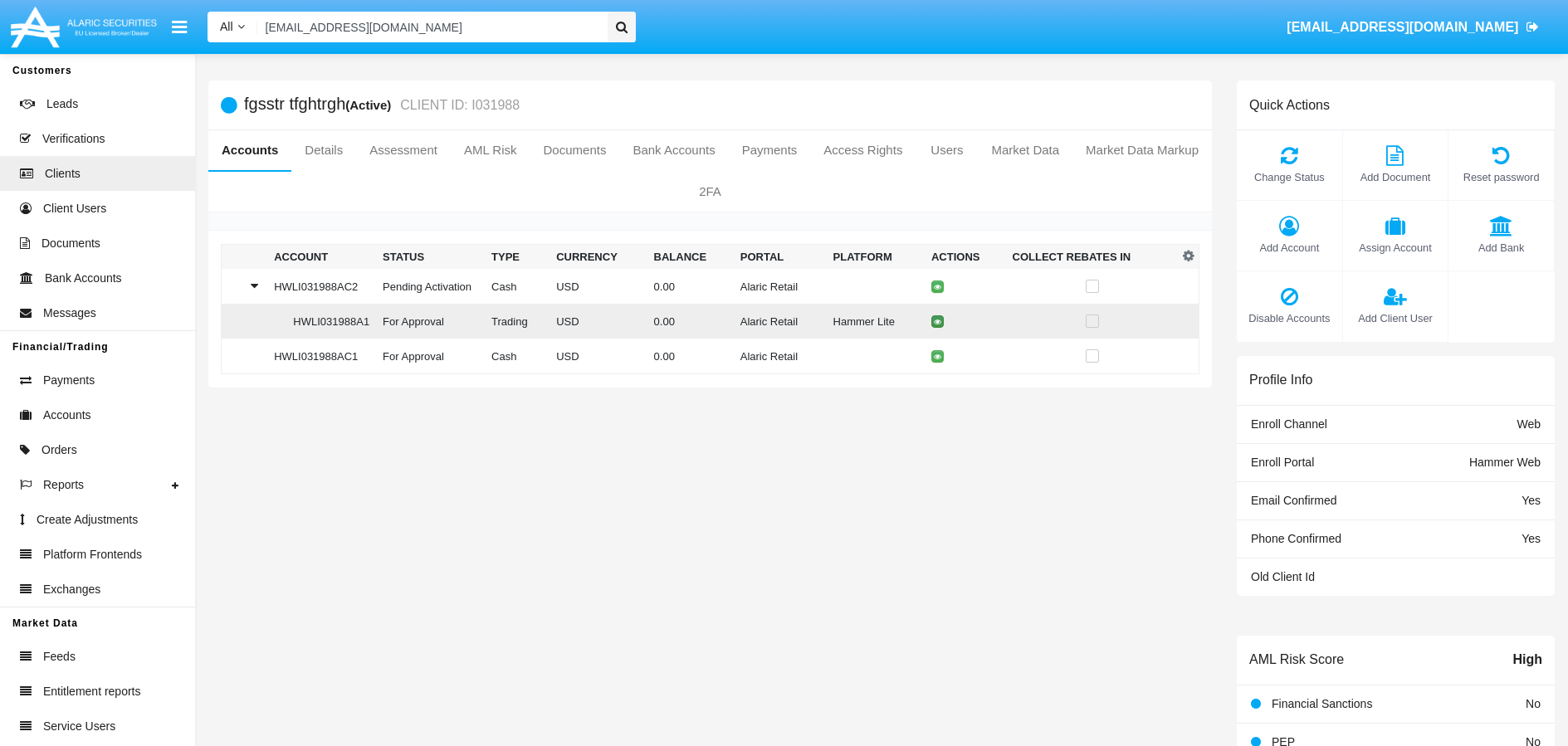
click at [934, 324] on button at bounding box center [936, 321] width 12 height 12
click at [934, 324] on icon at bounding box center [937, 322] width 8 height 8
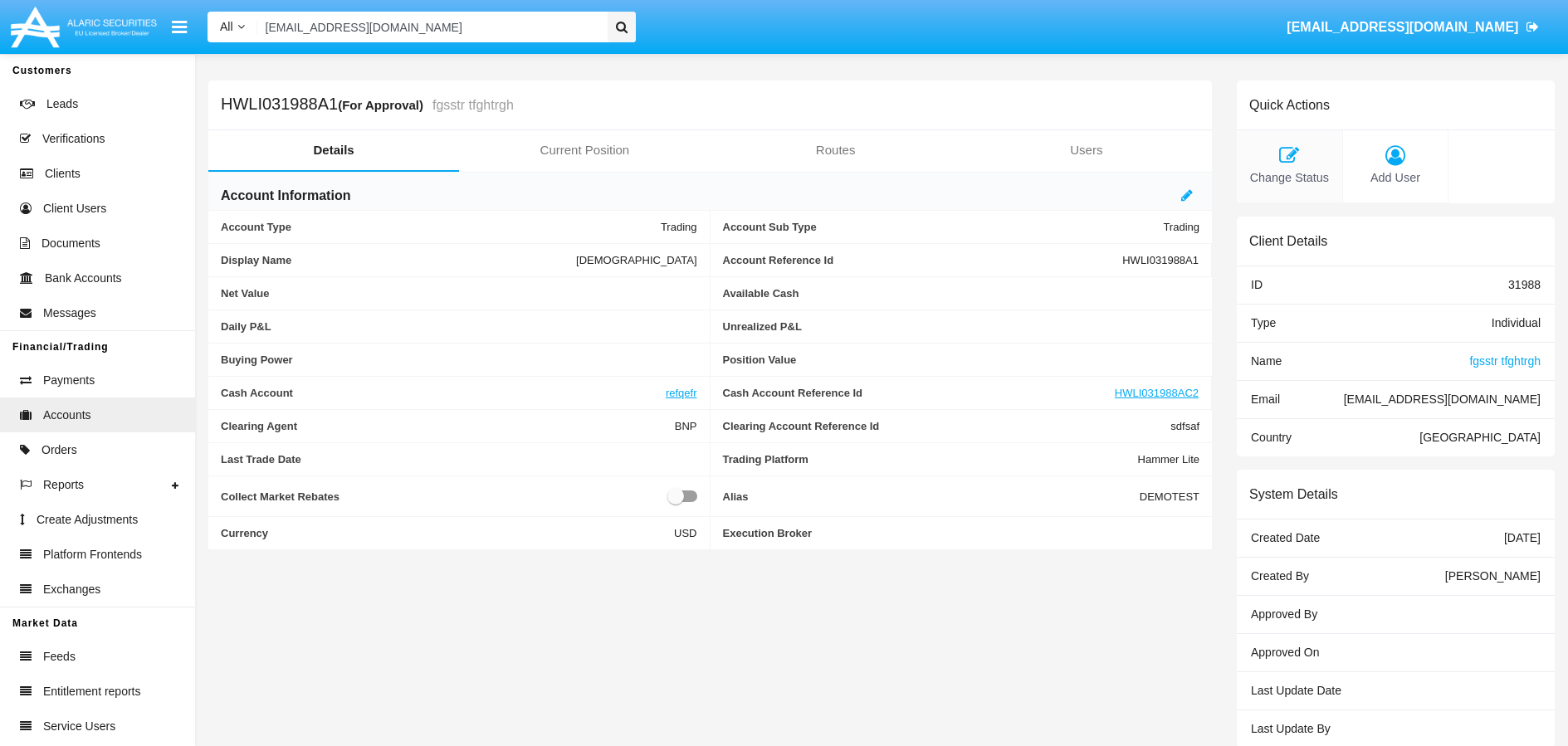
click at [1284, 149] on icon at bounding box center [1290, 154] width 89 height 20
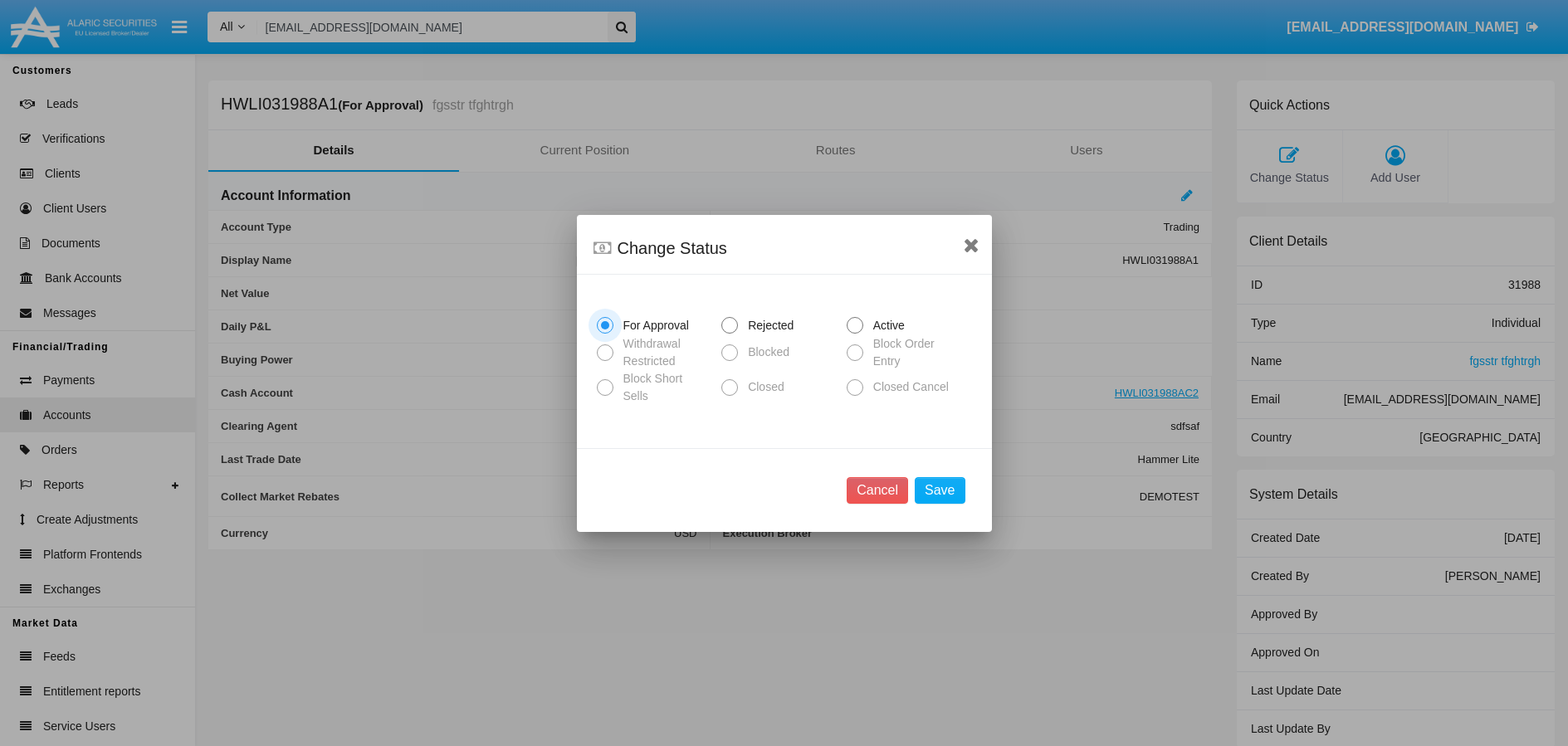
click at [856, 326] on span at bounding box center [855, 326] width 17 height 17
click at [855, 333] on input "Active" at bounding box center [854, 333] width 1 height 1
radio input "true"
click at [936, 486] on button "Save" at bounding box center [939, 490] width 50 height 27
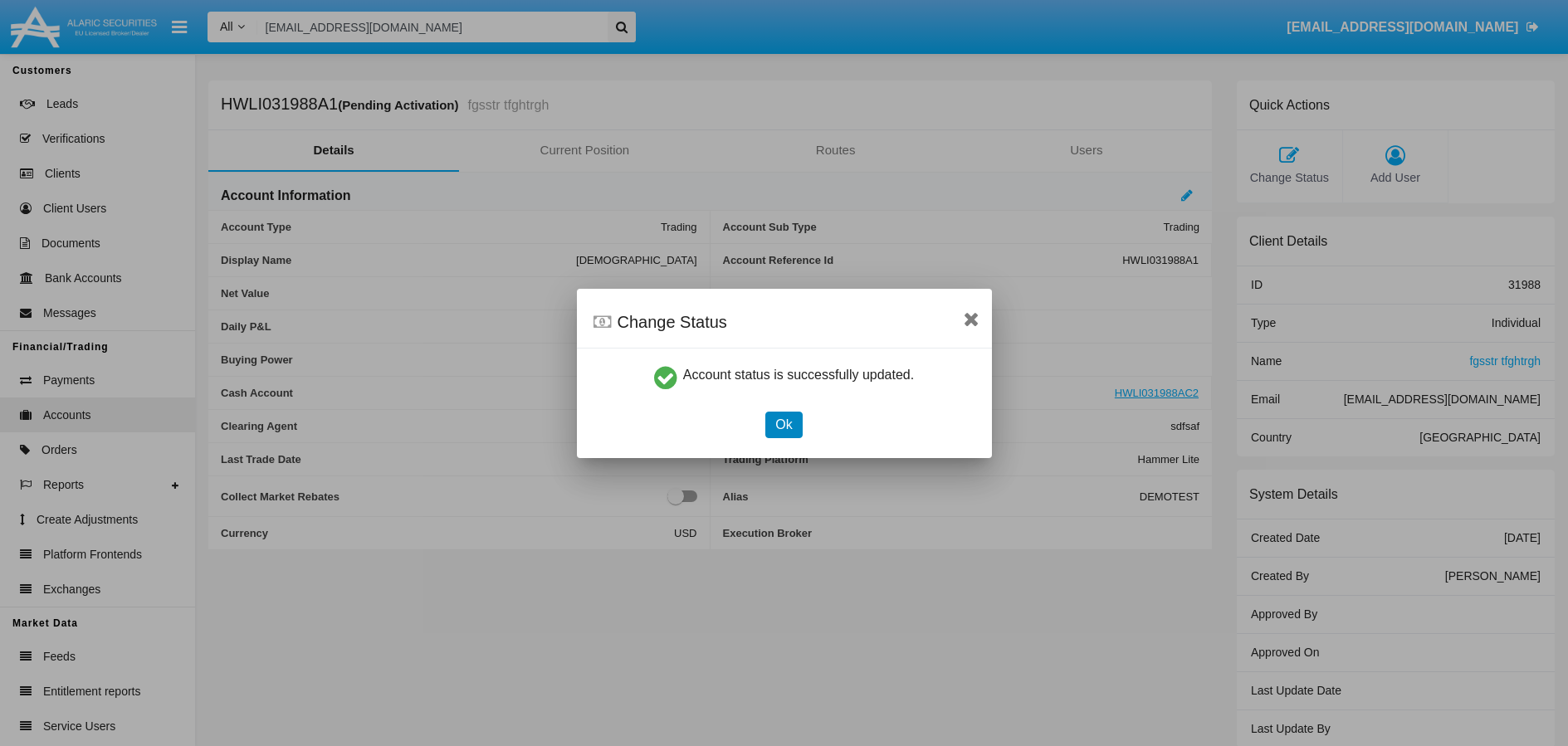
click at [779, 435] on button "Ok" at bounding box center [783, 425] width 37 height 27
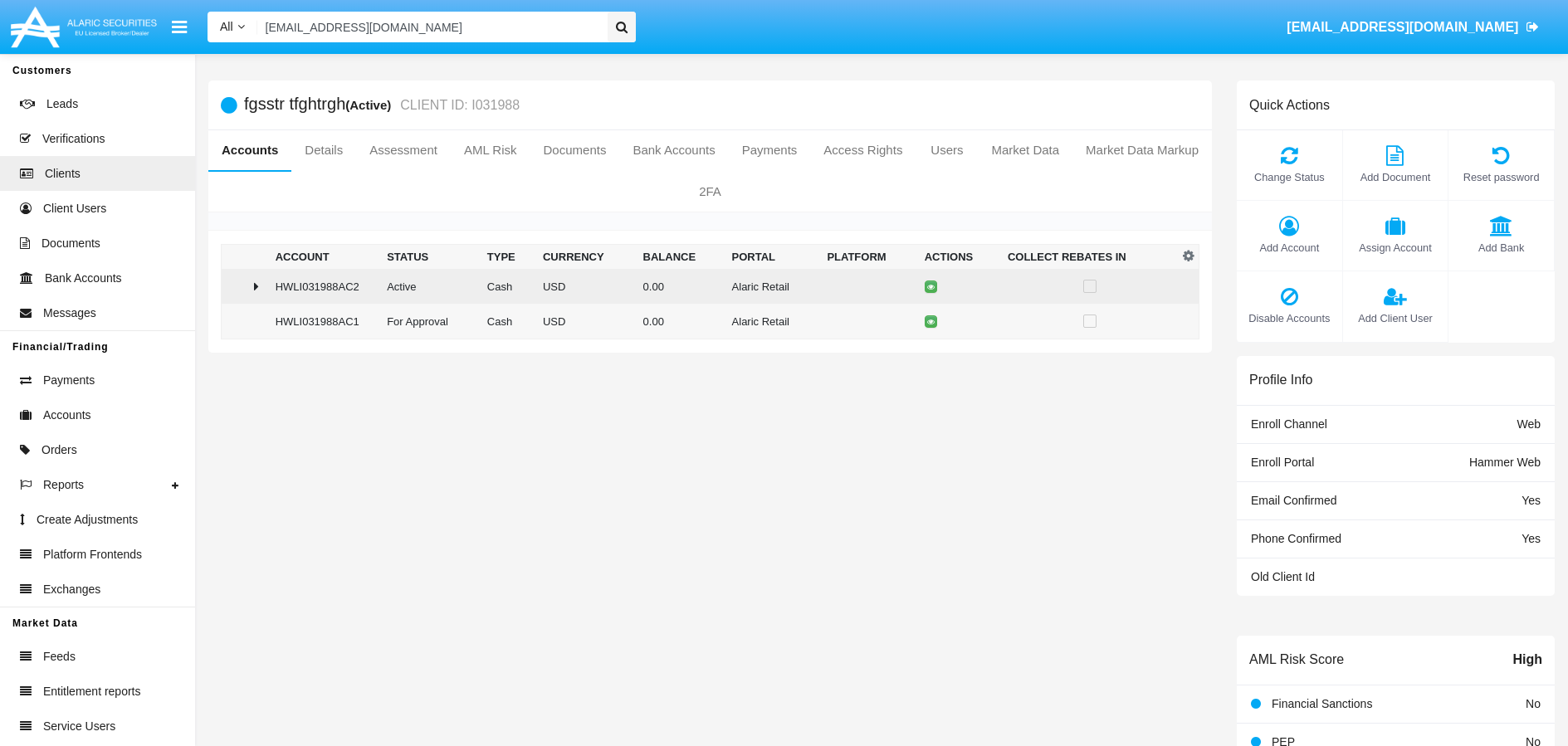
click at [246, 285] on div at bounding box center [245, 286] width 34 height 13
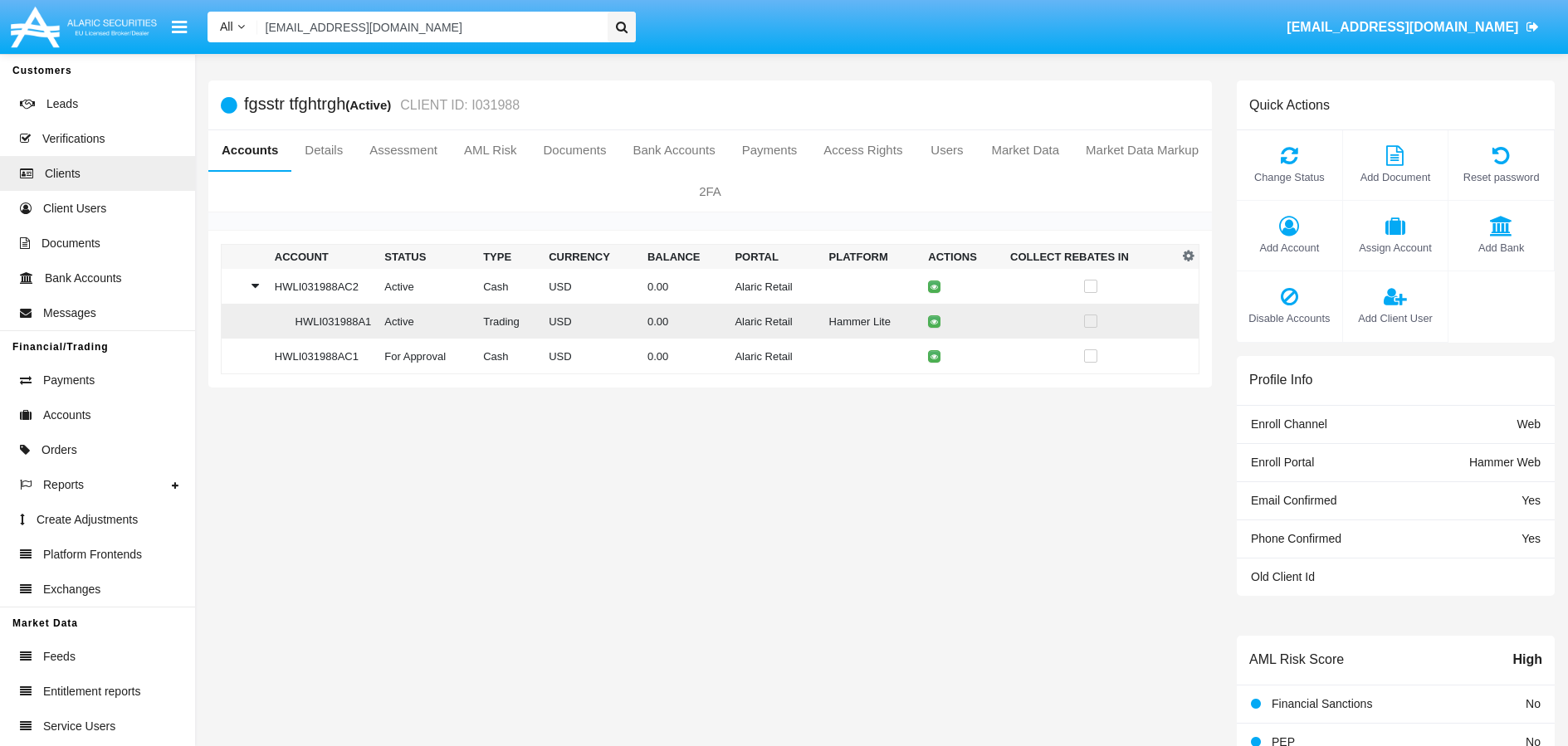
drag, startPoint x: 288, startPoint y: 322, endPoint x: 369, endPoint y: 324, distance: 81.0
click at [369, 324] on td "HWLI031988A1" at bounding box center [323, 321] width 111 height 35
copy td "HWLI031988A1"
drag, startPoint x: 405, startPoint y: 150, endPoint x: 373, endPoint y: 144, distance: 32.6
